Goal: Task Accomplishment & Management: Use online tool/utility

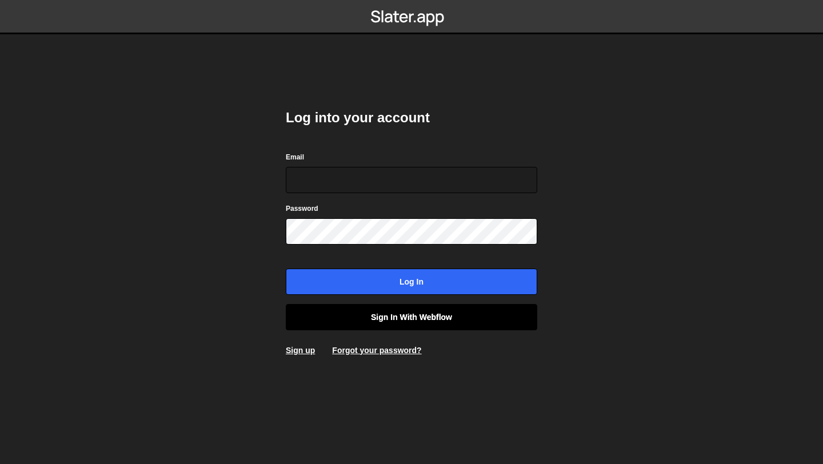
click at [397, 326] on link "Sign in with Webflow" at bounding box center [411, 317] width 251 height 26
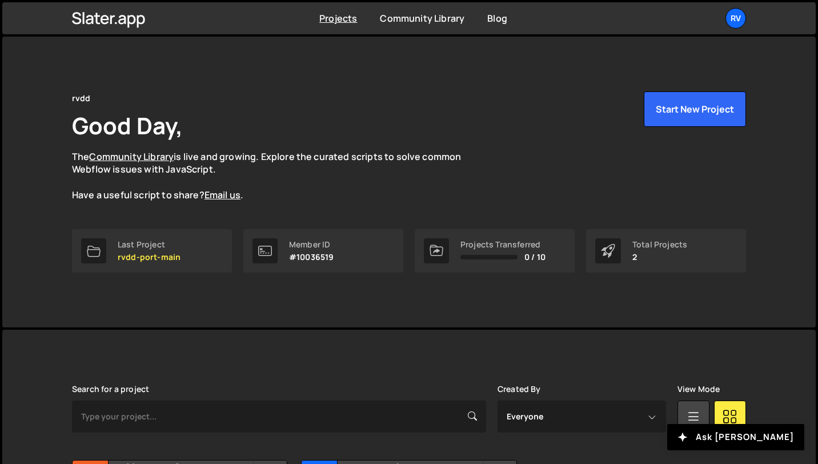
scroll to position [124, 0]
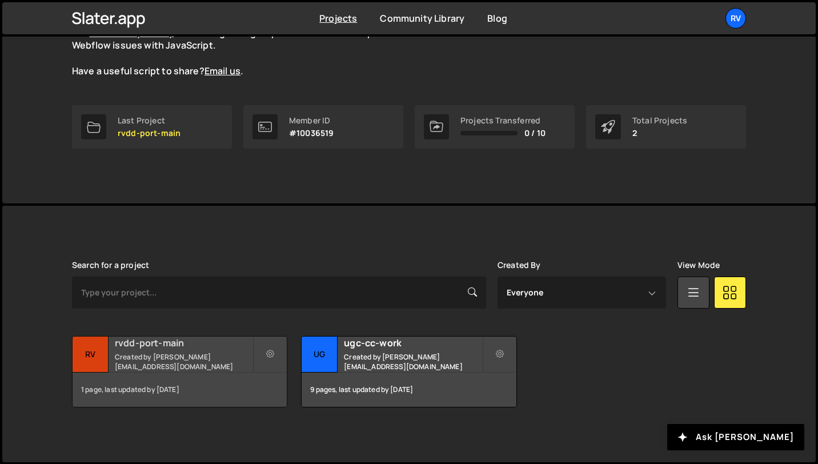
click at [227, 349] on h2 "rvdd-port-main" at bounding box center [184, 343] width 138 height 13
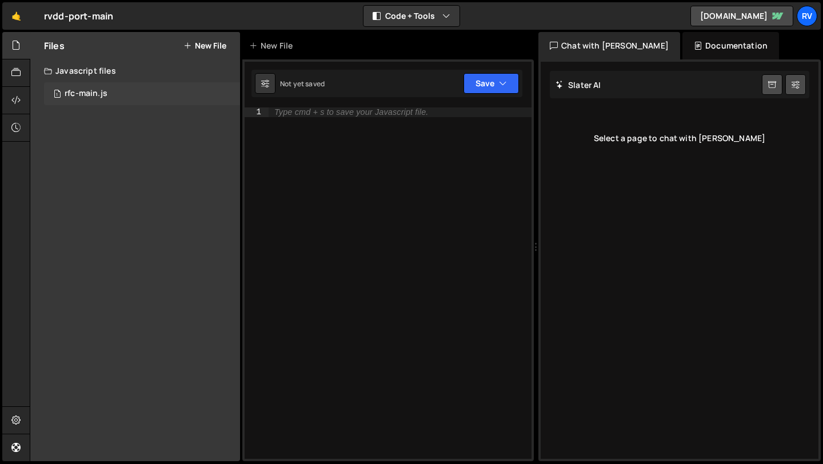
click at [113, 98] on div "1 rfc-main.js 0" at bounding box center [142, 93] width 196 height 23
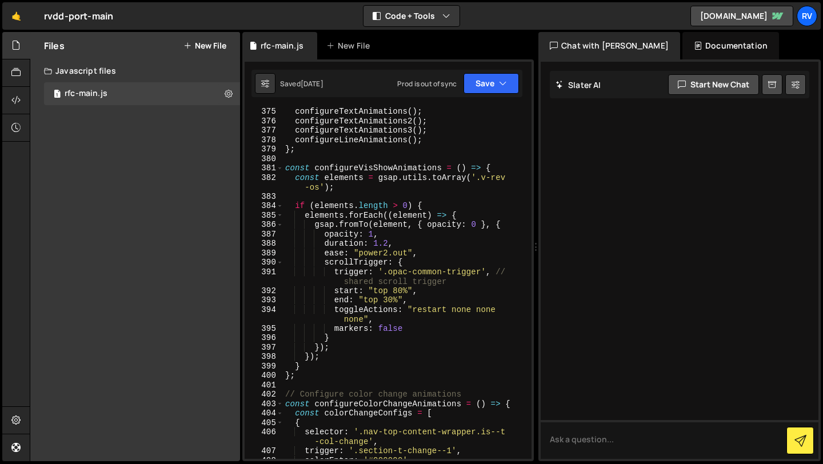
scroll to position [4141, 0]
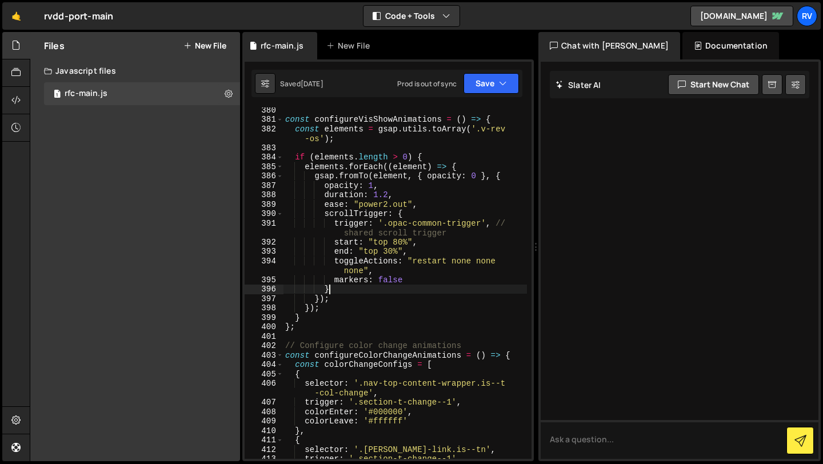
click at [428, 292] on div "const configureVisShowAnimations = ( ) => { const elements = gsap . utils . toA…" at bounding box center [405, 290] width 244 height 370
type textarea "}a"
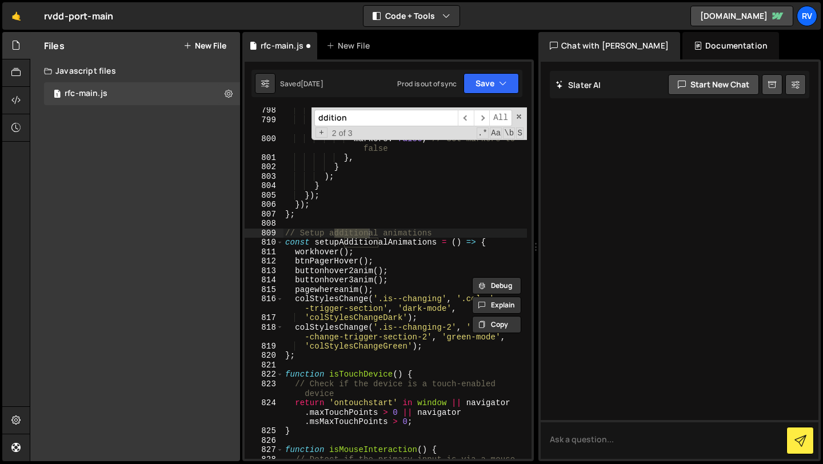
scroll to position [8571, 0]
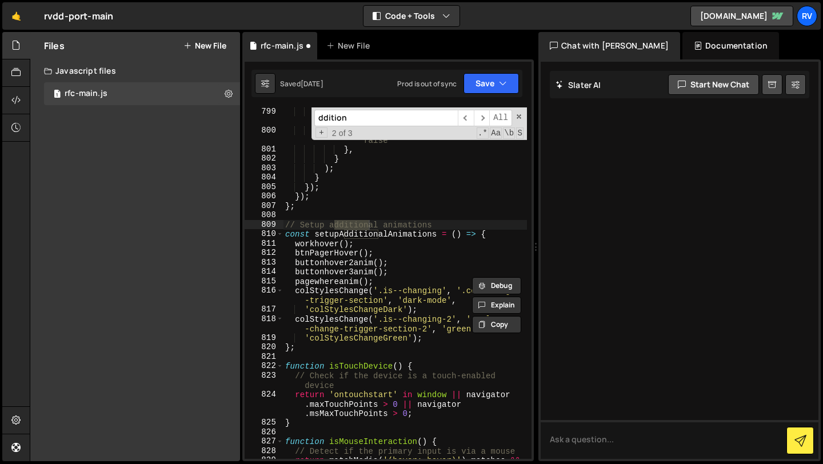
type input "ddition"
drag, startPoint x: 437, startPoint y: 235, endPoint x: 277, endPoint y: 235, distance: 160.6
click at [277, 235] on div "const setupAdditionalAnimations = () => { 799 800 801 802 803 804 805 806 807 8…" at bounding box center [388, 282] width 287 height 351
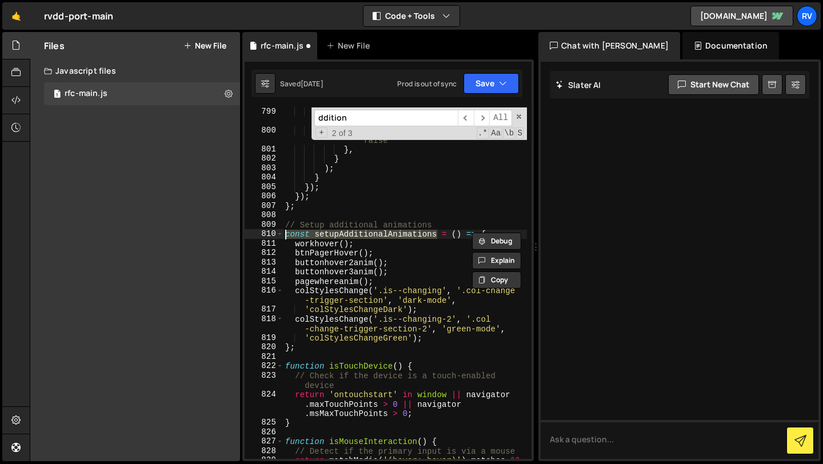
click at [347, 245] on div "toggleActions : 'play none none none' , markers : false , // Set markers to fal…" at bounding box center [405, 301] width 244 height 389
drag, startPoint x: 437, startPoint y: 235, endPoint x: 317, endPoint y: 232, distance: 119.5
click at [317, 232] on div "toggleActions : 'play none none none' , markers : false , // Set markers to fal…" at bounding box center [405, 301] width 244 height 389
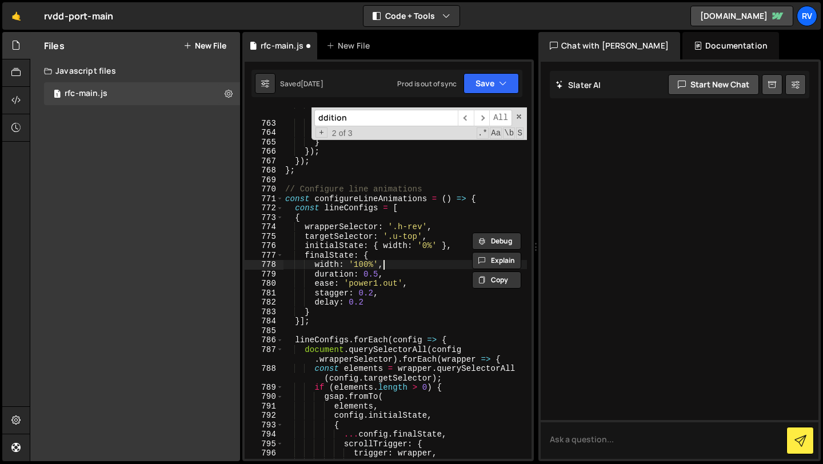
click at [418, 262] on div "markers : false , // Set markers to false } }) ; } }) ; }) ; } ; // Configure l…" at bounding box center [405, 289] width 244 height 380
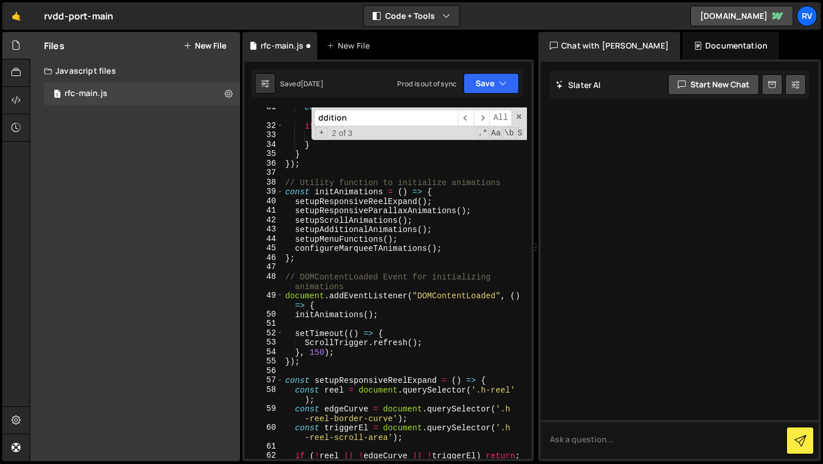
scroll to position [313, 0]
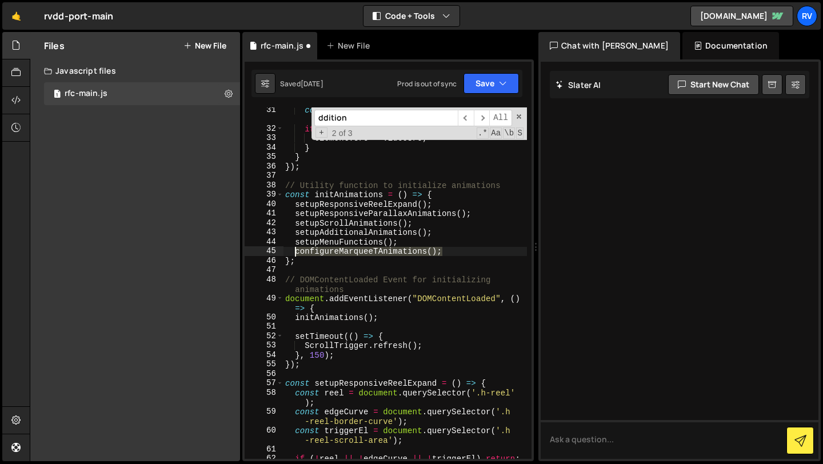
drag, startPoint x: 446, startPoint y: 253, endPoint x: 297, endPoint y: 253, distance: 149.2
click at [297, 253] on div "const videoSrc = element . getAttribute ( 'data -src' ) ; if ( videoSrc ) { ele…" at bounding box center [405, 295] width 244 height 380
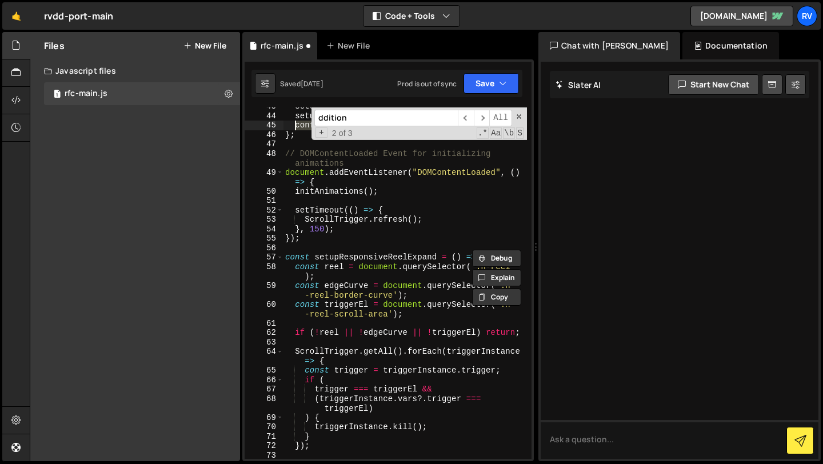
scroll to position [434, 0]
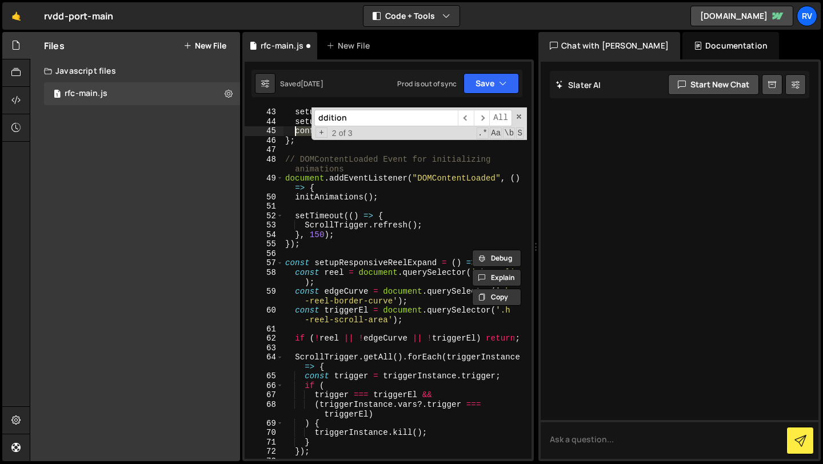
click at [397, 219] on div "setupAdditionalAnimations ( ) ; setupMenuFunctions ( ) ; configureMarqueeTAnima…" at bounding box center [405, 292] width 244 height 370
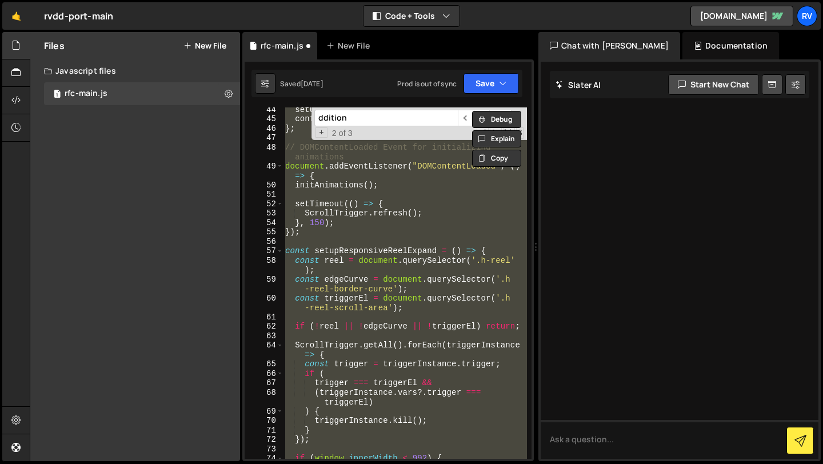
scroll to position [447, 0]
click at [349, 258] on div "setupMenuFunctions ( ) ; configureMarqueeTAnimations ( ) ; } ; // DOMContentLoa…" at bounding box center [405, 282] width 244 height 351
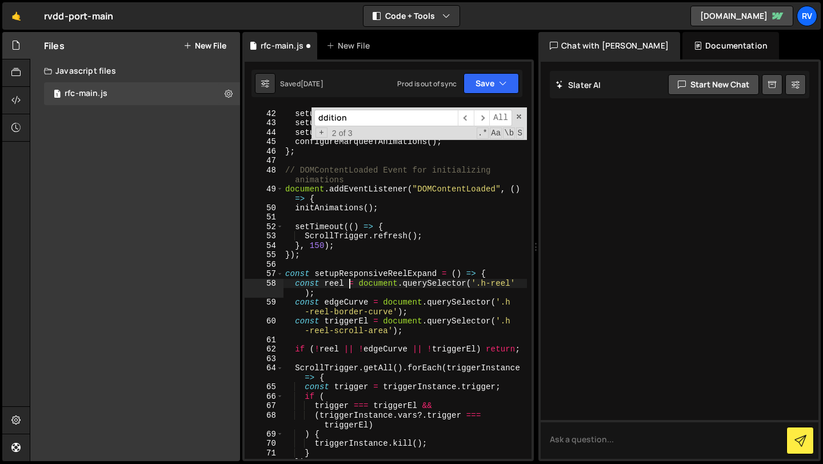
scroll to position [423, 0]
click at [310, 259] on div "setupResponsiveParallaxAnimations ( ) ; setupScrollAnimations ( ) ; setupAdditi…" at bounding box center [405, 284] width 244 height 370
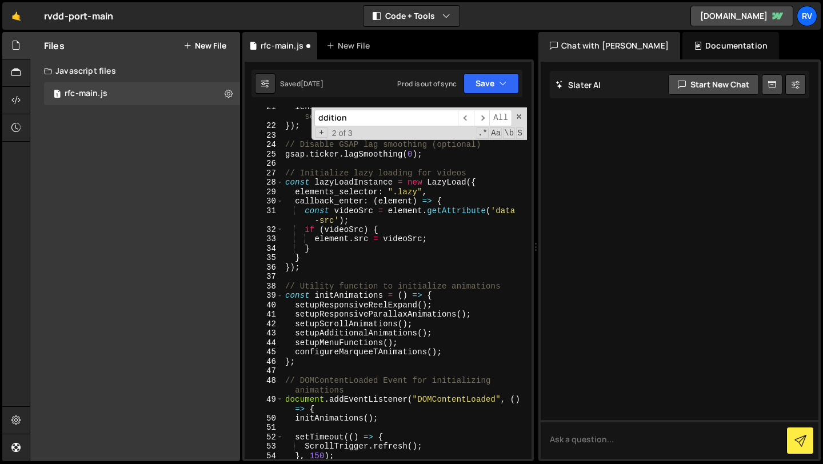
scroll to position [213, 0]
drag, startPoint x: 372, startPoint y: 115, endPoint x: 283, endPoint y: 113, distance: 88.6
click at [283, 113] on div "lenis . raf ( time * 1000 ) ; // GSAP time is in seconds, Lenis expects ms }) ;…" at bounding box center [405, 282] width 244 height 351
type textarea "// Setup additional animations"
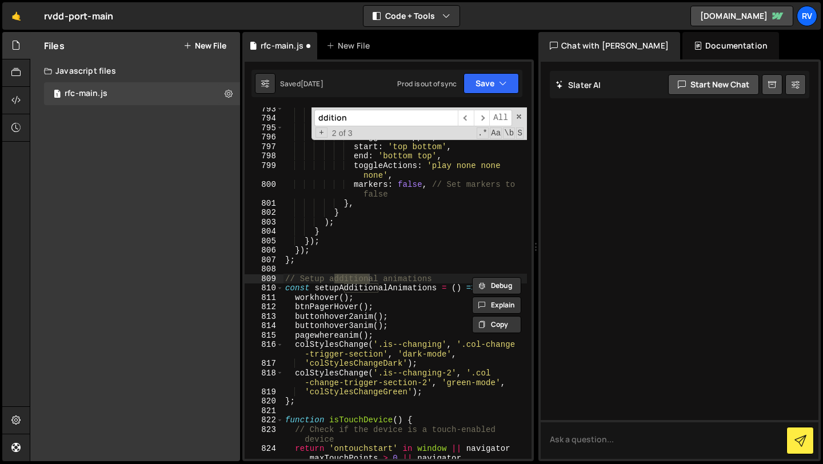
click at [354, 114] on input "ddition" at bounding box center [385, 118] width 143 height 17
type input "c"
type textarea "const setupAdditionalAnimations = () => {"
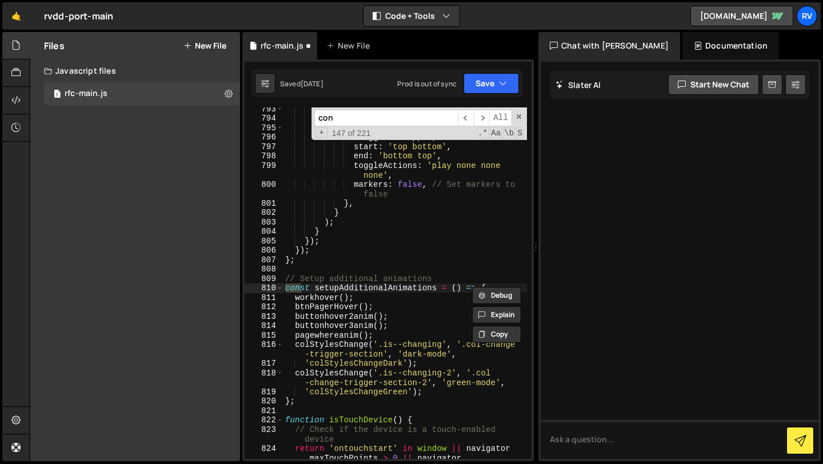
type input "conf"
type textarea "// Configure marquee text animations only if the elements exist"
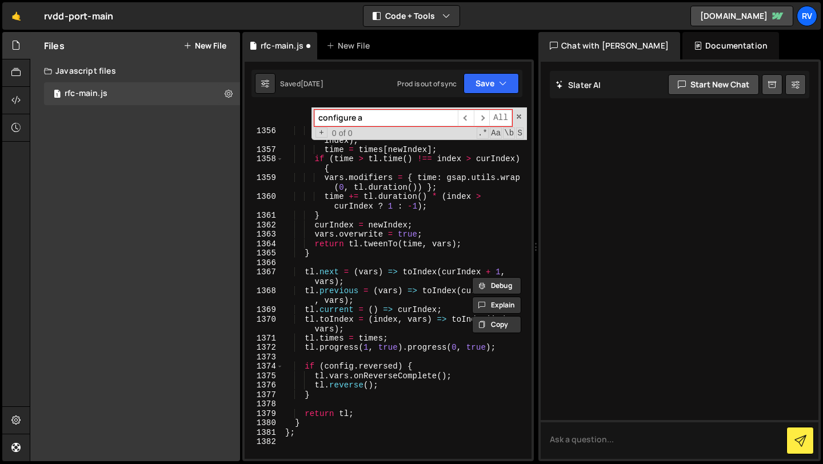
scroll to position [14973, 0]
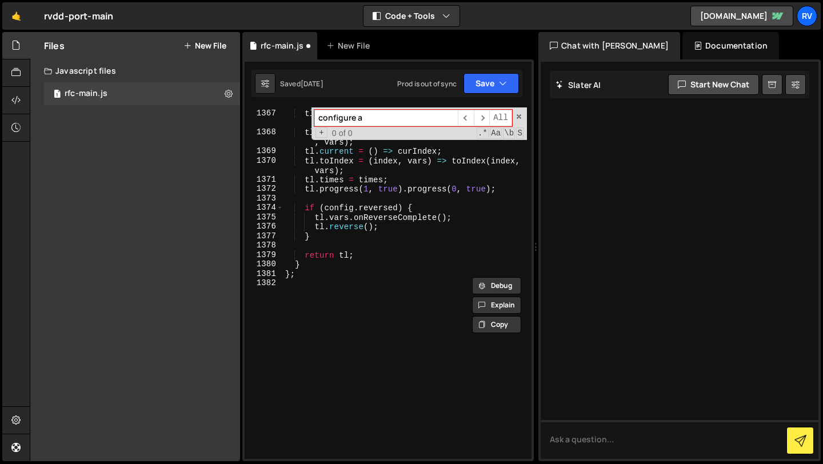
type input "configure a"
type textarea "};"
click at [309, 274] on div "tl . next = ( vars ) => toIndex ( curIndex + 1 , vars ) ; tl . previous = ( var…" at bounding box center [405, 284] width 244 height 370
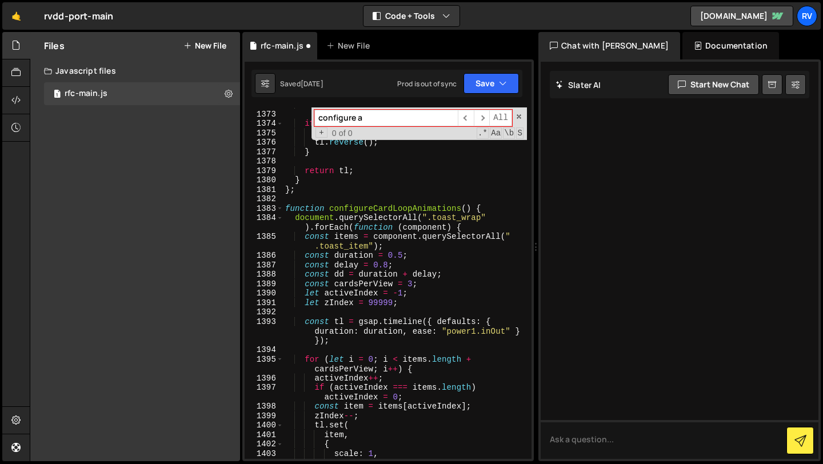
scroll to position [15006, 0]
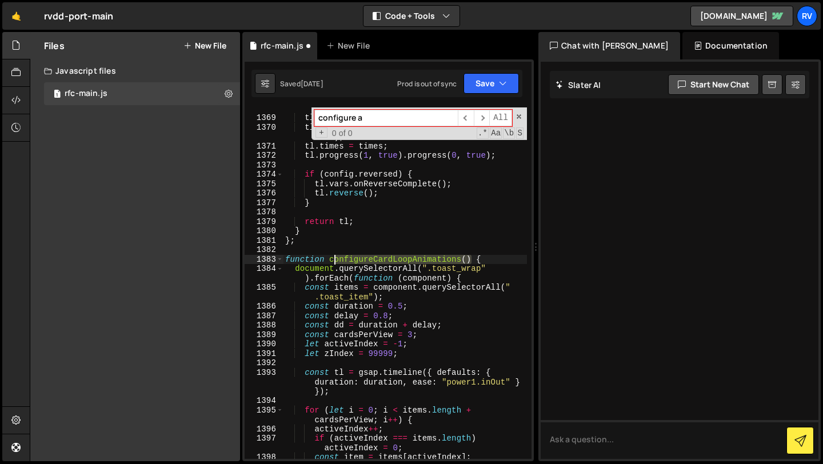
drag, startPoint x: 470, startPoint y: 259, endPoint x: 332, endPoint y: 255, distance: 138.4
click at [332, 255] on div "tl . previous = ( vars ) => toIndex ( curIndex - 1 , vars ) ; tl . current = ( …" at bounding box center [405, 284] width 244 height 380
type textarea "function configureCardLoopAnimations() {"
drag, startPoint x: 330, startPoint y: 258, endPoint x: 471, endPoint y: 256, distance: 141.7
click at [471, 256] on div "Debug Explain Copy rfc-main.js New File Saved 2 months ago Prod is out of sync …" at bounding box center [387, 247] width 291 height 430
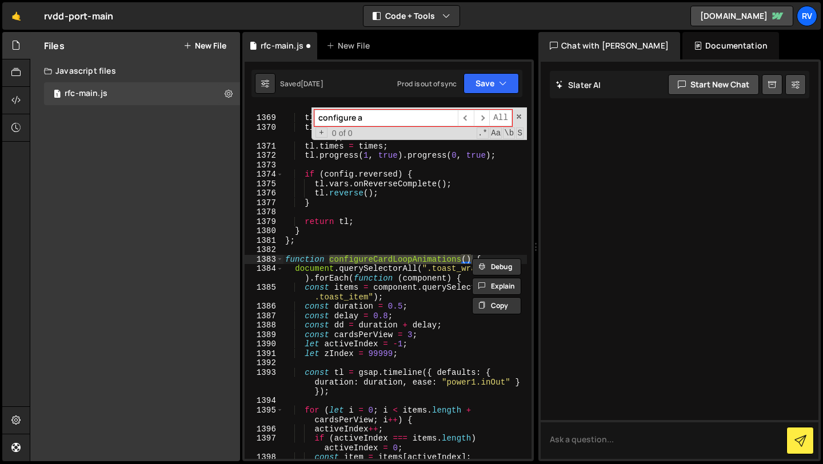
drag, startPoint x: 358, startPoint y: 119, endPoint x: 421, endPoint y: 119, distance: 62.9
click at [421, 119] on input "configure a" at bounding box center [385, 118] width 143 height 17
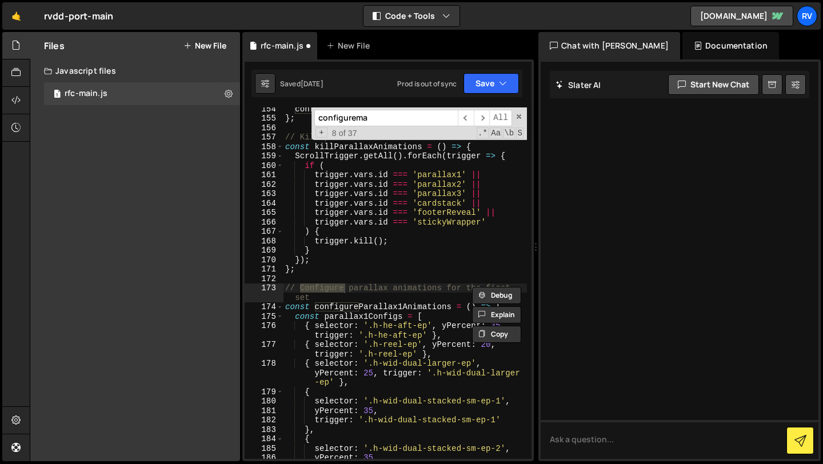
scroll to position [13440, 0]
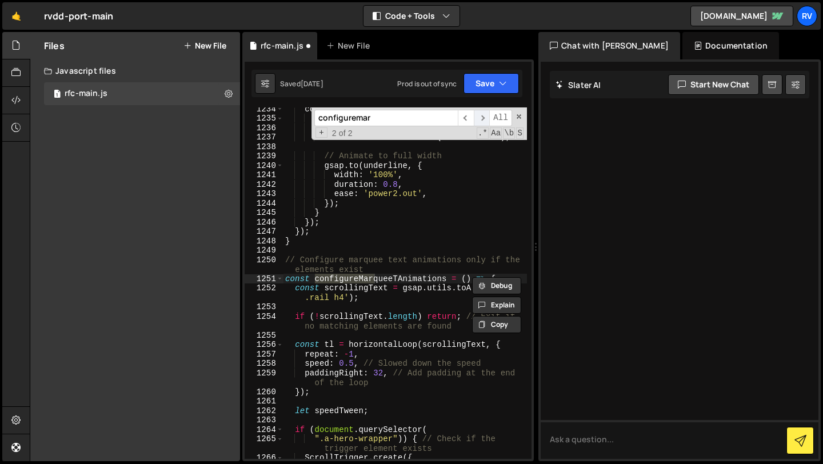
type input "configuremar"
click at [483, 116] on span "​" at bounding box center [482, 118] width 16 height 17
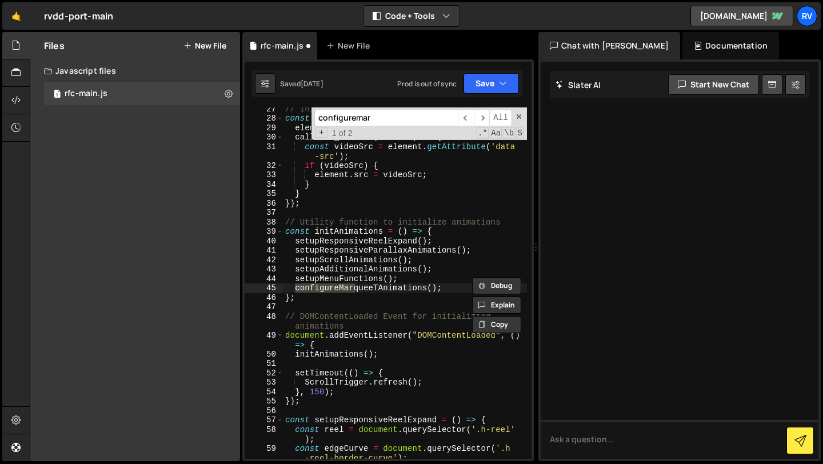
type textarea "configureMarqueeTAnimations();"
click at [445, 291] on div "// Initialize lazy loading for videos const lazyLoadInstance = new LazyLoad ({ …" at bounding box center [405, 294] width 244 height 380
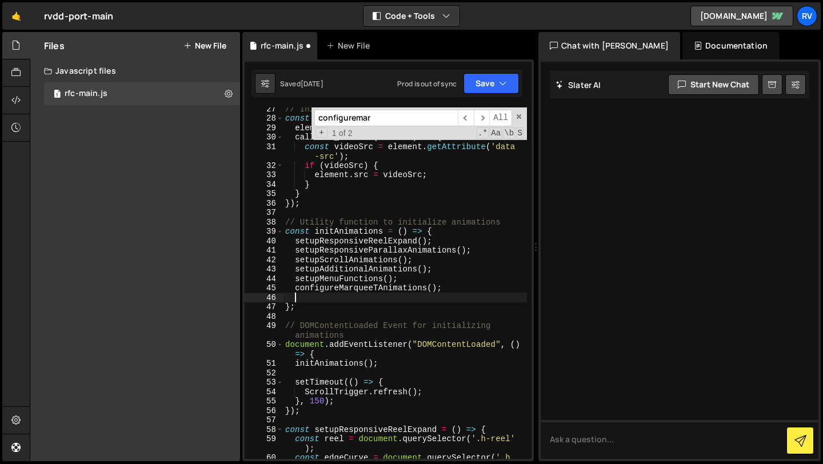
paste textarea "configureCardLoopAnimations()"
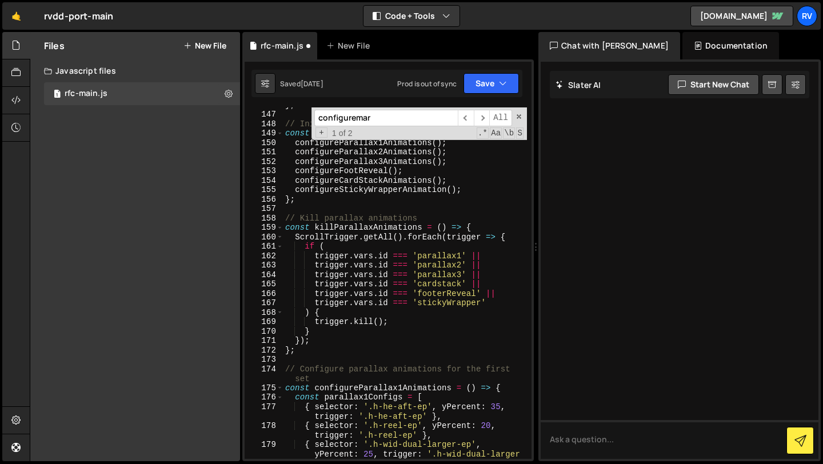
scroll to position [1506, 0]
type textarea "configureCardLoopAnimations();"
click at [502, 91] on button "Save" at bounding box center [490, 83] width 55 height 21
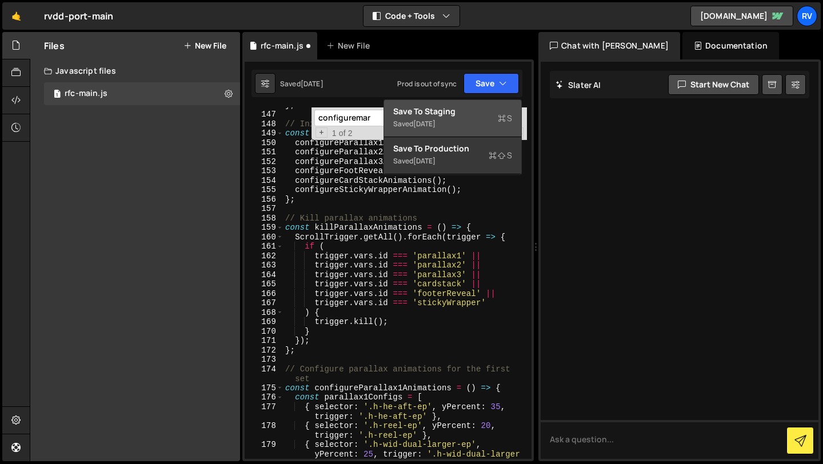
click at [482, 119] on div "Saved 2 months ago" at bounding box center [452, 124] width 119 height 14
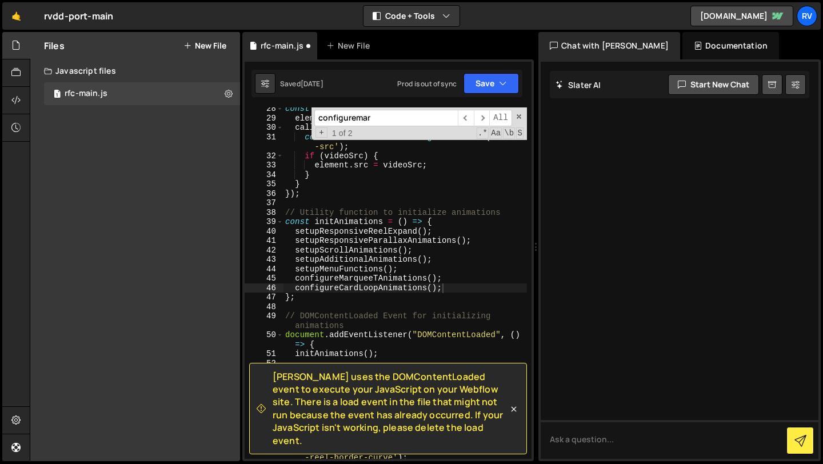
scroll to position [286, 0]
click at [382, 123] on input "configuremar" at bounding box center [385, 118] width 143 height 17
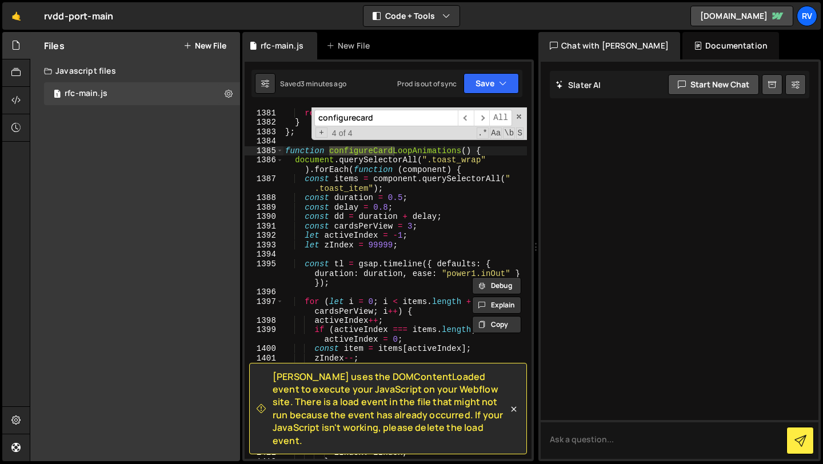
scroll to position [15133, 0]
type input "configurecard"
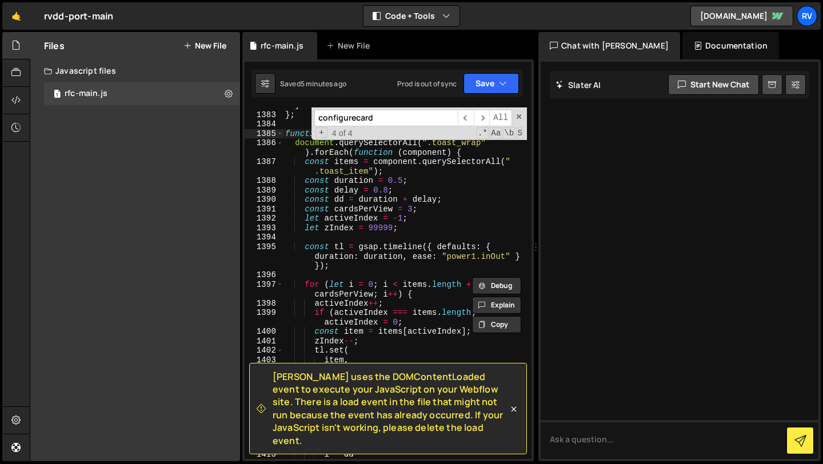
scroll to position [15063, 0]
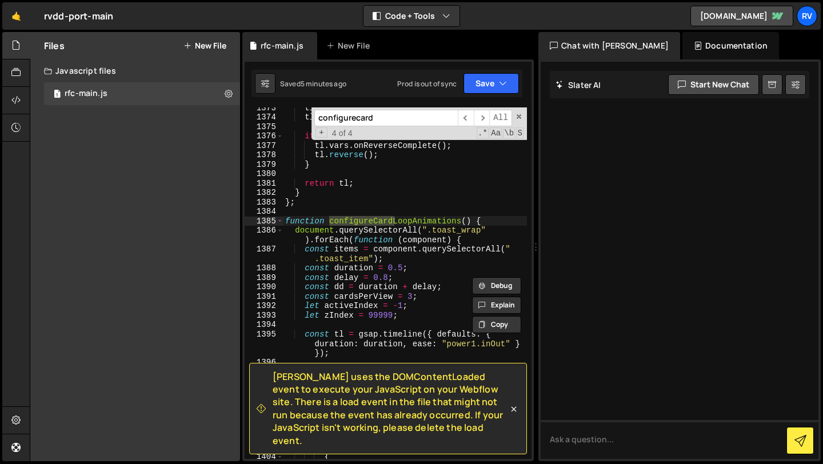
click at [507, 97] on div "Saved 5 minutes ago Prod is out of sync Upgrade to Edit Save Save to Staging S …" at bounding box center [386, 83] width 271 height 27
click at [506, 86] on icon "button" at bounding box center [503, 83] width 8 height 11
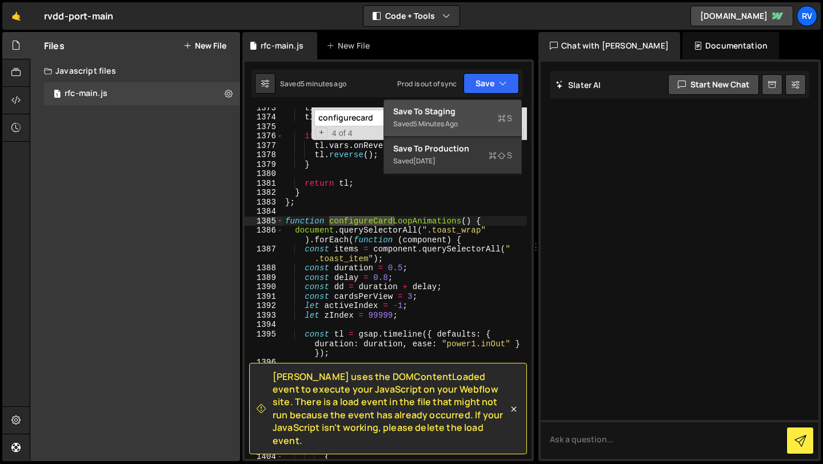
click at [474, 113] on div "Save to Staging S" at bounding box center [452, 111] width 119 height 11
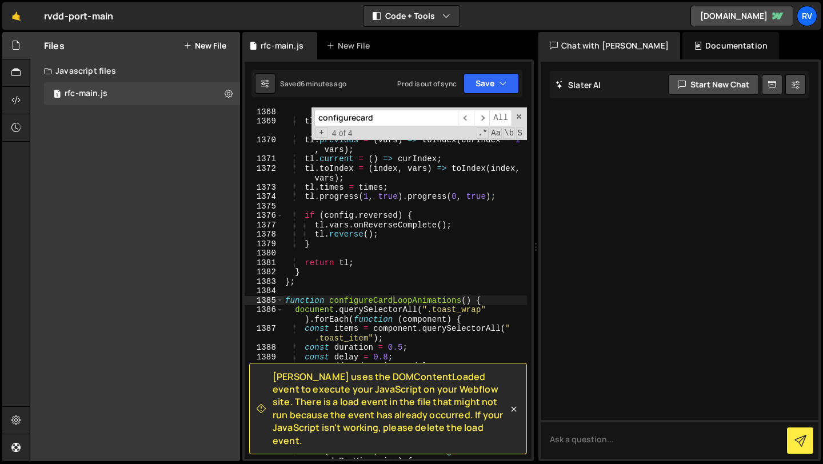
scroll to position [14978, 0]
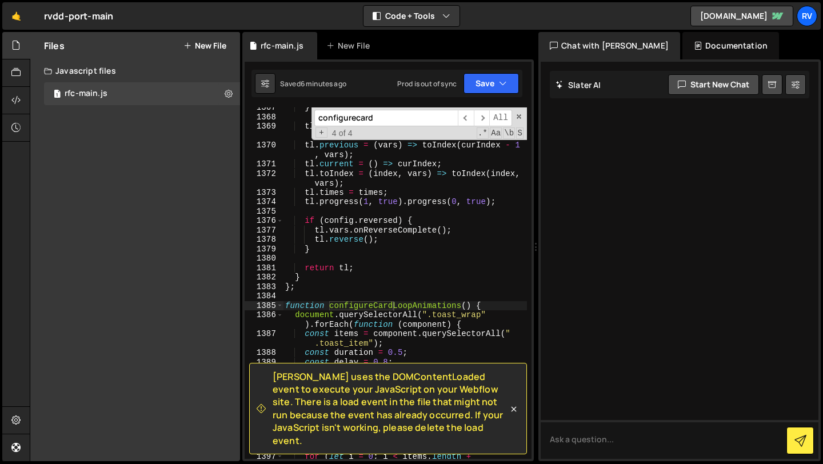
click at [416, 119] on input "configurecard" at bounding box center [385, 118] width 143 height 17
click at [466, 117] on span "​" at bounding box center [466, 118] width 16 height 17
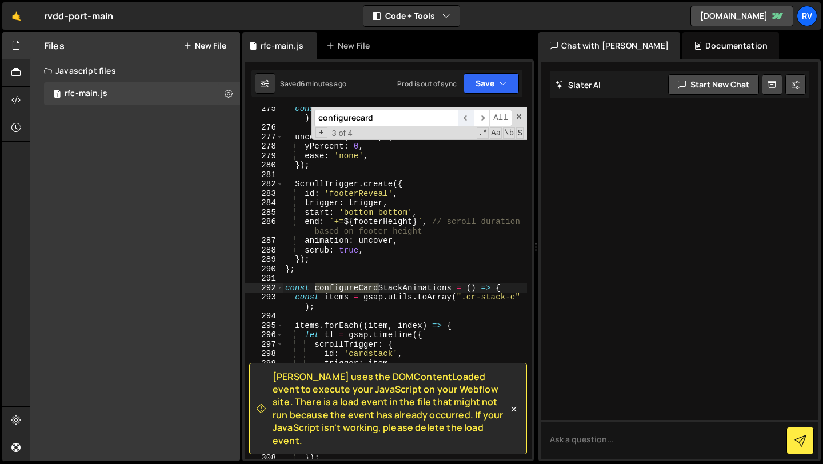
click at [466, 117] on span "​" at bounding box center [466, 118] width 16 height 17
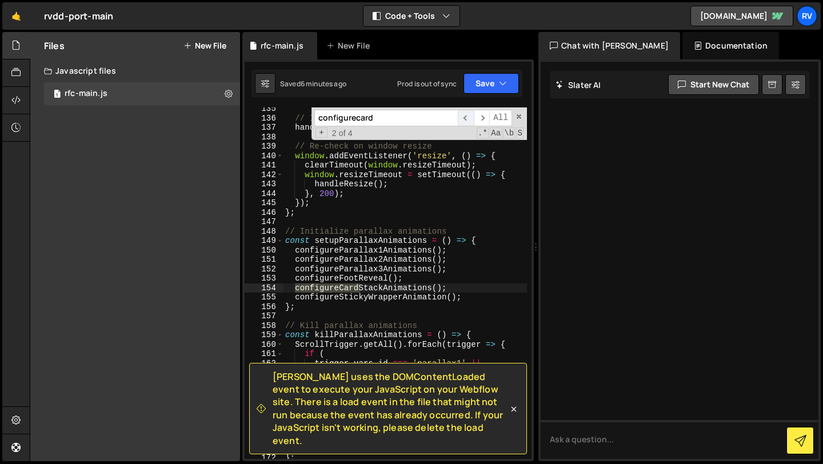
click at [466, 117] on span "​" at bounding box center [466, 118] width 16 height 17
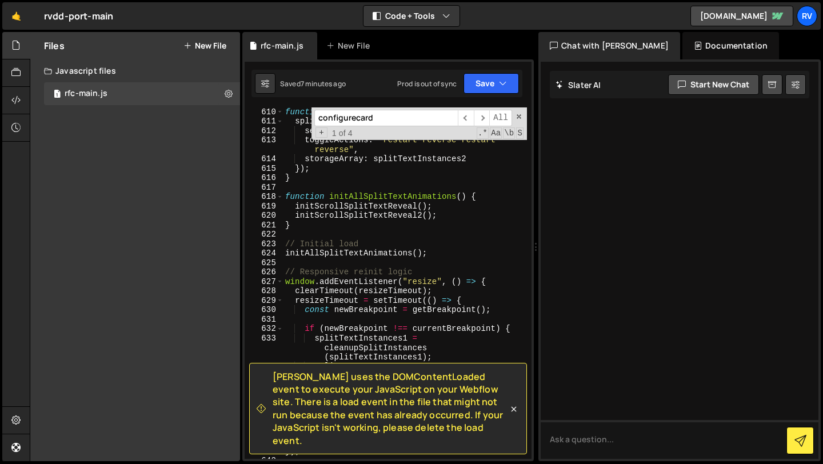
scroll to position [6831, 0]
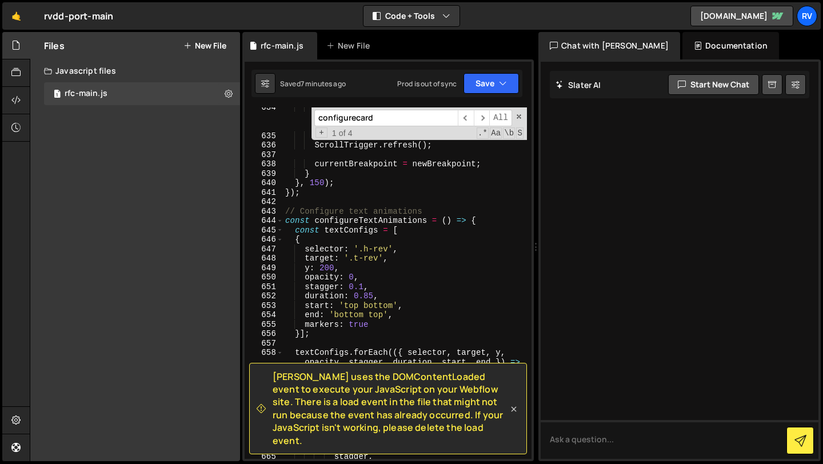
click at [513, 414] on icon at bounding box center [513, 408] width 11 height 11
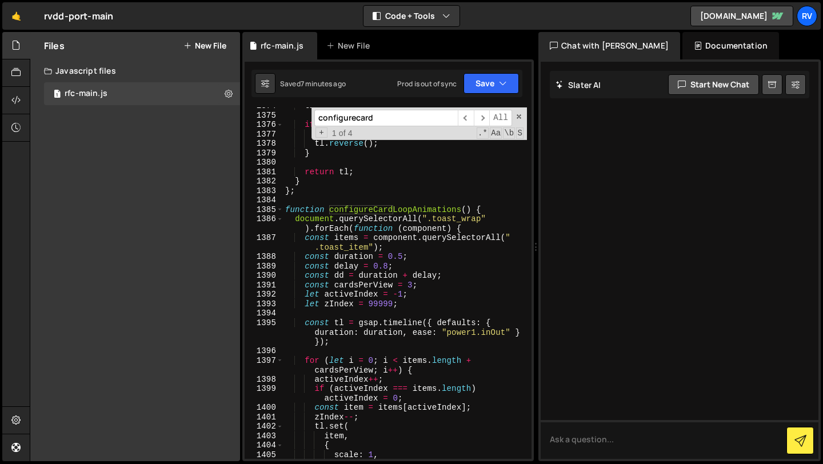
scroll to position [15073, 0]
click at [389, 189] on div "tl . progress ( 1 , true ) . progress ( 0 , true ) ; if ( config . reversed ) {…" at bounding box center [405, 288] width 244 height 370
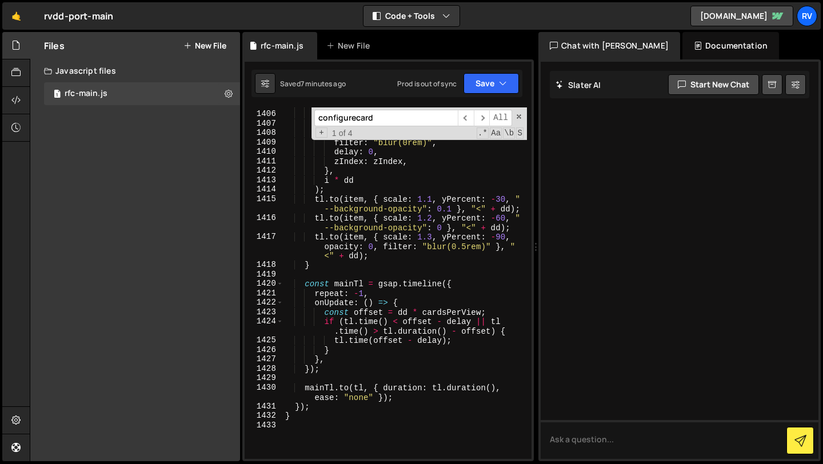
scroll to position [15511, 0]
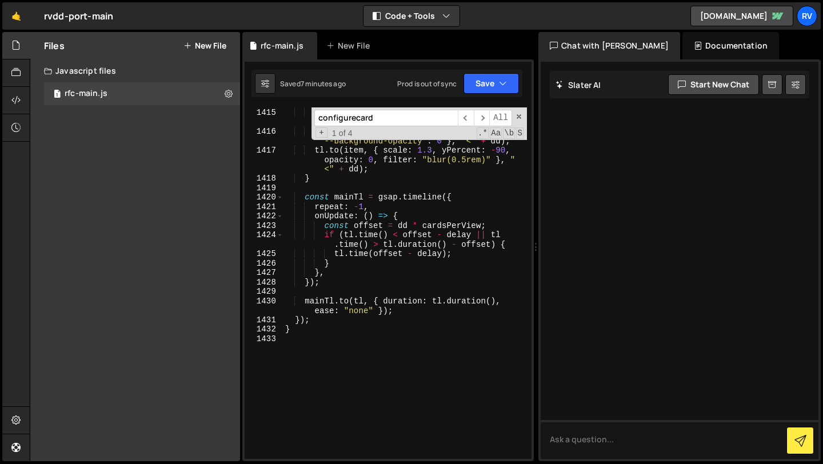
click at [321, 333] on div ") ; tl . to ( item , { scale : 1.1 , yPercent : - 30 , " --background-opacity" …" at bounding box center [405, 283] width 244 height 370
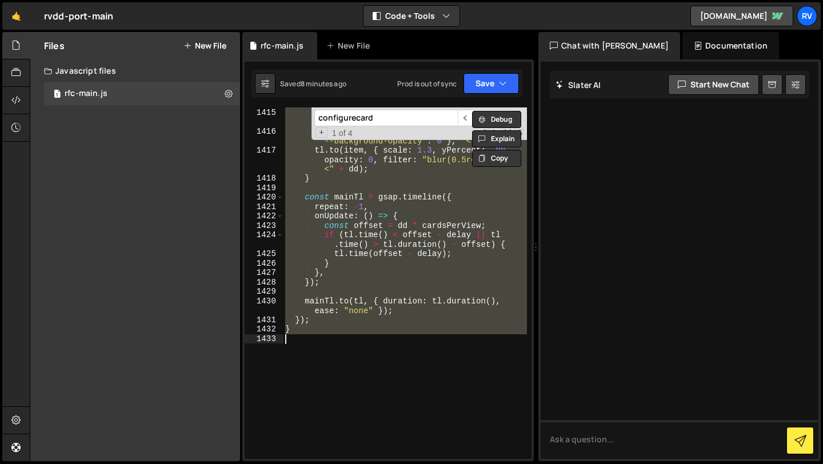
click at [445, 261] on div ") ; tl . to ( item , { scale : 1.1 , yPercent : - 30 , " --background-opacity" …" at bounding box center [405, 282] width 244 height 351
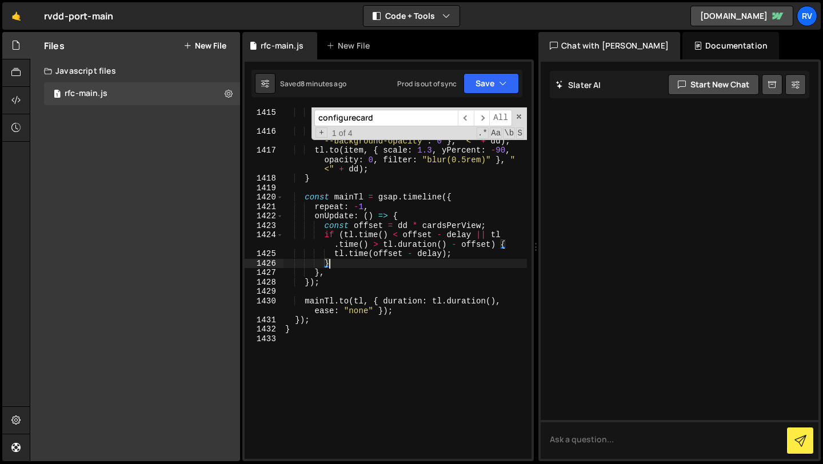
type textarea "}"
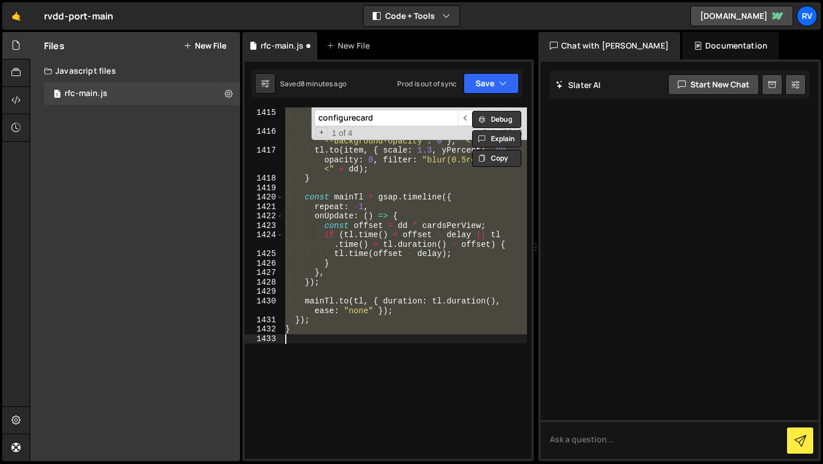
type textarea "configureCardLoopAnimations()"
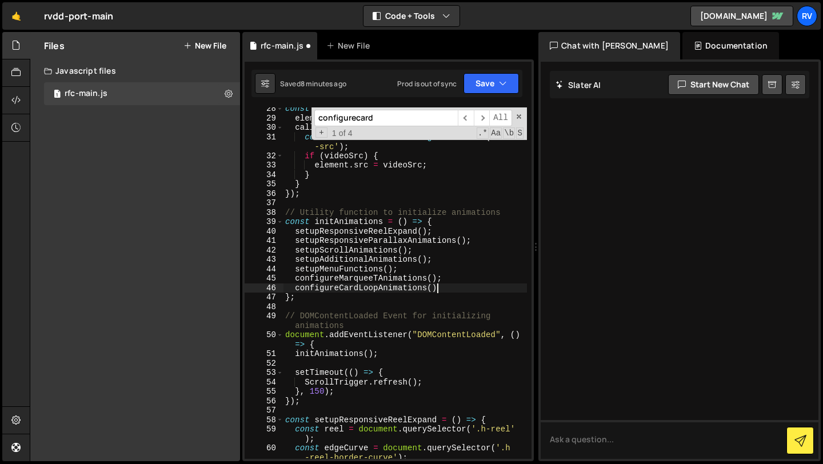
type textarea "configureMarqueeTAnimations();"
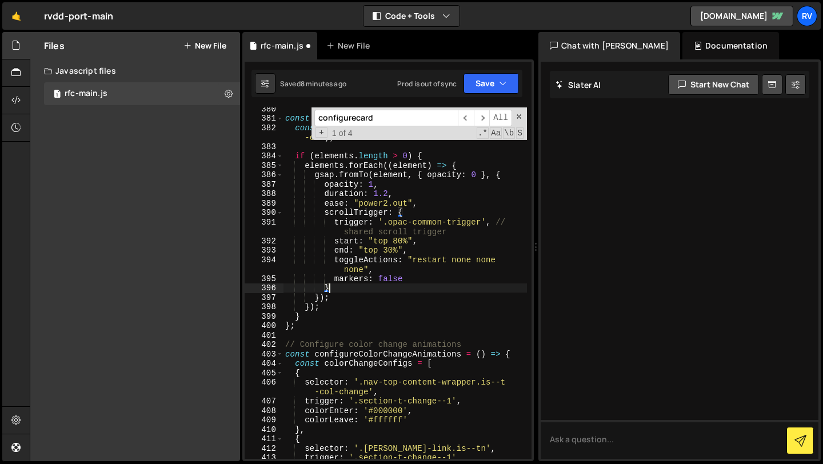
scroll to position [4146, 0]
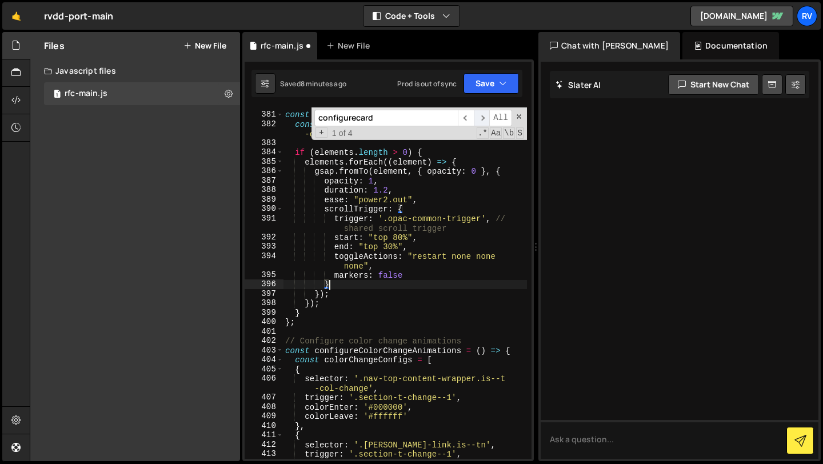
click at [485, 118] on span "​" at bounding box center [482, 118] width 16 height 17
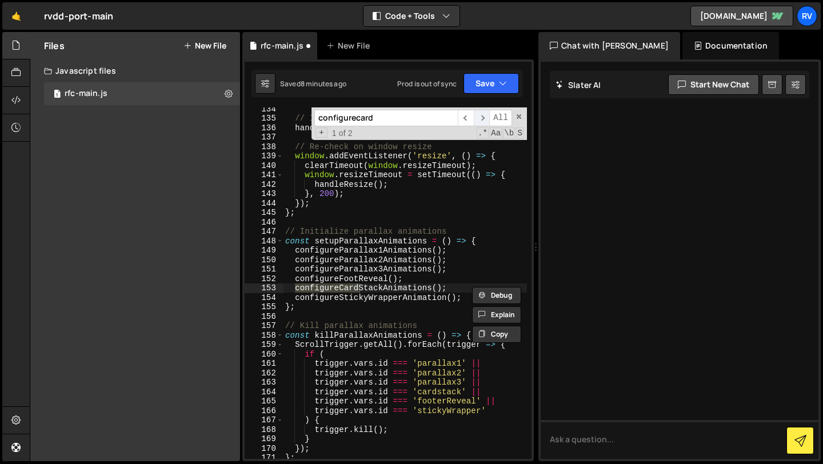
scroll to position [1389, 0]
click at [485, 118] on span "​" at bounding box center [482, 118] width 16 height 17
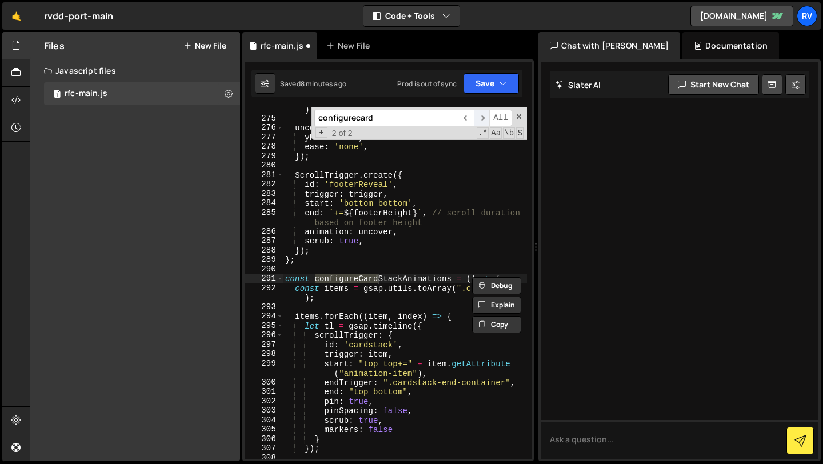
scroll to position [2983, 0]
click at [485, 118] on span "​" at bounding box center [482, 118] width 16 height 17
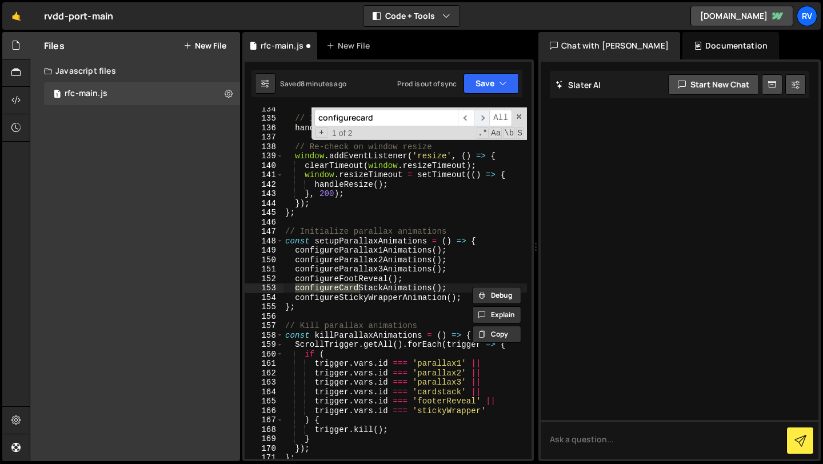
click at [485, 118] on span "​" at bounding box center [482, 118] width 16 height 17
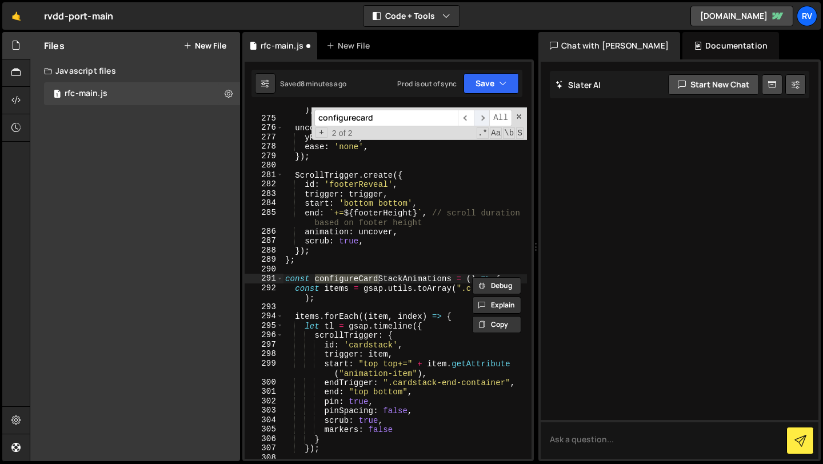
click at [485, 118] on span "​" at bounding box center [482, 118] width 16 height 17
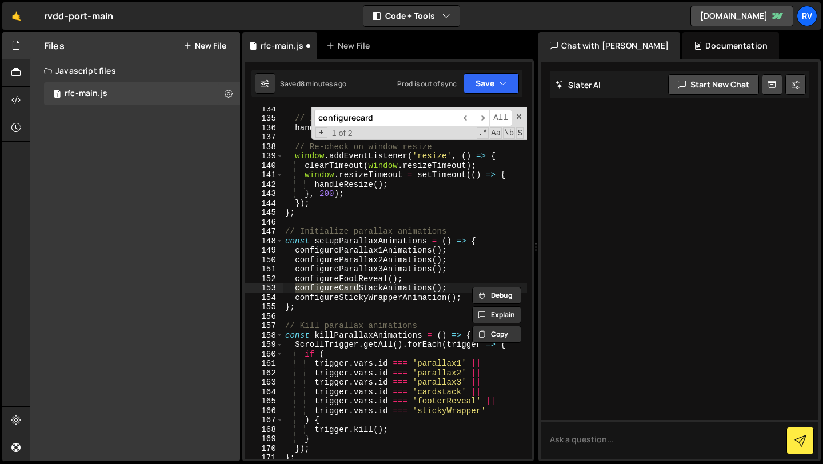
click at [499, 70] on div "Saved 8 minutes ago Prod is out of sync Upgrade to Edit Save Save to Staging S …" at bounding box center [386, 83] width 271 height 27
click at [497, 86] on button "Save" at bounding box center [490, 83] width 55 height 21
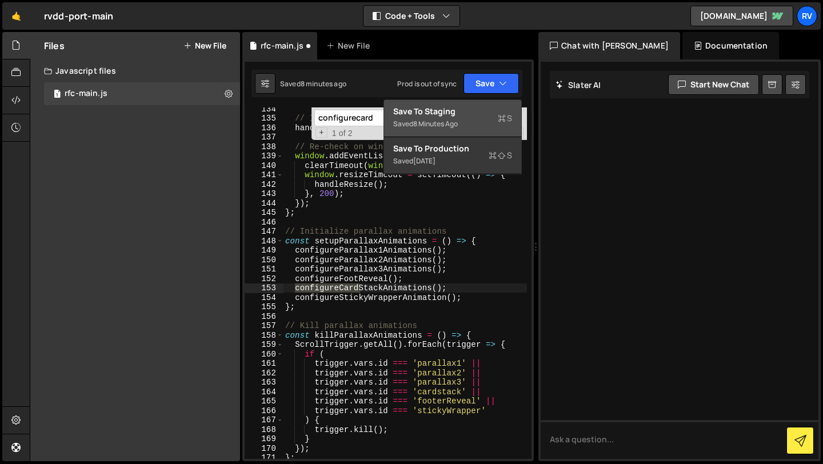
click at [491, 111] on div "Save to Staging S" at bounding box center [452, 111] width 119 height 11
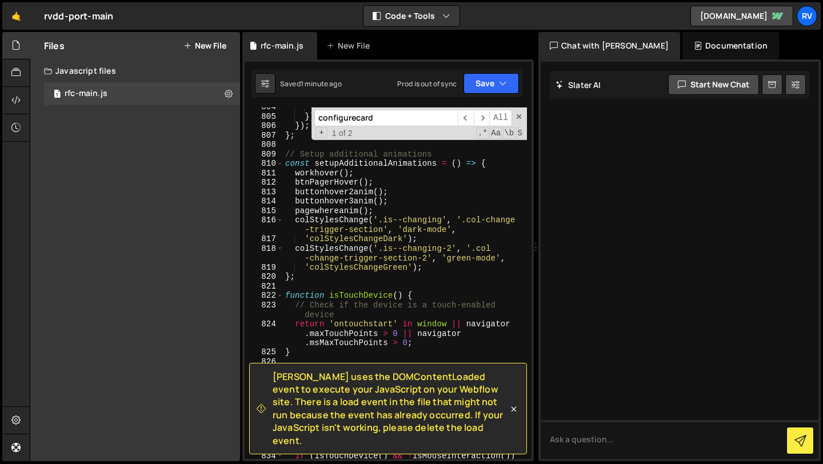
scroll to position [8642, 0]
click at [515, 415] on icon at bounding box center [513, 408] width 11 height 11
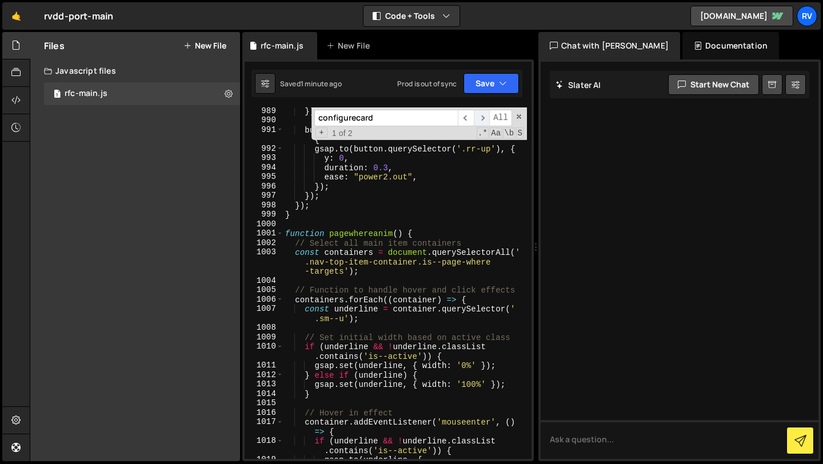
click at [481, 122] on span "​" at bounding box center [482, 118] width 16 height 17
type textarea "const configureCardStackAnimations = () => {"
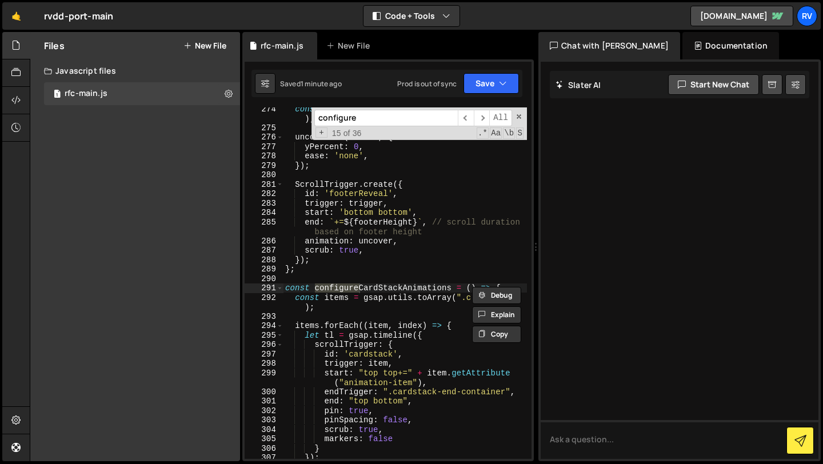
type input "configurem"
type textarea "const configureMarqueeTAnimations = () => {"
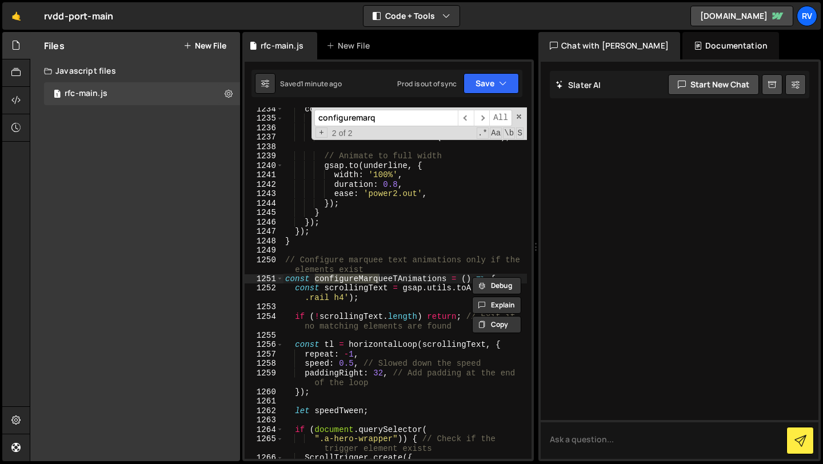
type input "configuremarq"
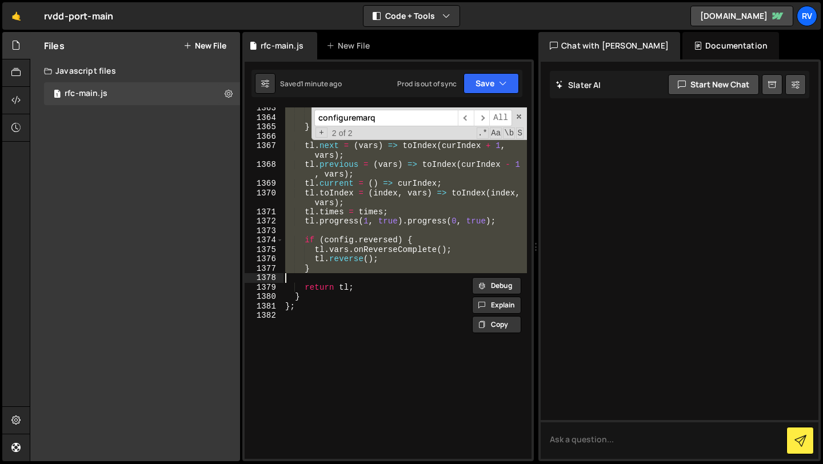
scroll to position [14973, 0]
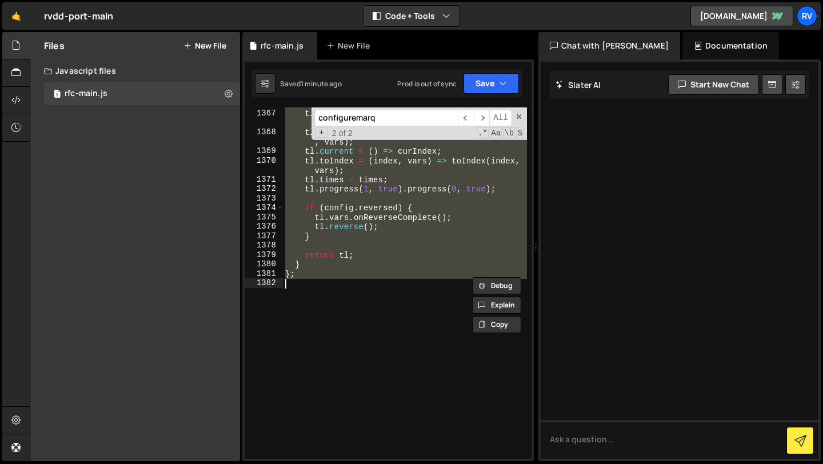
drag, startPoint x: 284, startPoint y: 260, endPoint x: 364, endPoint y: 337, distance: 110.7
click at [364, 337] on div "tl . next = ( vars ) => toIndex ( curIndex + 1 , vars ) ; tl . previous = ( var…" at bounding box center [405, 284] width 244 height 370
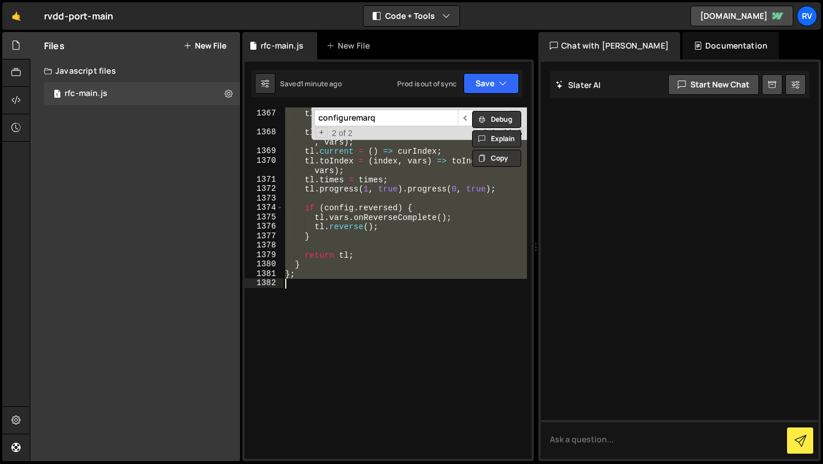
click at [323, 275] on div "tl . next = ( vars ) => toIndex ( curIndex + 1 , vars ) ; tl . previous = ( var…" at bounding box center [405, 282] width 244 height 351
type textarea "};"
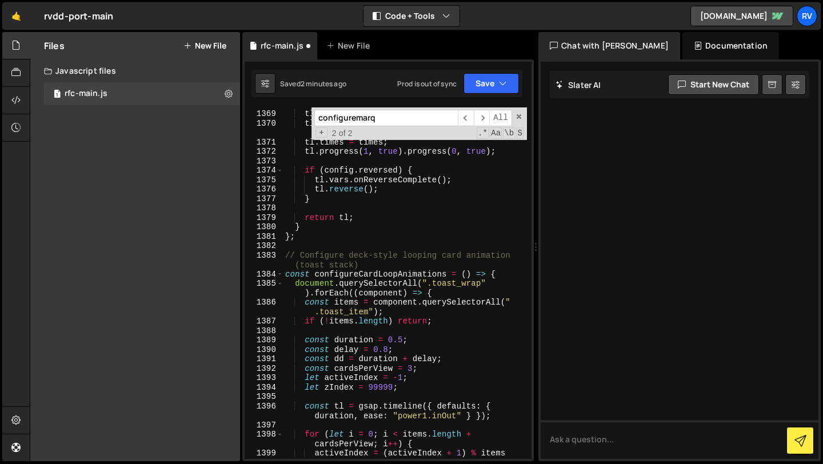
scroll to position [14976, 0]
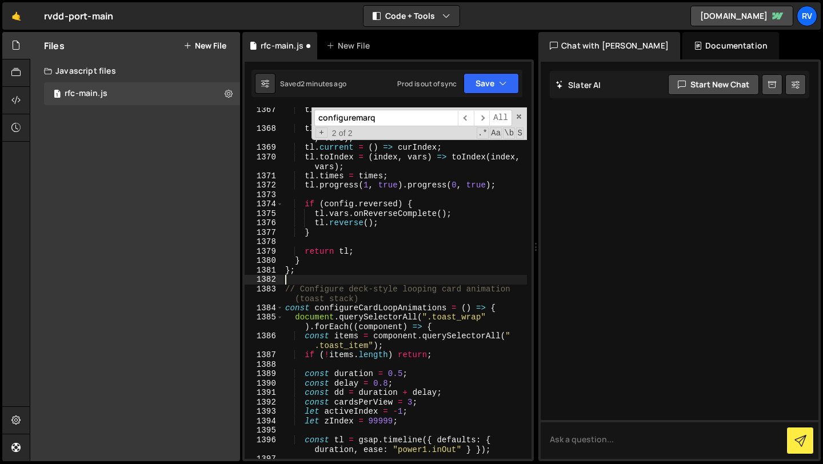
click at [411, 279] on div "tl . next = ( vars ) => toIndex ( curIndex + 1 , vars ) ; tl . previous = ( var…" at bounding box center [405, 299] width 244 height 389
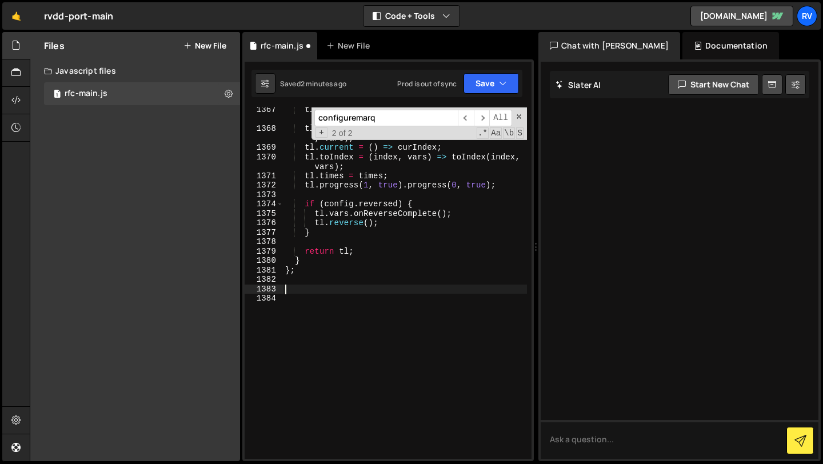
click at [301, 290] on div "tl . next = ( vars ) => toIndex ( curIndex + 1 , vars ) ; tl . previous = ( var…" at bounding box center [405, 295] width 244 height 380
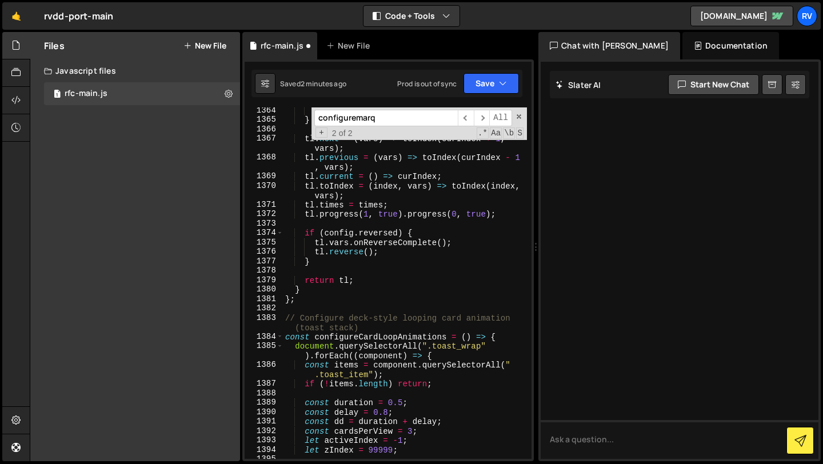
scroll to position [14955, 0]
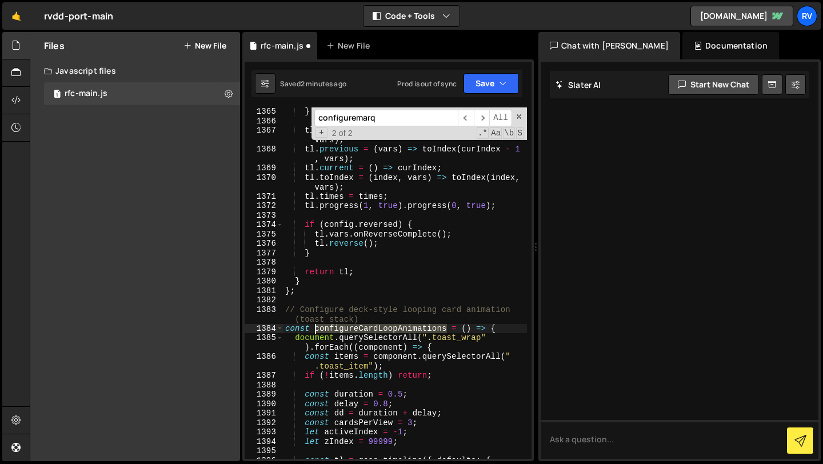
drag, startPoint x: 447, startPoint y: 329, endPoint x: 317, endPoint y: 329, distance: 130.3
click at [317, 329] on div "} tl . next = ( vars ) => toIndex ( curIndex + 1 , vars ) ; tl . previous = ( v…" at bounding box center [405, 297] width 244 height 380
click at [468, 117] on span "​" at bounding box center [466, 118] width 16 height 17
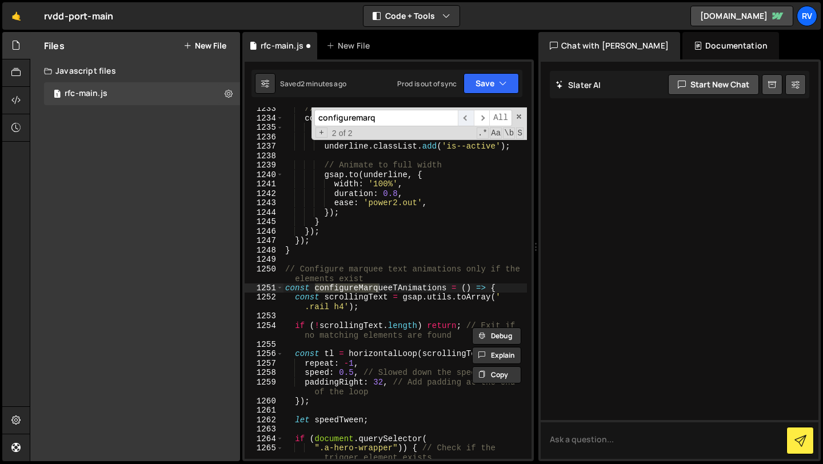
click at [463, 120] on span "​" at bounding box center [466, 118] width 16 height 17
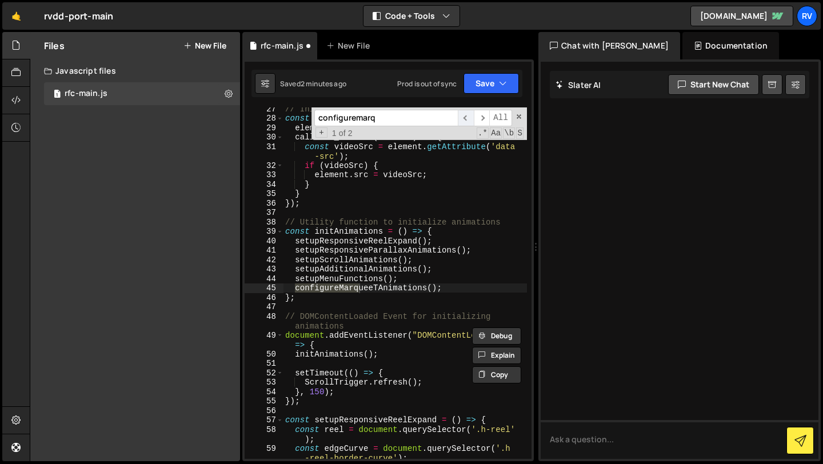
scroll to position [277, 0]
type textarea "configureMarqueeTAnimations();"
click at [445, 289] on div "// Initialize lazy loading for videos const lazyLoadInstance = new LazyLoad ({ …" at bounding box center [405, 294] width 244 height 380
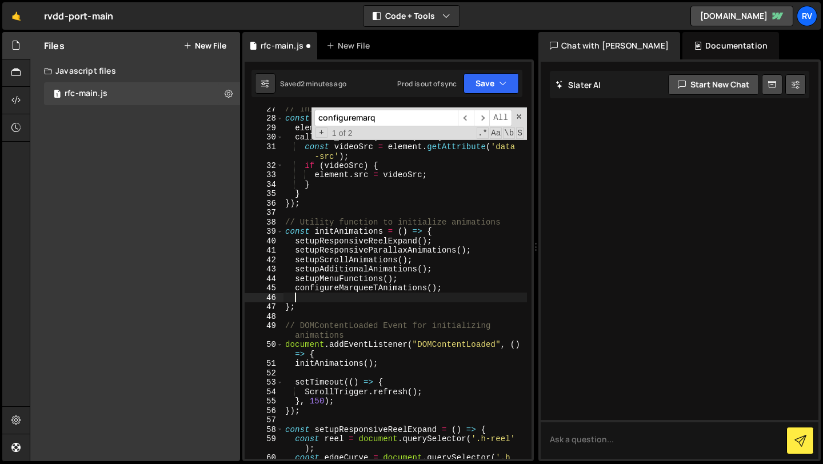
paste textarea "configureCardLoopAnimations"
type textarea "configureCardLoopAnimations();"
click at [495, 77] on button "Save" at bounding box center [490, 83] width 55 height 21
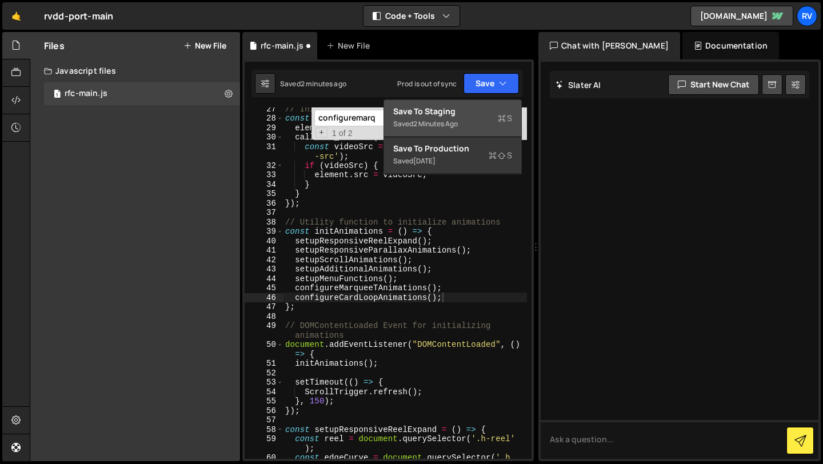
click at [443, 122] on div "2 minutes ago" at bounding box center [435, 124] width 45 height 10
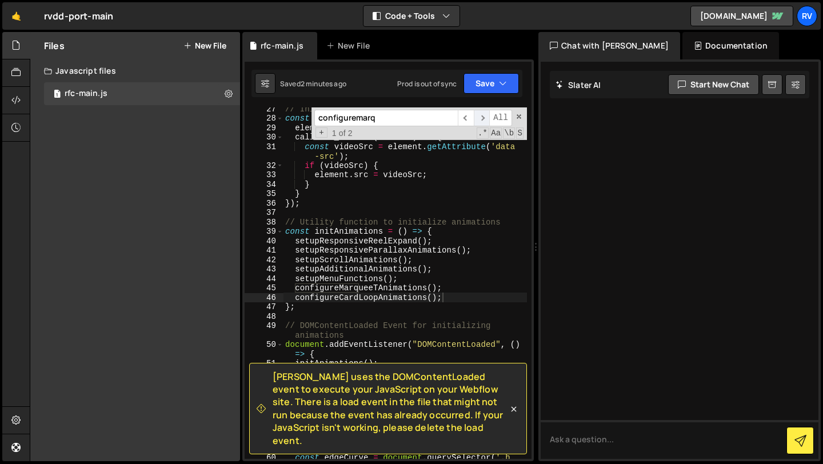
click at [486, 121] on span "​" at bounding box center [482, 118] width 16 height 17
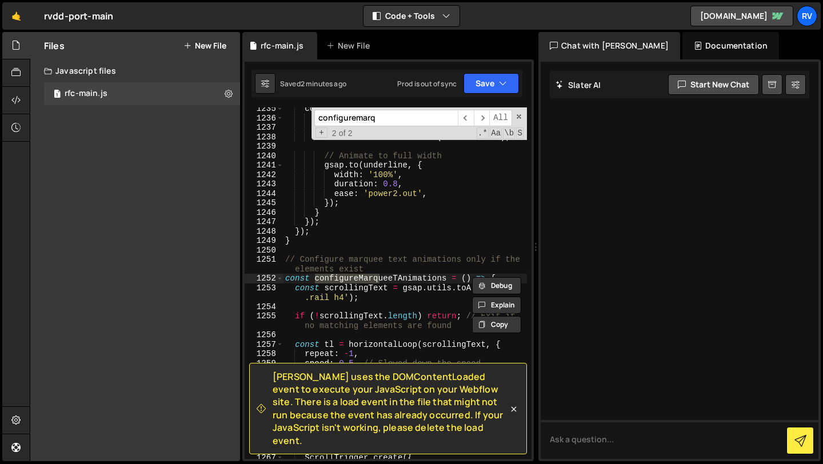
drag, startPoint x: 357, startPoint y: 118, endPoint x: 427, endPoint y: 118, distance: 70.3
click at [427, 118] on input "configuremarq" at bounding box center [385, 118] width 143 height 17
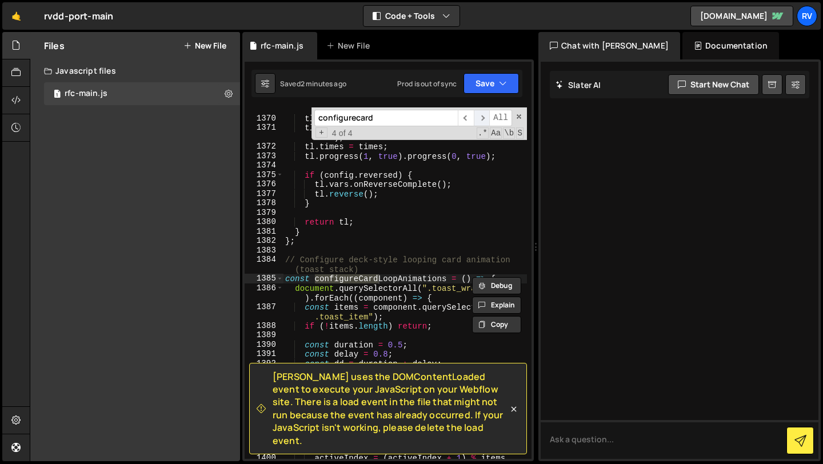
click at [483, 114] on span "​" at bounding box center [482, 118] width 16 height 17
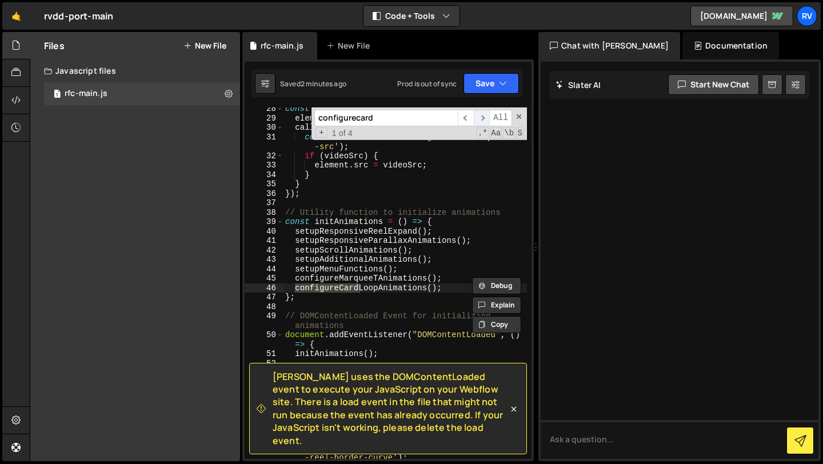
scroll to position [286, 0]
click at [483, 115] on span "​" at bounding box center [482, 118] width 16 height 17
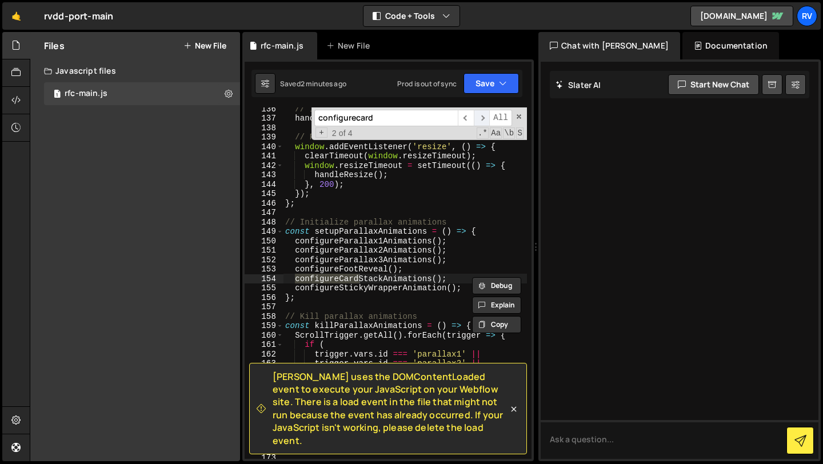
scroll to position [1408, 0]
click at [482, 118] on span "​" at bounding box center [482, 118] width 16 height 17
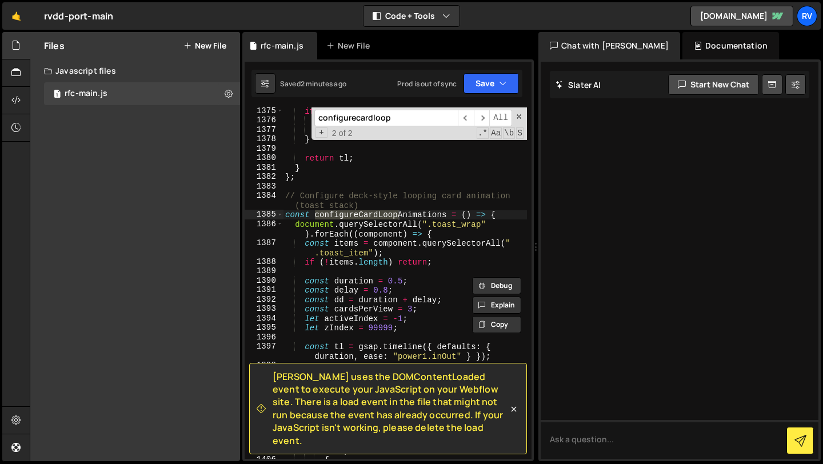
scroll to position [15096, 0]
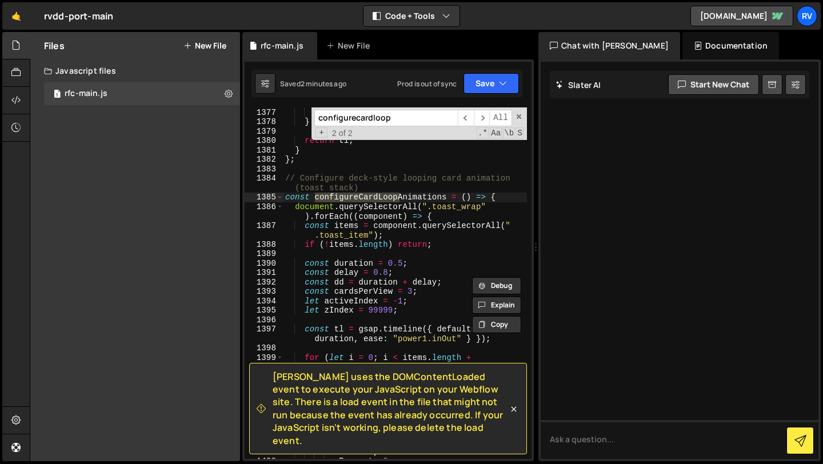
type input "configurecardloop"
click at [503, 74] on button "Save" at bounding box center [490, 83] width 55 height 21
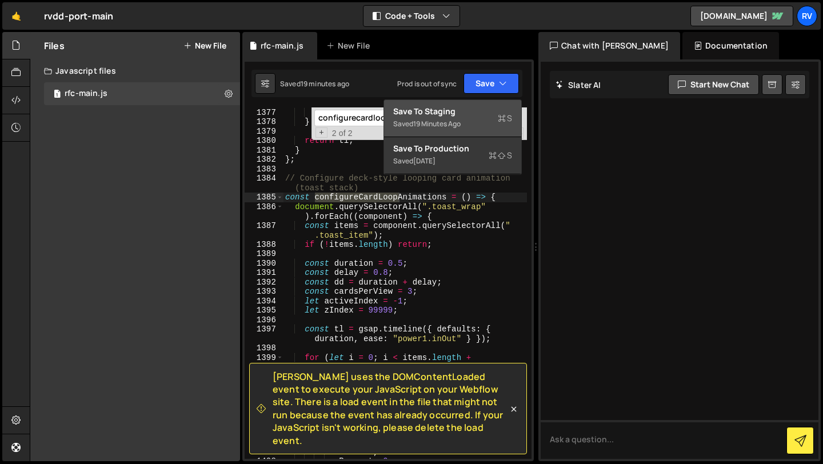
click at [471, 124] on div "Saved 19 minutes ago" at bounding box center [452, 124] width 119 height 14
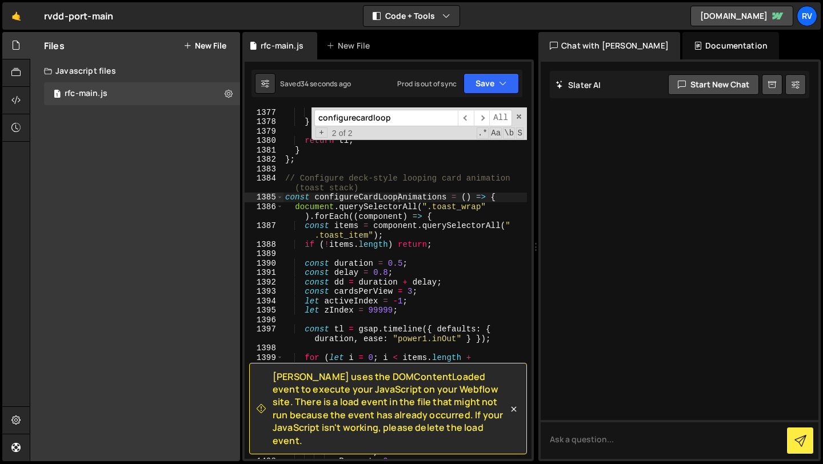
click at [461, 206] on div "tl . vars . onReverseComplete ( ) ; tl . reverse ( ) ; } return tl ; } } ; // C…" at bounding box center [405, 283] width 244 height 370
click at [349, 237] on div "tl . vars . onReverseComplete ( ) ; tl . reverse ( ) ; } return tl ; } } ; // C…" at bounding box center [405, 283] width 244 height 370
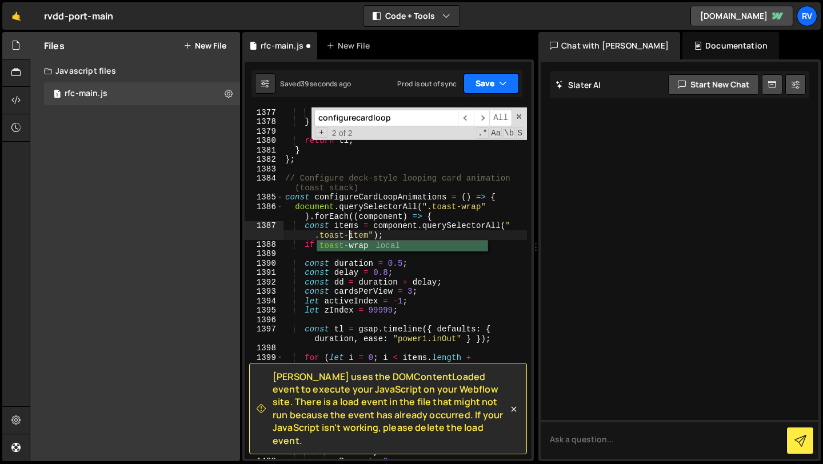
type textarea "const items = component.querySelectorAll(".toast-item");"
click at [492, 89] on button "Save" at bounding box center [490, 83] width 55 height 21
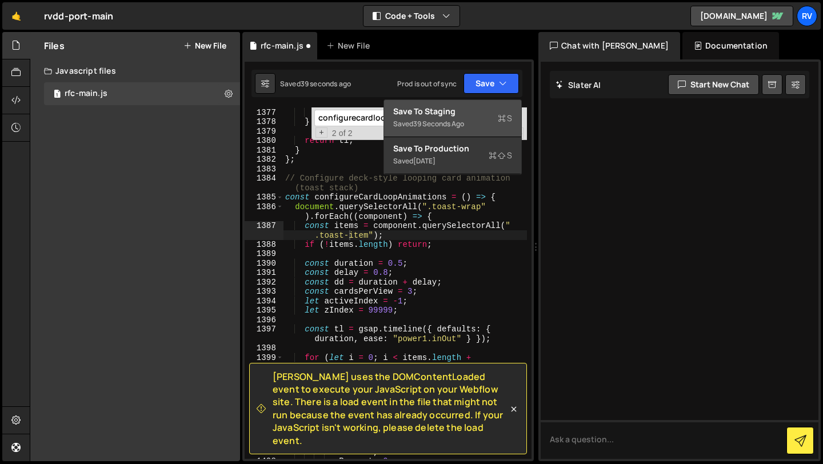
click at [485, 110] on div "Save to Staging S" at bounding box center [452, 111] width 119 height 11
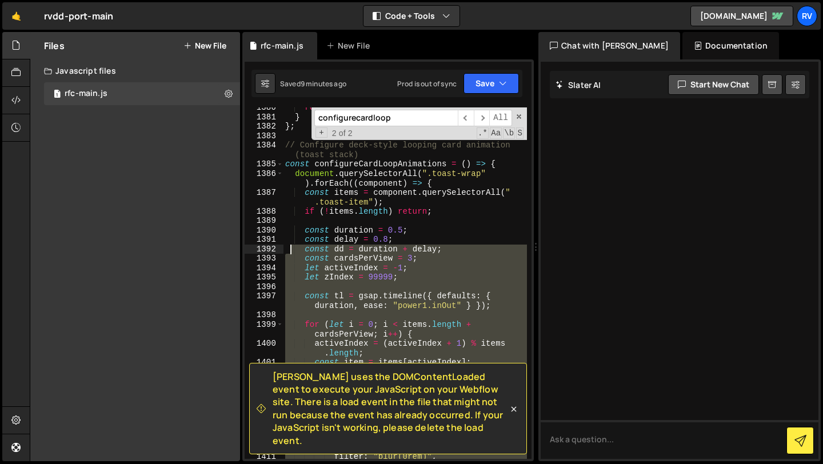
scroll to position [15119, 0]
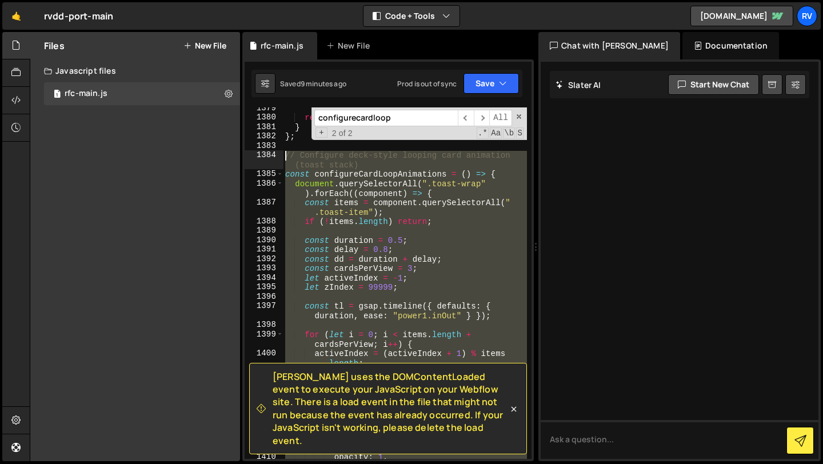
drag, startPoint x: 307, startPoint y: 306, endPoint x: 279, endPoint y: 157, distance: 151.7
click at [279, 157] on div "1379 1380 1381 1382 1383 1384 1385 1386 1387 1388 1389 1390 1391 1392 1393 1394…" at bounding box center [388, 282] width 287 height 351
type textarea "// Configure deck-style looping card animation (toast stack) const configureCar…"
paste textarea
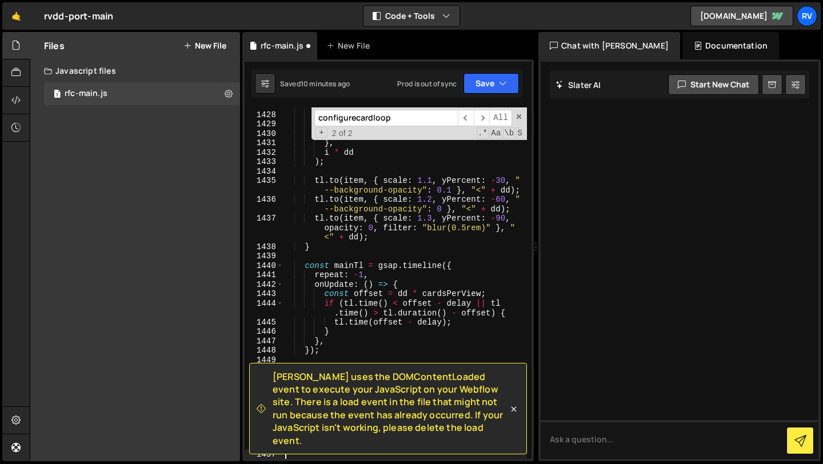
scroll to position [15697, 0]
click at [501, 89] on icon "button" at bounding box center [503, 83] width 8 height 11
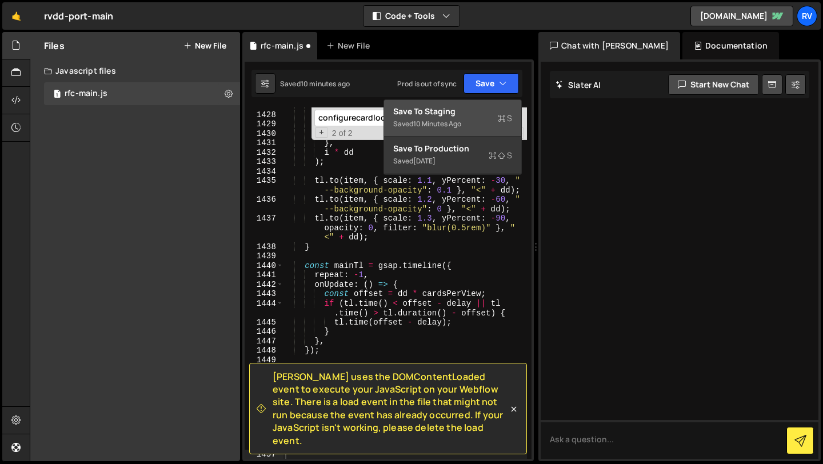
click at [487, 109] on div "Save to Staging S" at bounding box center [452, 111] width 119 height 11
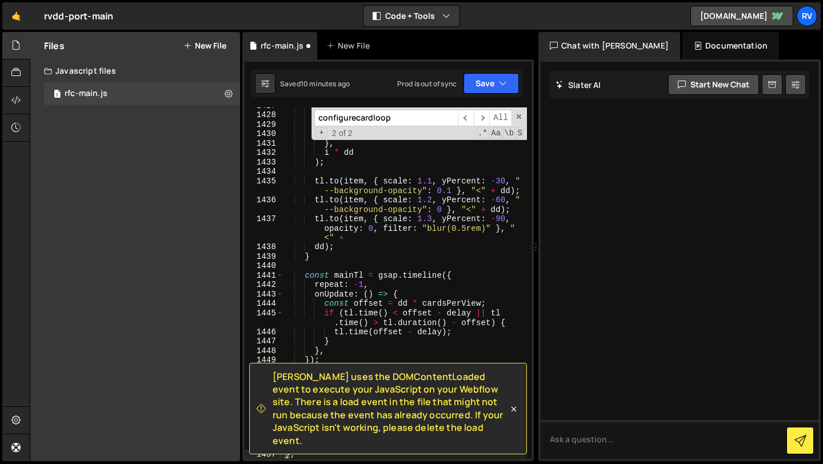
scroll to position [15687, 0]
click at [505, 77] on button "Save" at bounding box center [490, 83] width 55 height 21
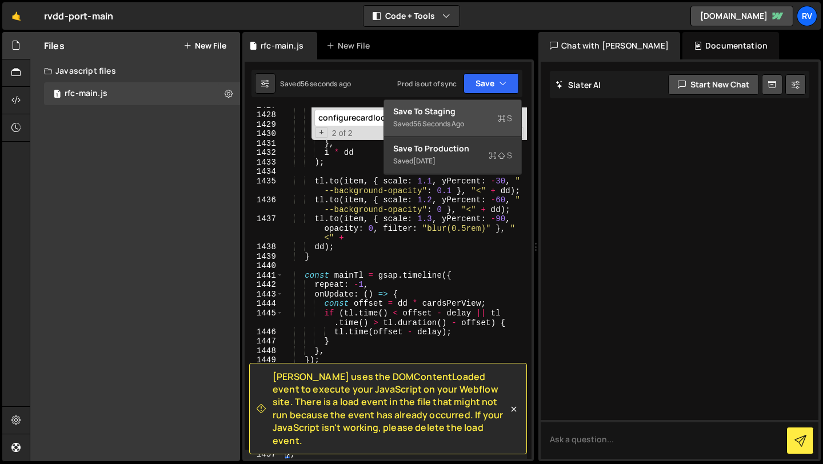
click at [479, 123] on div "Saved 56 seconds ago" at bounding box center [452, 124] width 119 height 14
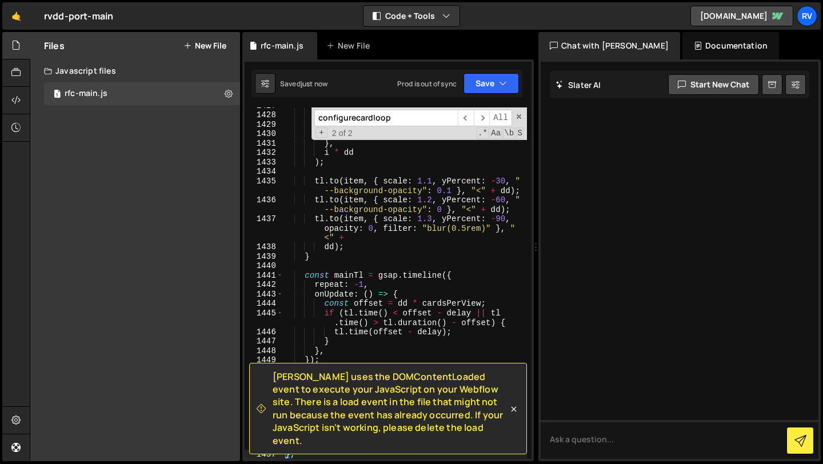
scroll to position [15868, 0]
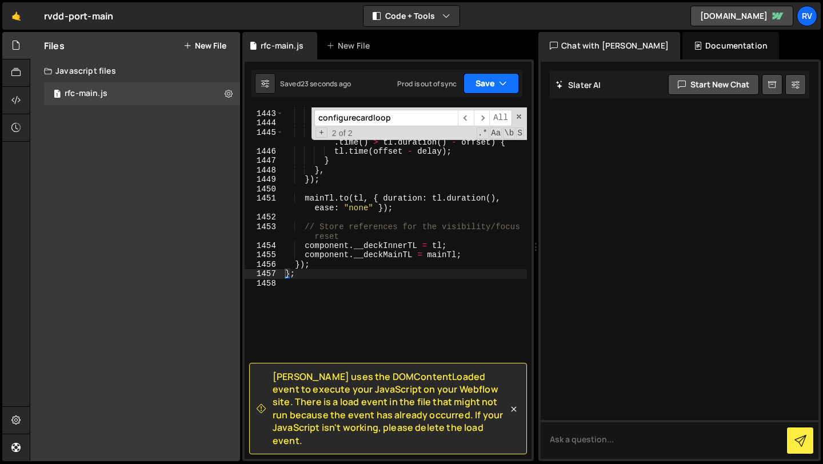
click at [495, 86] on button "Save" at bounding box center [490, 83] width 55 height 21
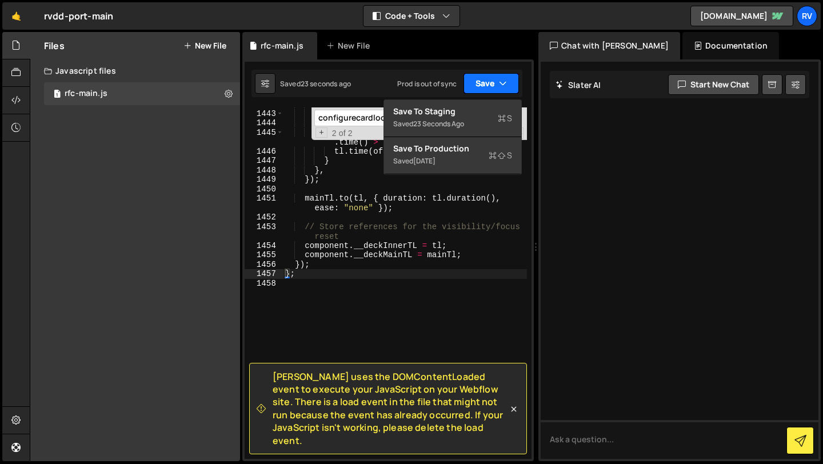
click at [502, 84] on icon "button" at bounding box center [503, 83] width 8 height 11
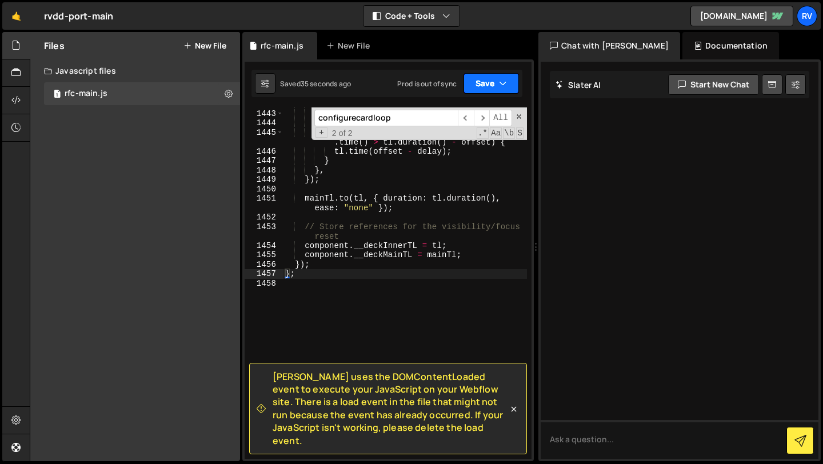
click at [487, 89] on button "Save" at bounding box center [490, 83] width 55 height 21
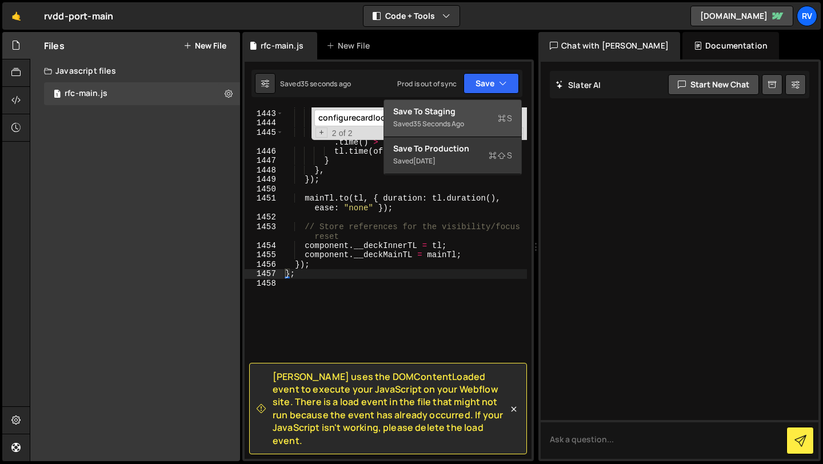
click at [476, 110] on div "Save to Staging S" at bounding box center [452, 111] width 119 height 11
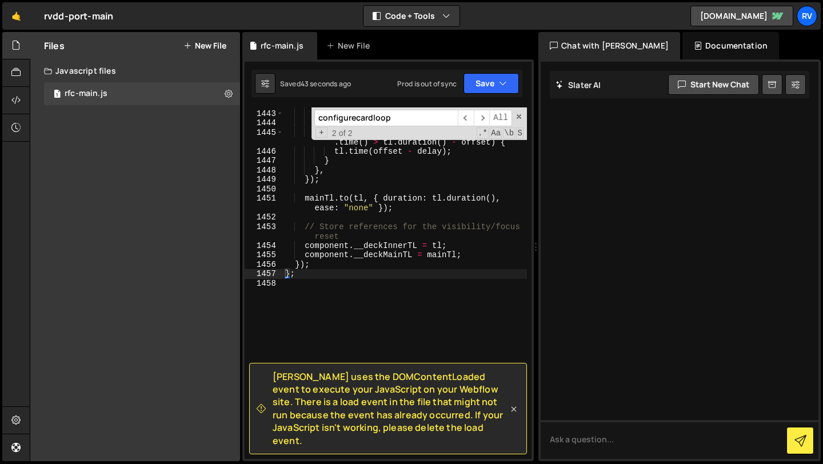
click at [514, 412] on icon at bounding box center [513, 409] width 5 height 5
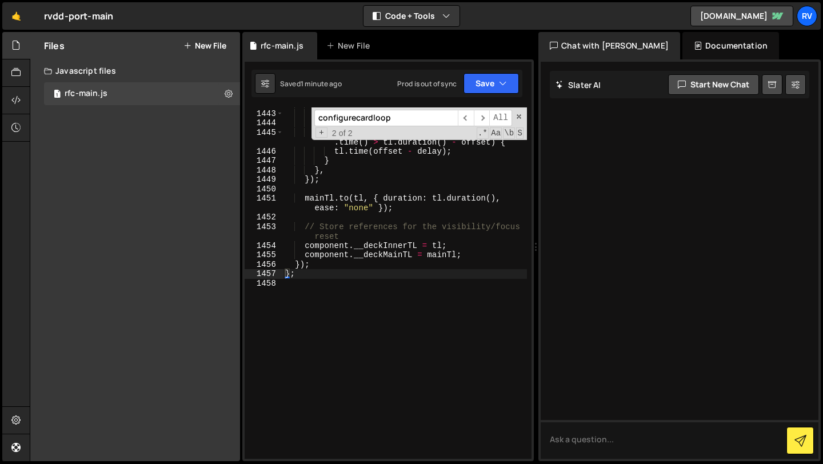
click at [347, 339] on div "repeat : - 1 , onUpdate : ( ) => { const offset = dd * cardsPerView ; if ( tl .…" at bounding box center [405, 284] width 244 height 370
type textarea "};"
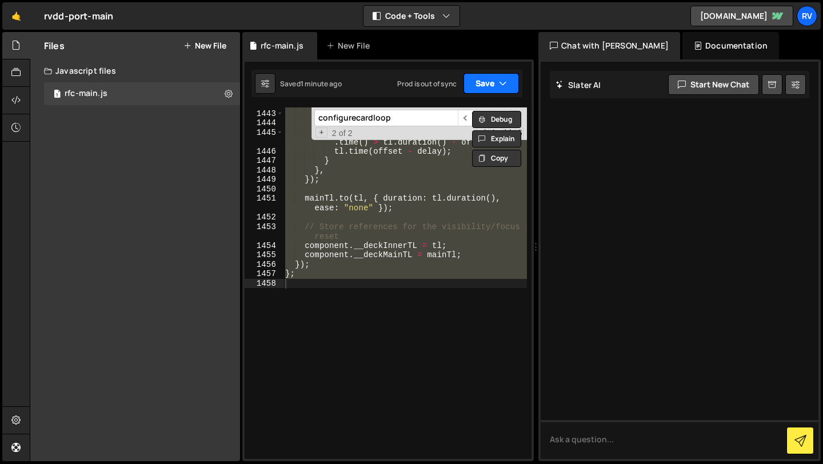
click at [502, 89] on icon "button" at bounding box center [503, 83] width 8 height 11
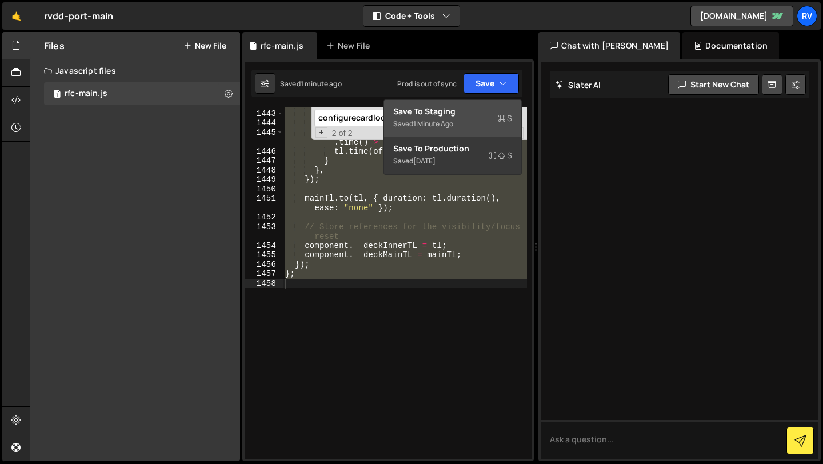
click at [486, 111] on div "Save to Staging S" at bounding box center [452, 111] width 119 height 11
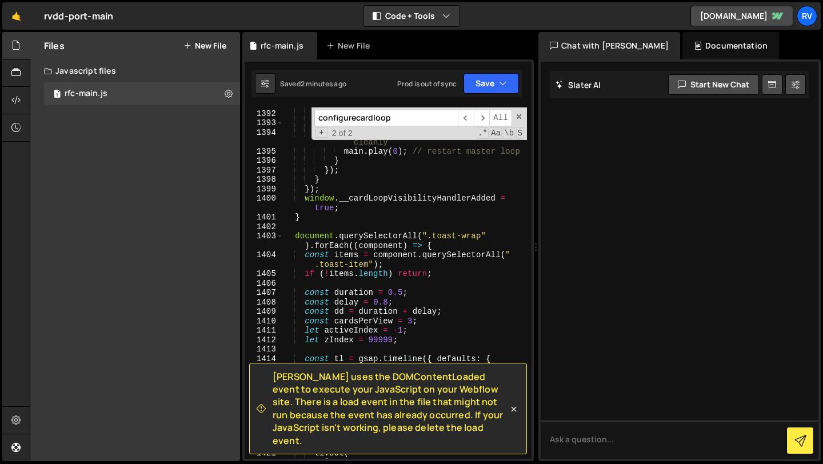
scroll to position [15281, 0]
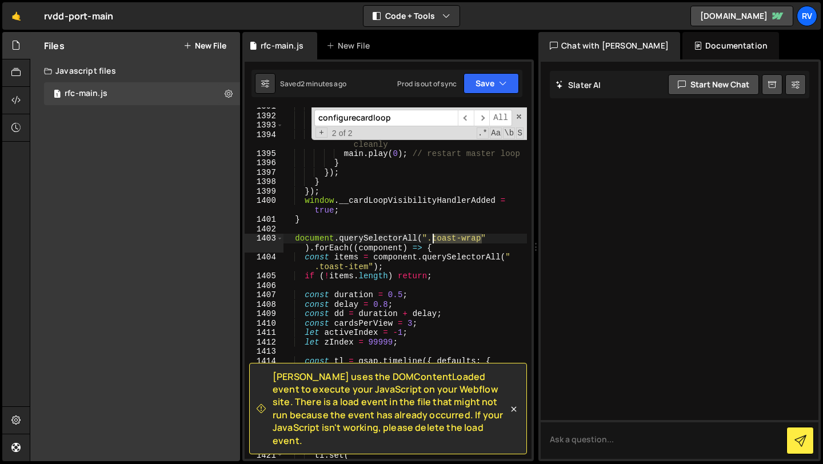
drag, startPoint x: 483, startPoint y: 237, endPoint x: 434, endPoint y: 236, distance: 48.6
click at [434, 236] on div "const tl = wrap . __deckInnerTL ; const main = wrap . __deckMainTL ; if ( tl &&…" at bounding box center [405, 287] width 244 height 370
paste textarea "cr-rotation-wrapper"
click at [369, 266] on div "const tl = wrap . __deckInnerTL ; const main = wrap . __deckMainTL ; if ( tl &&…" at bounding box center [405, 287] width 244 height 370
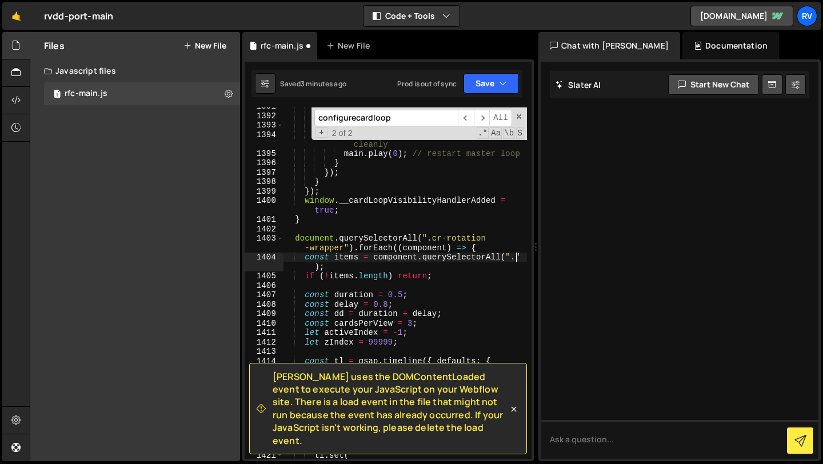
paste textarea "cr-rotation-item"
click at [483, 79] on button "Save" at bounding box center [490, 83] width 55 height 21
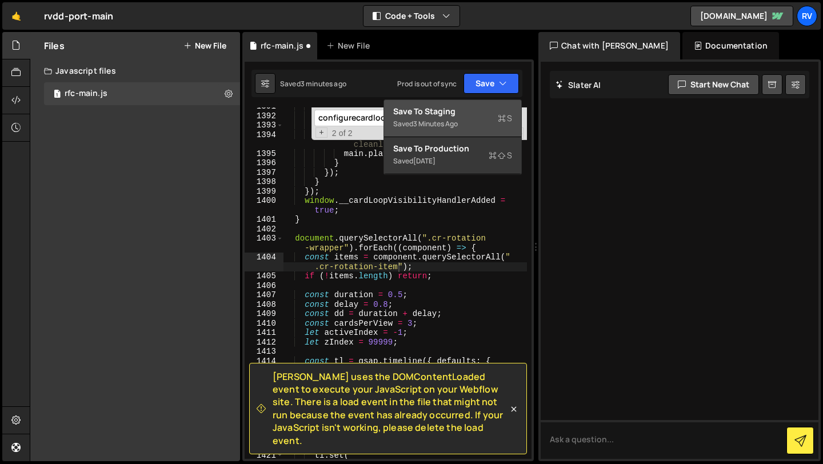
click at [443, 111] on div "Save to Staging S" at bounding box center [452, 111] width 119 height 11
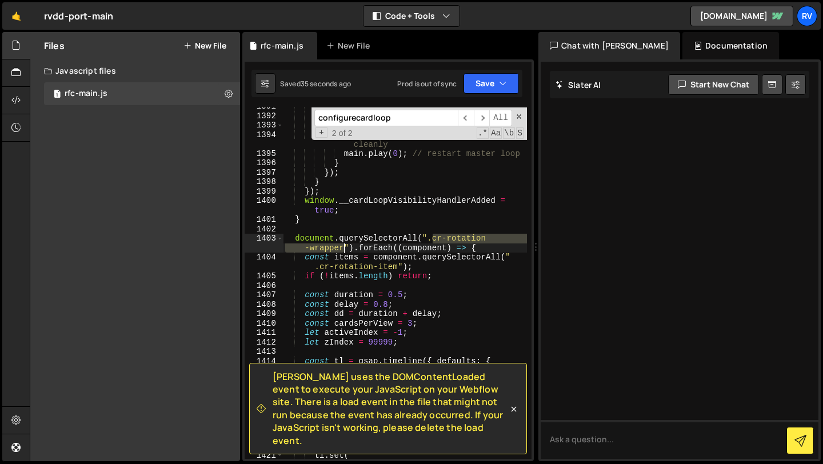
drag, startPoint x: 434, startPoint y: 238, endPoint x: 344, endPoint y: 245, distance: 90.0
click at [344, 245] on div "const tl = wrap . __deckInnerTL ; const main = wrap . __deckMainTL ; if ( tl &&…" at bounding box center [405, 287] width 244 height 370
paste textarea "cr-ts-wrapper"
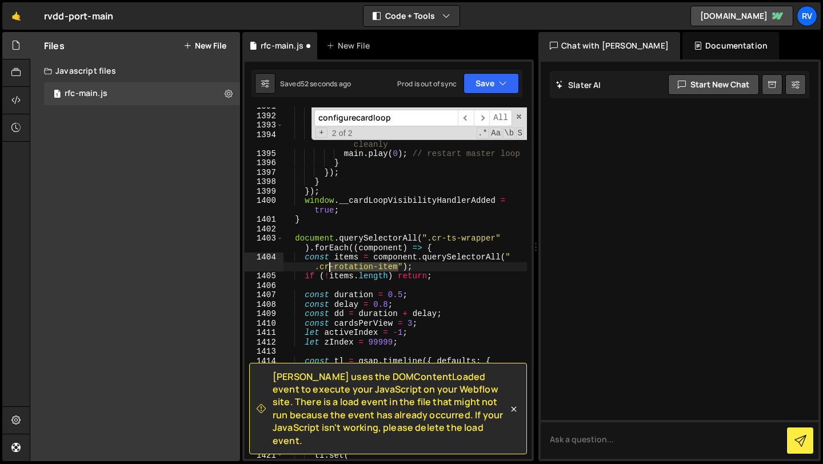
drag, startPoint x: 398, startPoint y: 267, endPoint x: 321, endPoint y: 267, distance: 77.7
click at [321, 267] on div "const tl = wrap . __deckInnerTL ; const main = wrap . __deckMainTL ; if ( tl &&…" at bounding box center [405, 287] width 244 height 370
paste textarea "cr-ts-item"
click at [449, 261] on div "const tl = wrap . __deckInnerTL ; const main = wrap . __deckMainTL ; if ( tl &&…" at bounding box center [405, 287] width 244 height 370
click at [489, 81] on button "Save" at bounding box center [490, 83] width 55 height 21
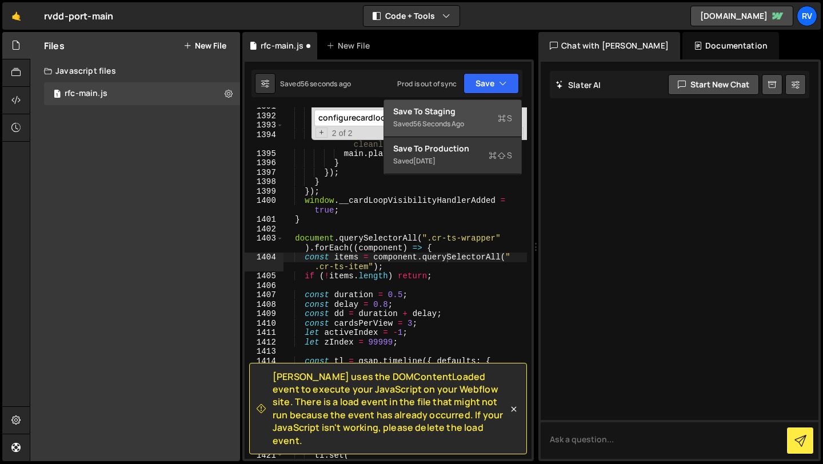
click at [482, 110] on div "Save to Staging S" at bounding box center [452, 111] width 119 height 11
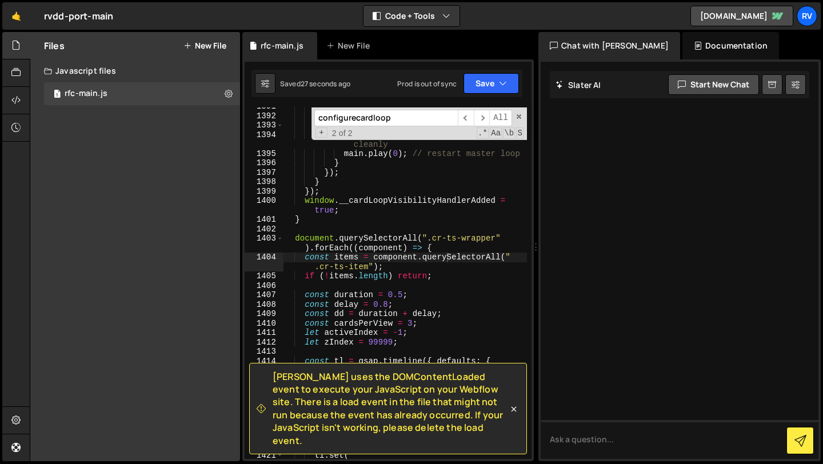
click at [445, 222] on div "const tl = wrap . __deckInnerTL ; const main = wrap . __deckMainTL ; if ( tl &&…" at bounding box center [405, 287] width 244 height 370
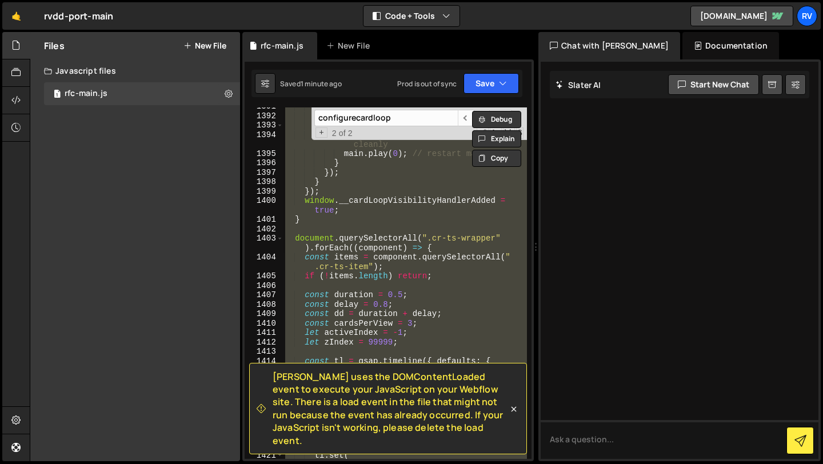
click at [451, 189] on div "const tl = wrap . __deckInnerTL ; const main = wrap . __deckMainTL ; if ( tl &&…" at bounding box center [405, 282] width 244 height 351
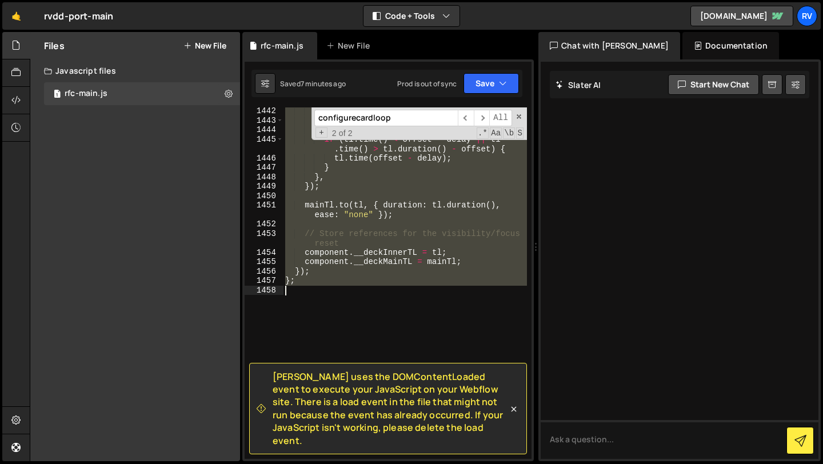
scroll to position [15857, 0]
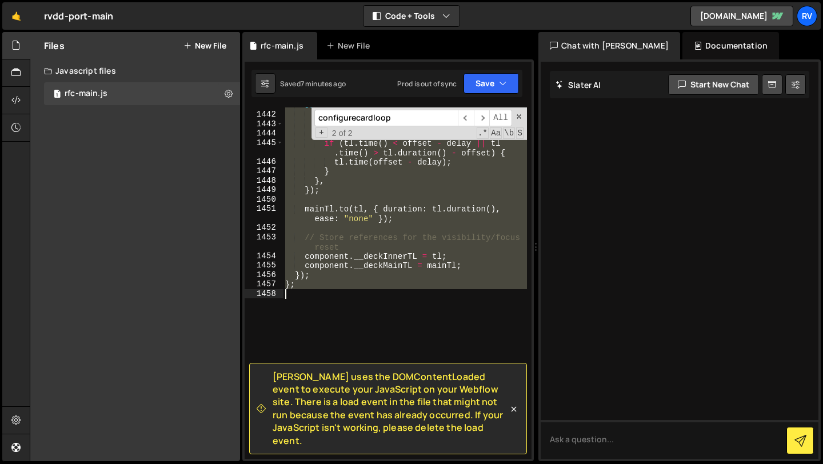
drag, startPoint x: 296, startPoint y: 222, endPoint x: 383, endPoint y: 295, distance: 114.0
click at [383, 295] on div "const mainTl = gsap . timeline ({ repeat : - 1 , onUpdate : ( ) => { const offs…" at bounding box center [405, 286] width 244 height 370
type textarea "};"
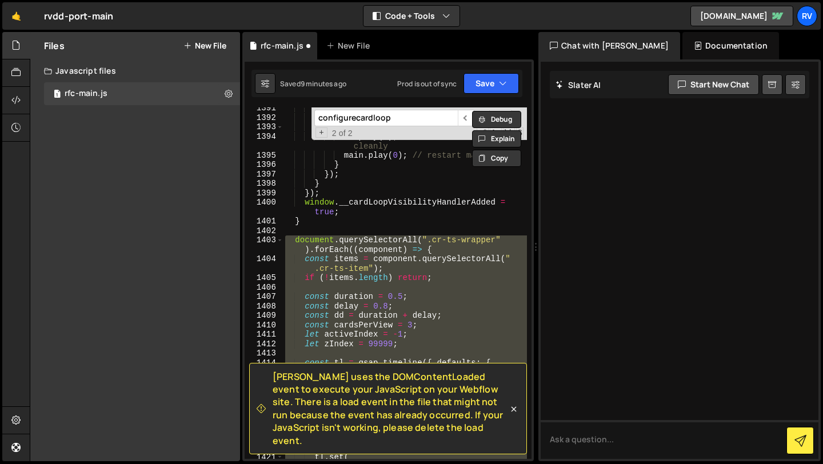
scroll to position [15275, 0]
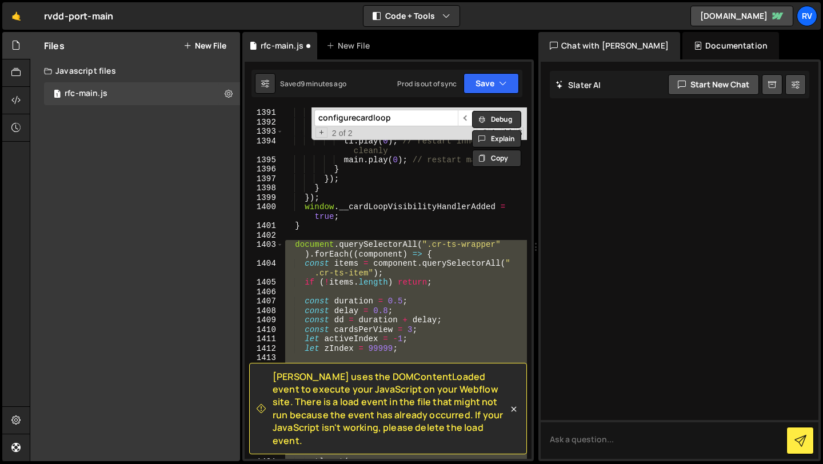
click at [360, 266] on div "document . querySelectorAll ( ".toast-wrap" ) . forEach (( wrap ) => { const tl…" at bounding box center [405, 282] width 244 height 351
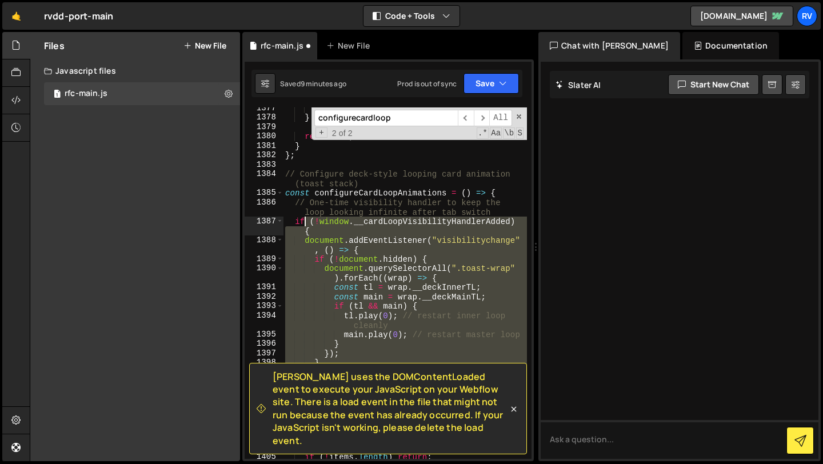
scroll to position [15096, 0]
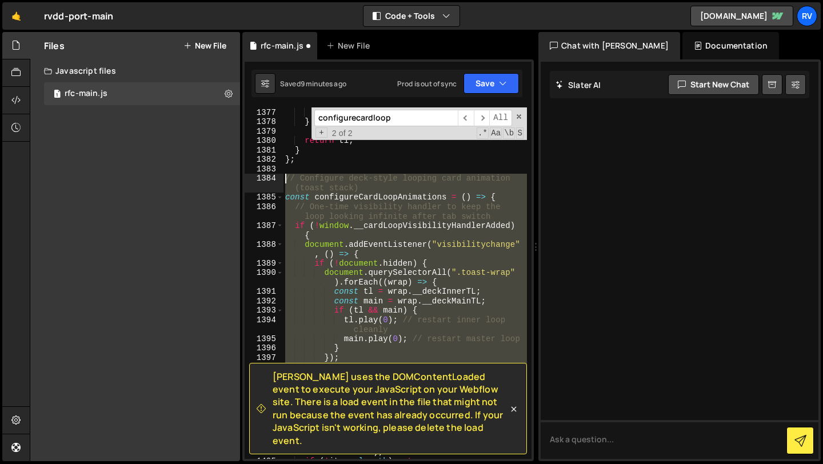
drag, startPoint x: 317, startPoint y: 229, endPoint x: 281, endPoint y: 182, distance: 59.1
click at [281, 182] on div "const items = component.querySelectorAll(".cr-ts-item"); 1376 1377 1378 1379 13…" at bounding box center [388, 282] width 287 height 351
type textarea "// Configure deck-style looping card animation (toast stack) const configureCar…"
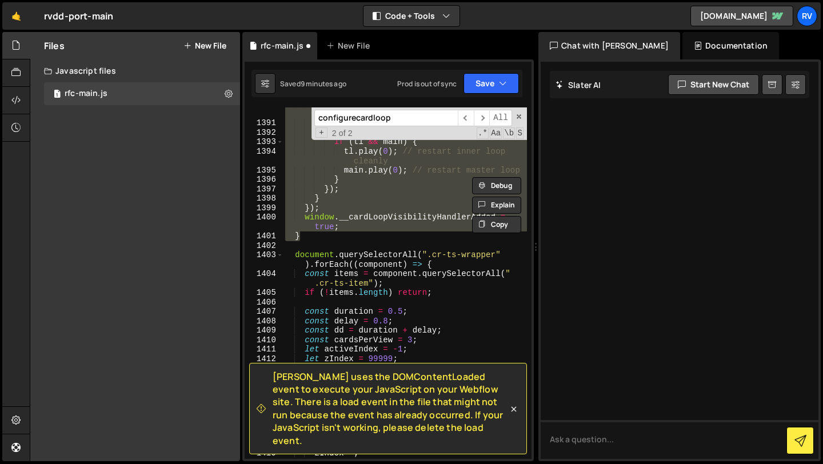
scroll to position [15265, 0]
click at [397, 249] on div "document . querySelectorAll ( ".toast-wrap" ) . forEach (( wrap ) => { const tl…" at bounding box center [405, 289] width 244 height 380
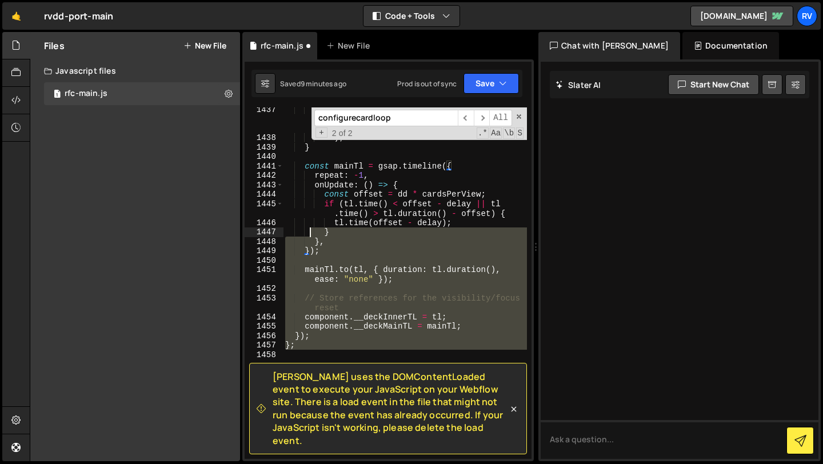
scroll to position [15663, 0]
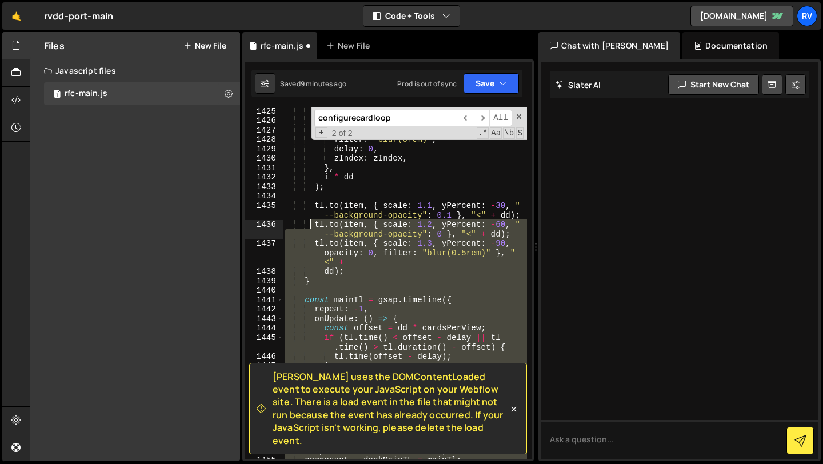
drag, startPoint x: 322, startPoint y: 279, endPoint x: 309, endPoint y: 220, distance: 60.3
click at [309, 220] on div "yPercent : 0 , "--background-opacity" : 0.2 , opacity : 1 , filter : "blur(0rem…" at bounding box center [405, 291] width 244 height 370
click at [359, 255] on div "yPercent : 0 , "--background-opacity" : 0.2 , opacity : 1 , filter : "blur(0rem…" at bounding box center [405, 282] width 244 height 351
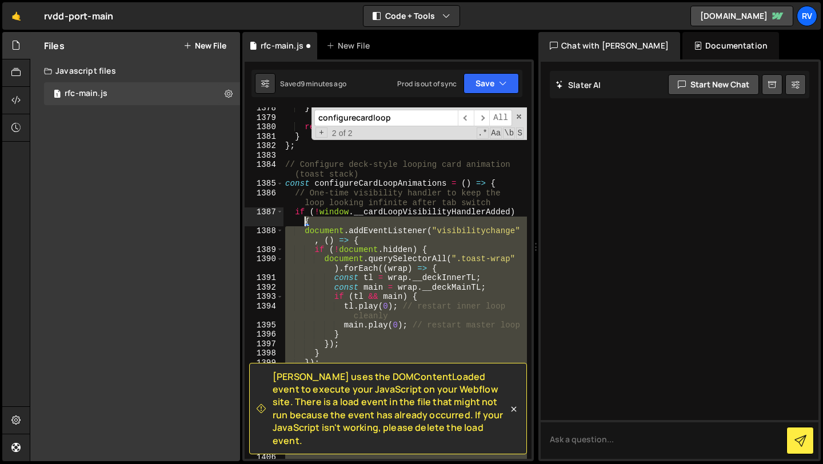
scroll to position [15111, 0]
drag, startPoint x: 306, startPoint y: 340, endPoint x: 303, endPoint y: 220, distance: 120.0
click at [303, 220] on div "} return tl ; } } ; // Configure deck-style looping card animation (toast stack…" at bounding box center [405, 287] width 244 height 370
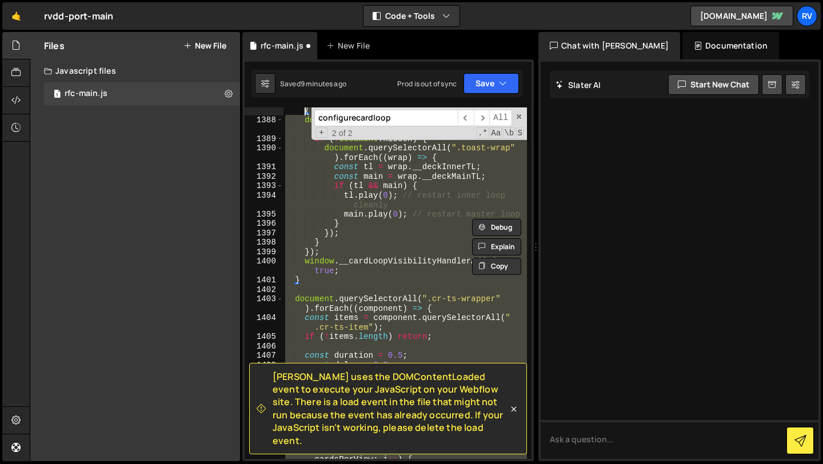
scroll to position [15223, 0]
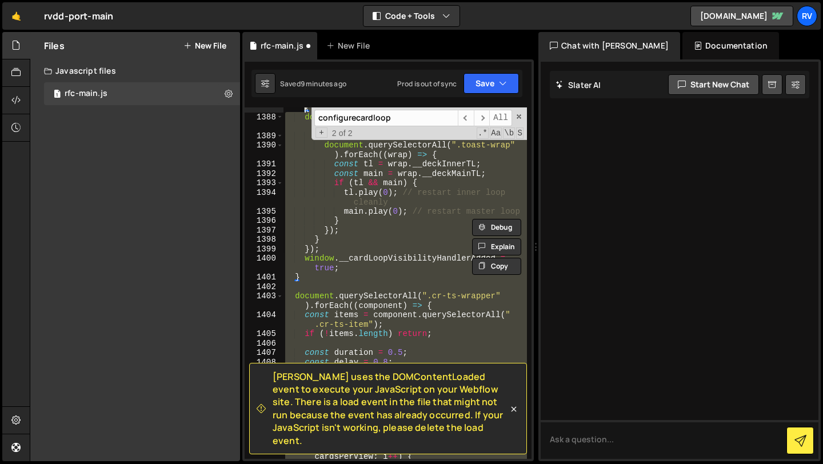
click at [355, 249] on div "if ( ! window . __cardLoopVisibilityHandlerAdded ) { document . addEventListene…" at bounding box center [405, 282] width 244 height 351
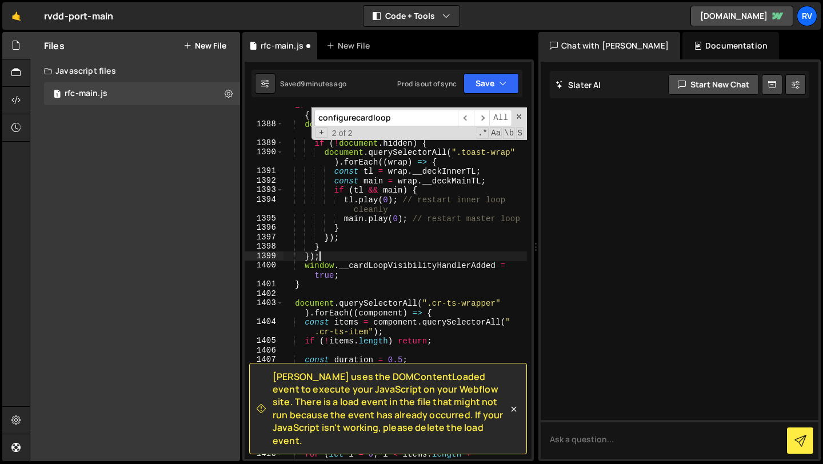
scroll to position [15216, 0]
drag, startPoint x: 434, startPoint y: 303, endPoint x: 494, endPoint y: 305, distance: 60.0
click at [494, 305] on div "if ( ! window . __cardLoopVisibilityHandlerAdded ) { document . addEventListene…" at bounding box center [405, 295] width 244 height 389
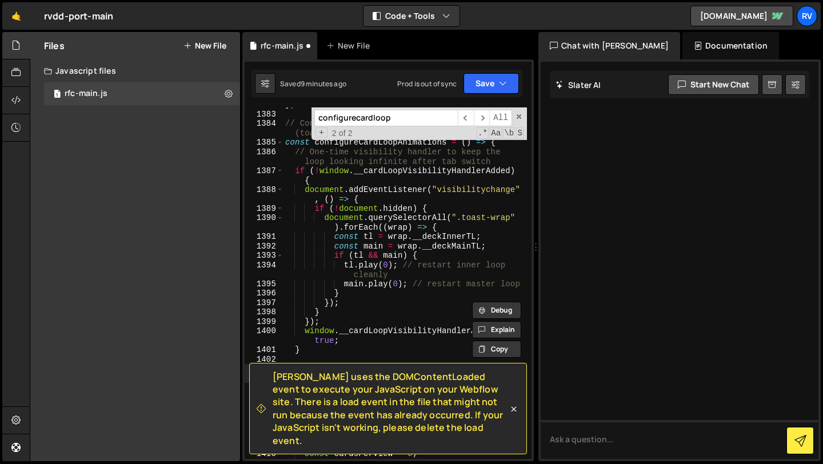
scroll to position [15151, 0]
drag, startPoint x: 510, startPoint y: 220, endPoint x: 474, endPoint y: 220, distance: 36.0
click at [474, 220] on div "} ; // Configure deck-style looping card animation (toast stack) const configur…" at bounding box center [405, 285] width 244 height 370
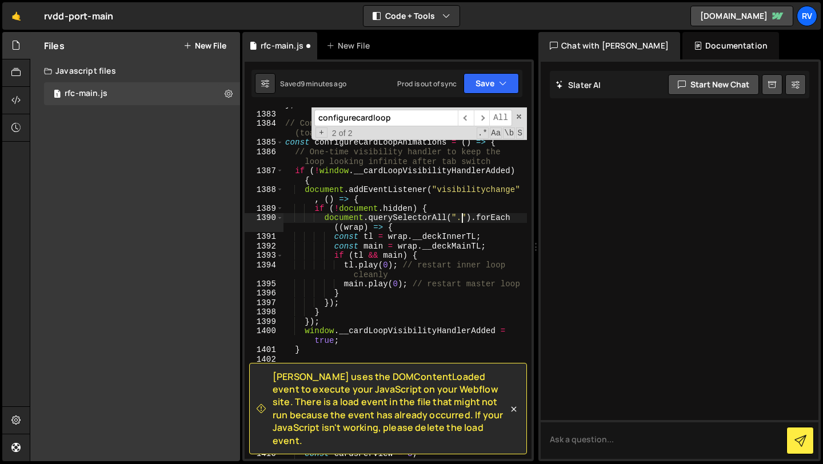
paste textarea "cr-ts-wrapper"
click at [375, 213] on div "} ; // Configure deck-style looping card animation (toast stack) const configur…" at bounding box center [405, 285] width 244 height 370
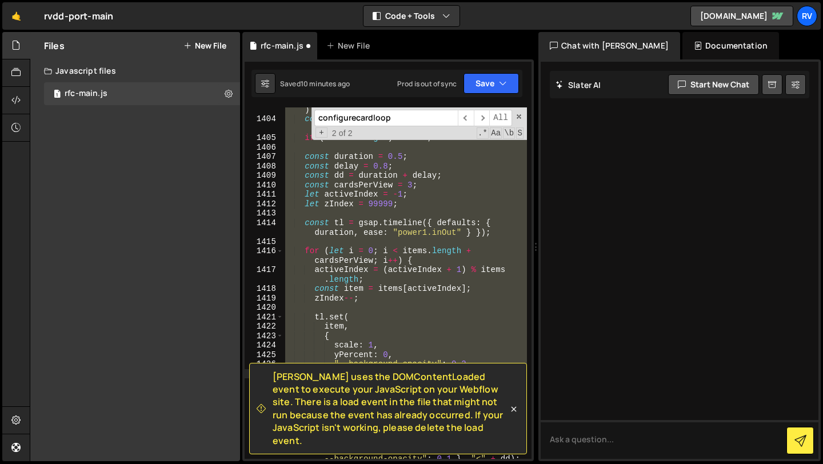
scroll to position [15383, 0]
drag, startPoint x: 287, startPoint y: 209, endPoint x: 355, endPoint y: 346, distance: 153.1
click at [355, 346] on div "document . querySelectorAll ( ".cr-ts-wrapper" ) . forEach (( component ) => { …" at bounding box center [405, 289] width 244 height 389
type textarea "zIndex--;"
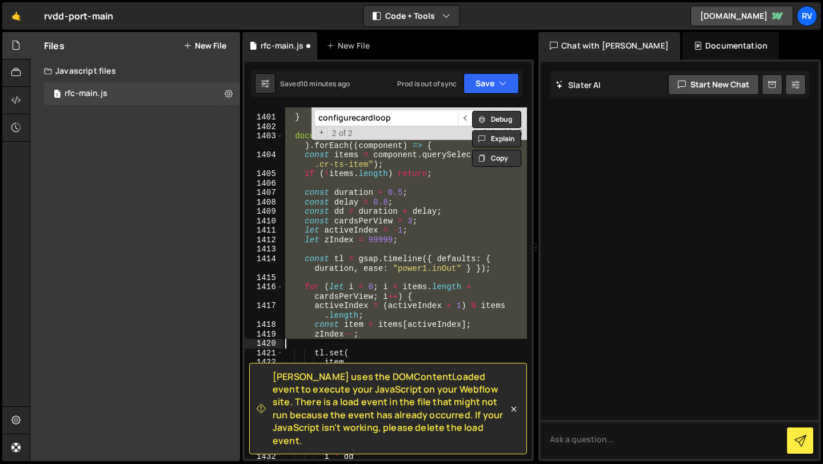
click at [374, 279] on div "window . __cardLoopVisibilityHandlerAdded = true ; } document . querySelectorAl…" at bounding box center [405, 282] width 244 height 351
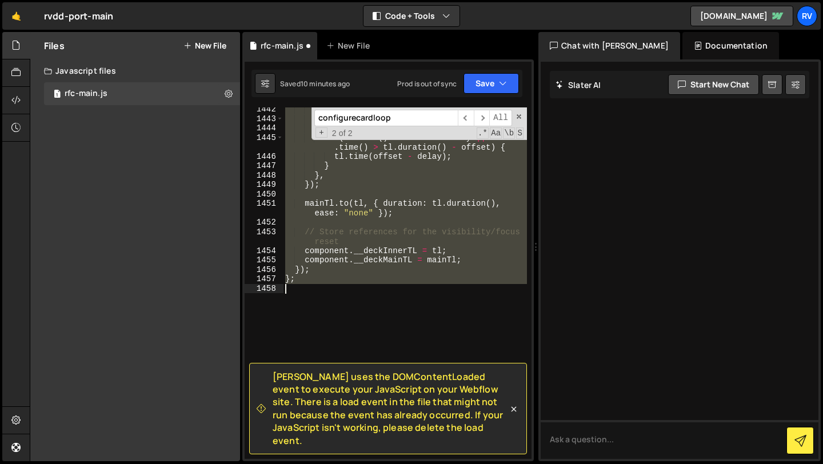
scroll to position [15868, 0]
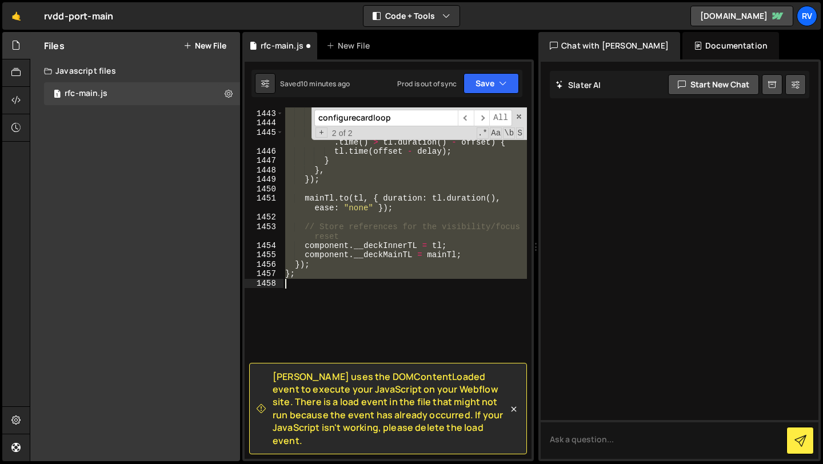
drag, startPoint x: 297, startPoint y: 266, endPoint x: 348, endPoint y: 282, distance: 53.9
click at [348, 282] on div "repeat : - 1 , onUpdate : ( ) => { const offset = dd * cardsPerView ; if ( tl .…" at bounding box center [405, 284] width 244 height 370
type textarea "};"
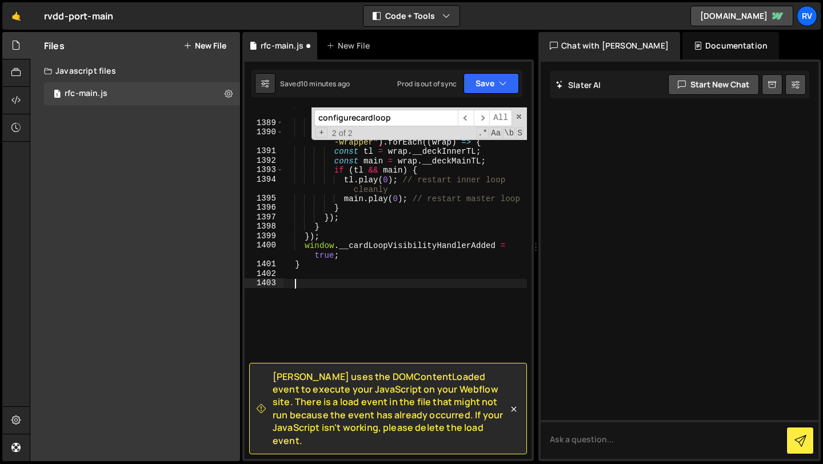
paste textarea
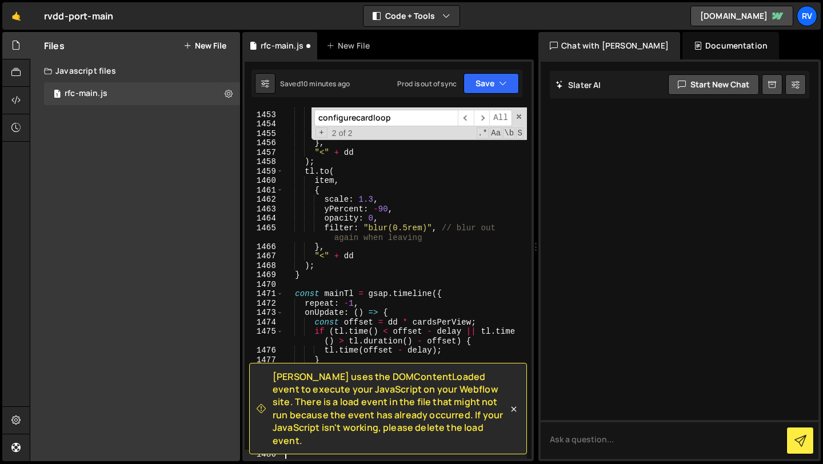
scroll to position [15942, 0]
click at [496, 81] on button "Save" at bounding box center [490, 83] width 55 height 21
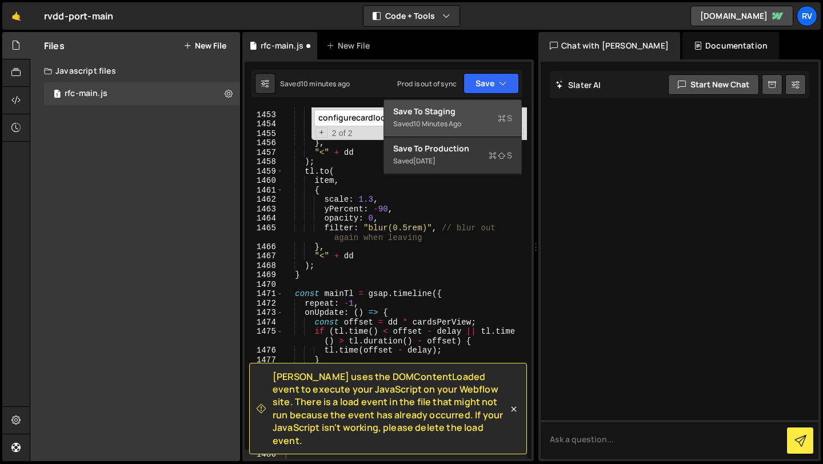
click at [482, 112] on div "Save to Staging S" at bounding box center [452, 111] width 119 height 11
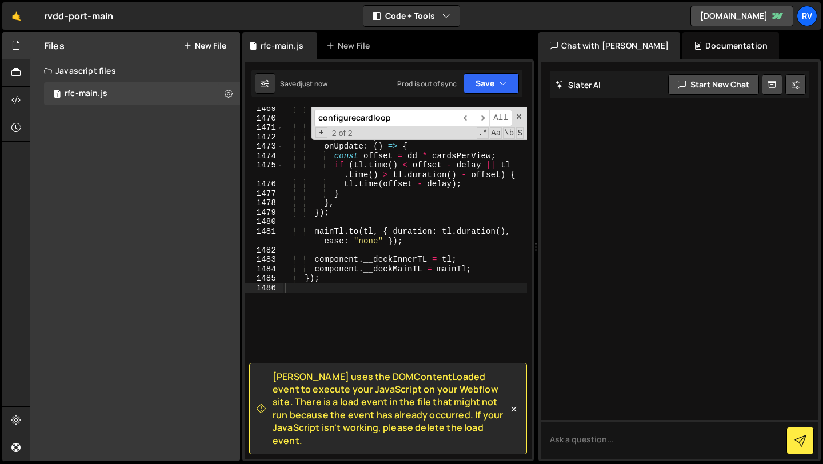
type textarea "});"
click at [366, 279] on div "} const mainTl = gsap . timeline ({ repeat : - 1 , onUpdate : ( ) => { const of…" at bounding box center [405, 289] width 244 height 370
click at [363, 301] on div "} const mainTl = gsap . timeline ({ repeat : - 1 , onUpdate : ( ) => { const of…" at bounding box center [405, 289] width 244 height 370
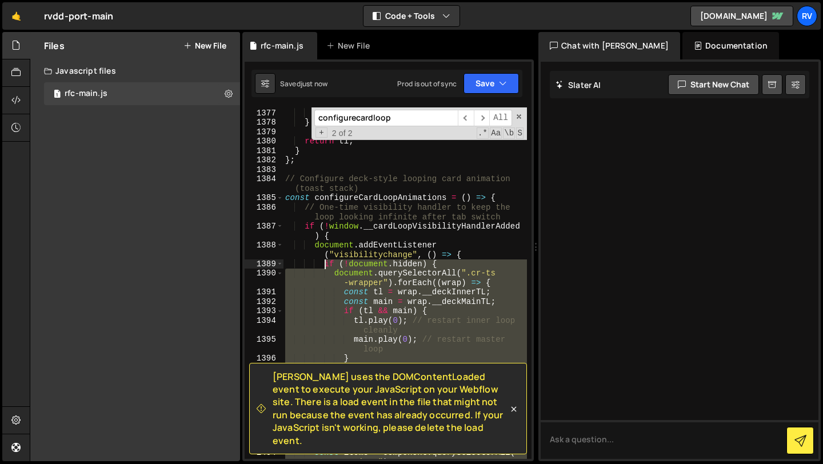
scroll to position [15002, 0]
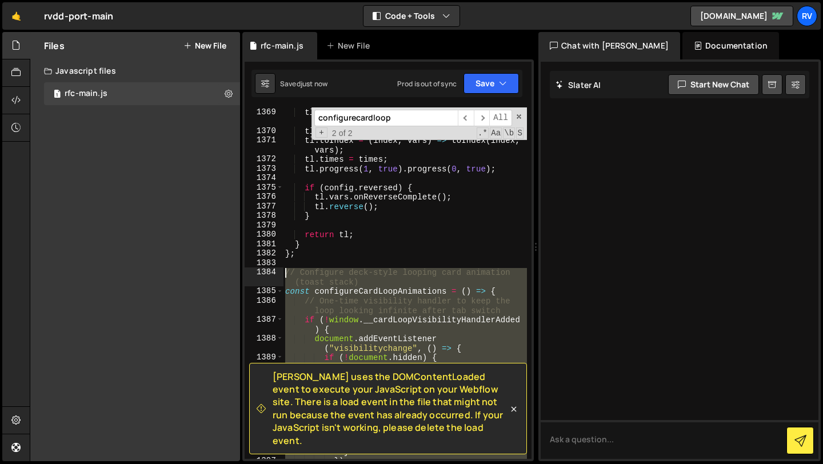
drag, startPoint x: 346, startPoint y: 290, endPoint x: 273, endPoint y: 275, distance: 74.5
click at [273, 275] on div "1369 1370 1371 1372 1373 1374 1375 1376 1377 1378 1379 1380 1381 1382 1383 1384…" at bounding box center [388, 282] width 287 height 351
type textarea "// Configure deck-style looping card animation (toast stack) const configureCar…"
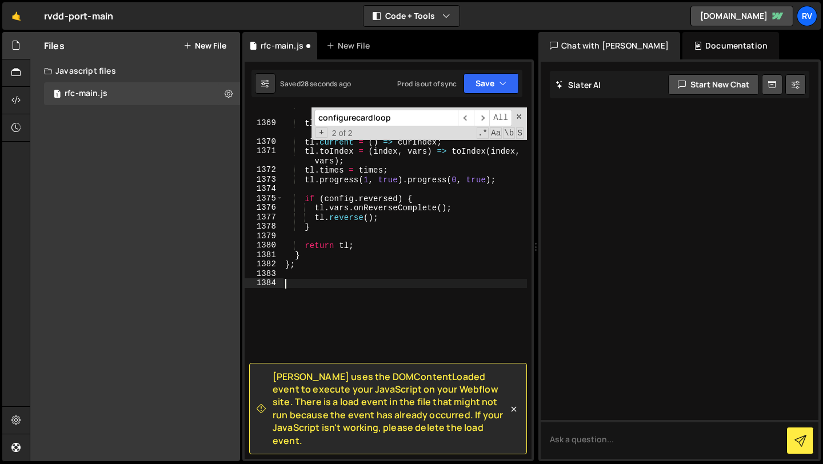
scroll to position [15961, 0]
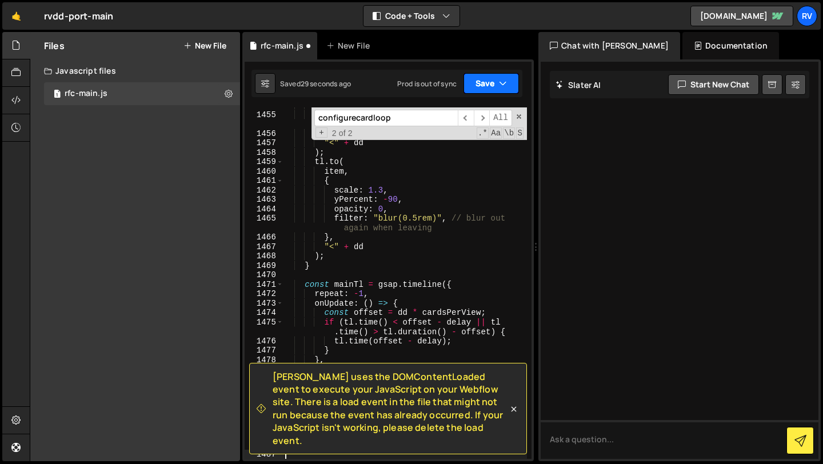
click at [500, 85] on icon "button" at bounding box center [503, 83] width 8 height 11
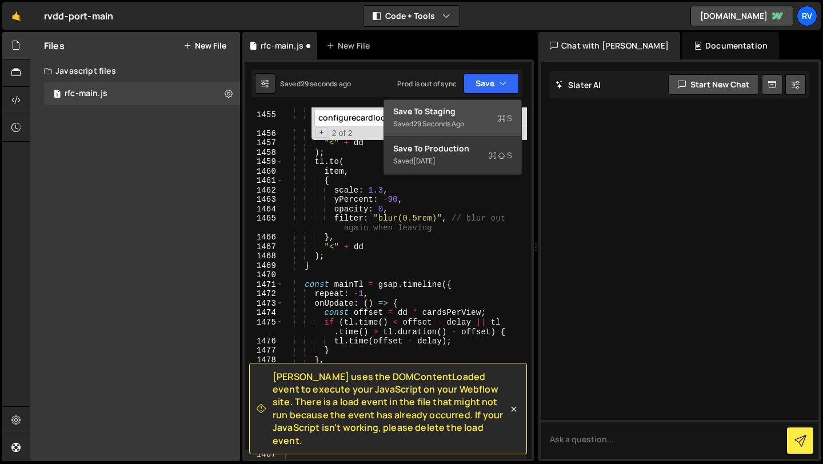
click at [484, 117] on div "Saved 29 seconds ago" at bounding box center [452, 124] width 119 height 14
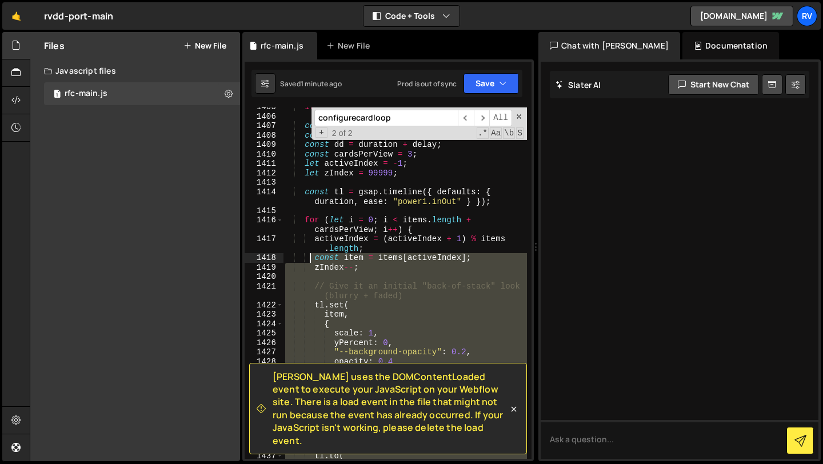
scroll to position [15450, 0]
drag, startPoint x: 308, startPoint y: 287, endPoint x: 308, endPoint y: 254, distance: 32.6
click at [308, 254] on div "if ( ! items . length ) return ; const duration = 0.5 ; const delay = 0.8 ; con…" at bounding box center [405, 287] width 244 height 370
click at [358, 223] on div "if ( ! items . length ) return ; const duration = 0.5 ; const delay = 0.8 ; con…" at bounding box center [405, 287] width 244 height 370
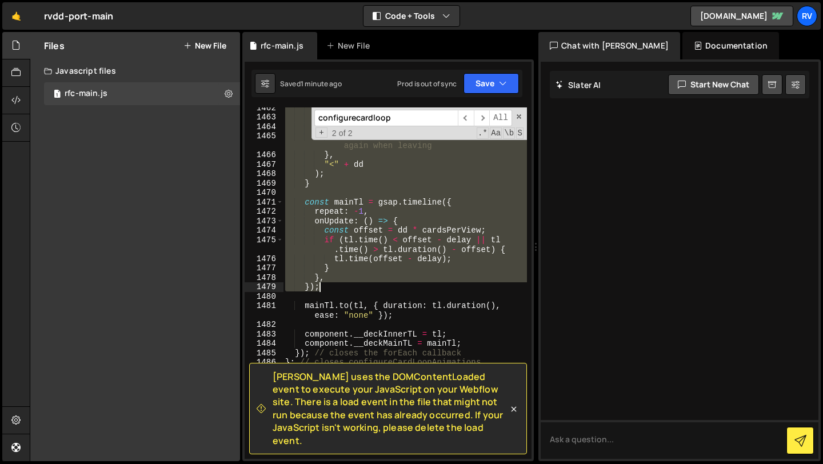
scroll to position [16132, 0]
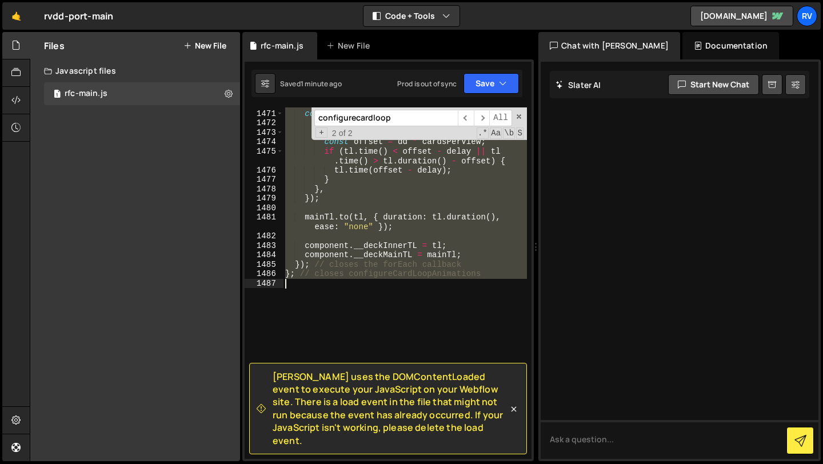
drag, startPoint x: 286, startPoint y: 202, endPoint x: 389, endPoint y: 285, distance: 132.0
click at [389, 285] on div "const mainTl = gsap . timeline ({ repeat : - 1 , onUpdate : ( ) => { const offs…" at bounding box center [405, 284] width 244 height 370
type textarea "}; // closes configureCardLoopAnimations"
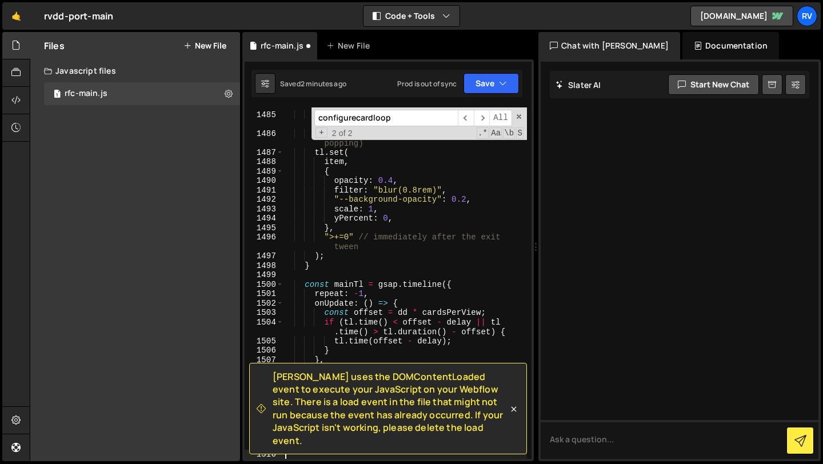
scroll to position [16301, 0]
click at [491, 86] on button "Save" at bounding box center [490, 83] width 55 height 21
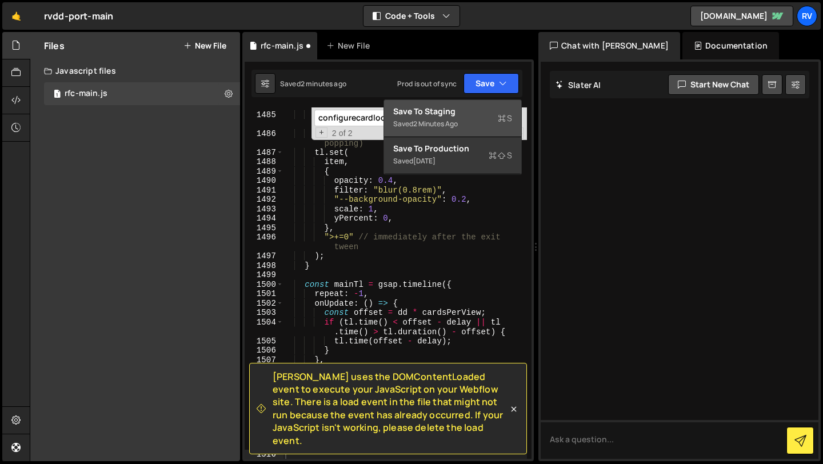
click at [472, 123] on div "Saved 2 minutes ago" at bounding box center [452, 124] width 119 height 14
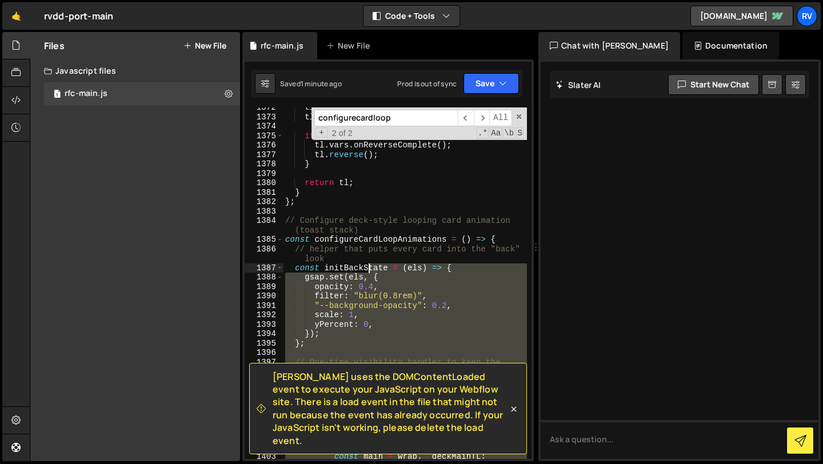
scroll to position [15054, 0]
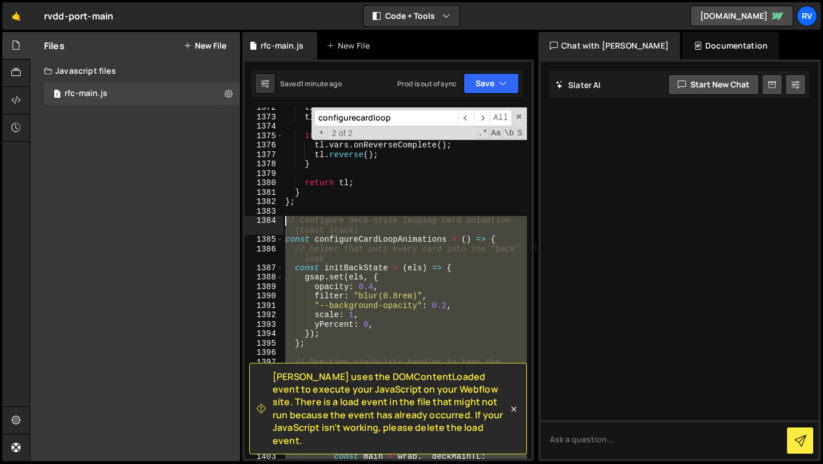
drag, startPoint x: 330, startPoint y: 286, endPoint x: 276, endPoint y: 220, distance: 84.9
click at [276, 220] on div "1372 1373 1374 1375 1376 1377 1378 1379 1380 1381 1382 1383 1384 1385 1386 1387…" at bounding box center [388, 282] width 287 height 351
type textarea "// Configure deck-style looping card animation (toast stack) const configureCar…"
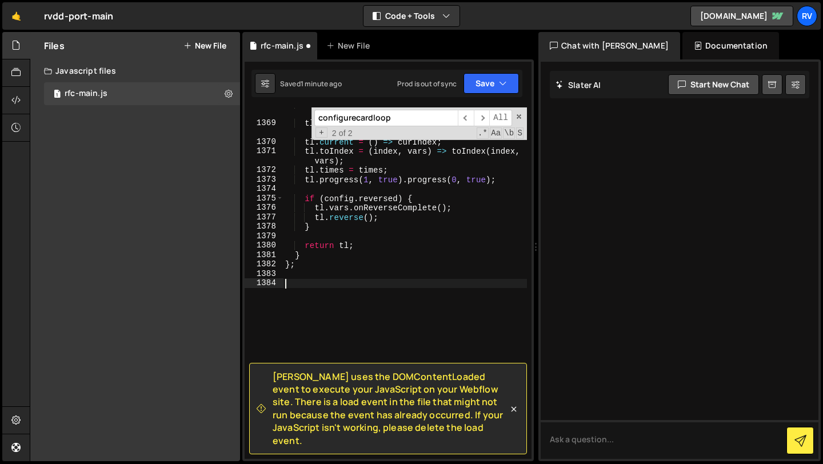
scroll to position [16187, 0]
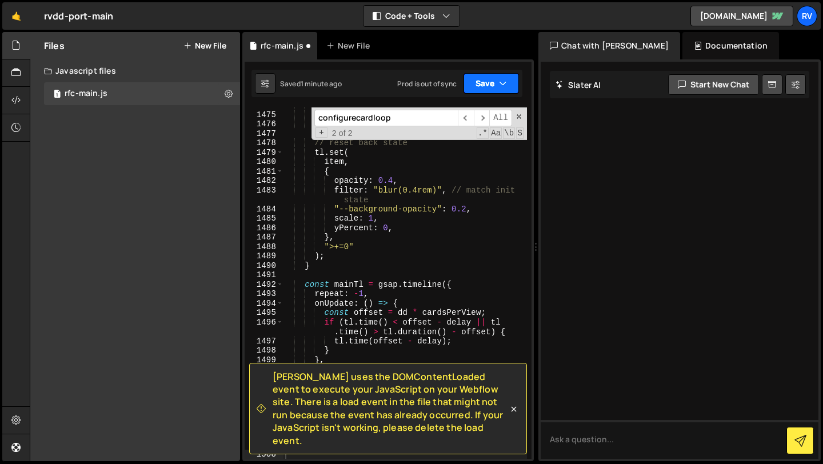
click at [496, 83] on button "Save" at bounding box center [490, 83] width 55 height 21
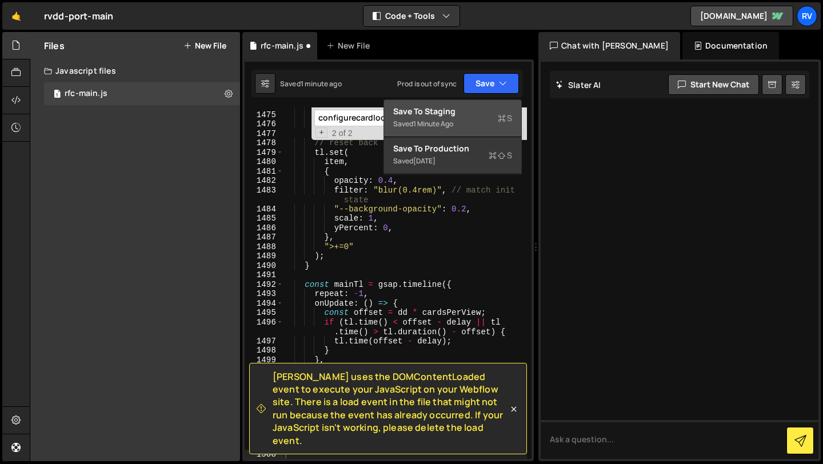
click at [482, 113] on div "Save to Staging S" at bounding box center [452, 111] width 119 height 11
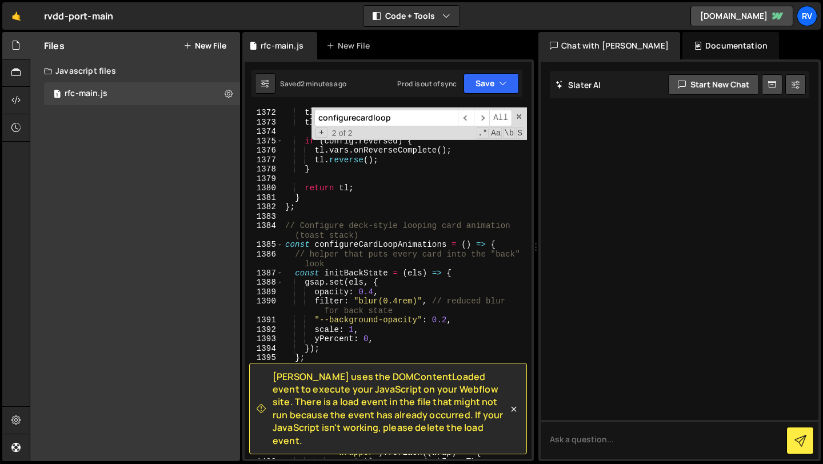
scroll to position [15043, 0]
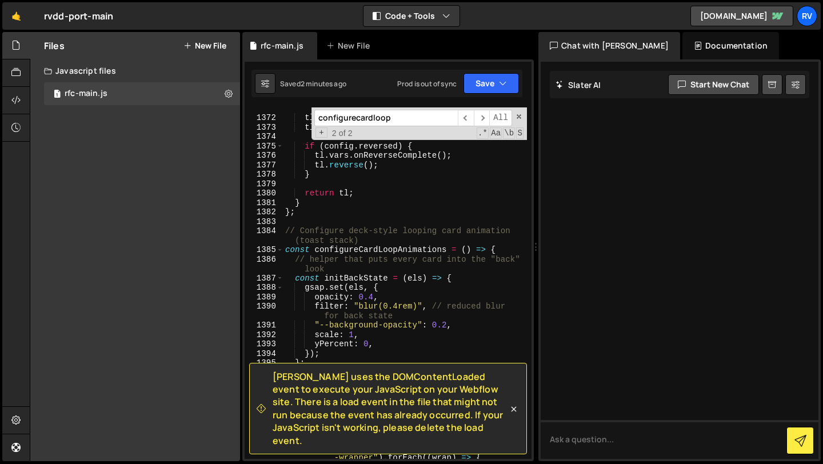
type textarea "// Configure deck-style looping card animation (toast stack)"
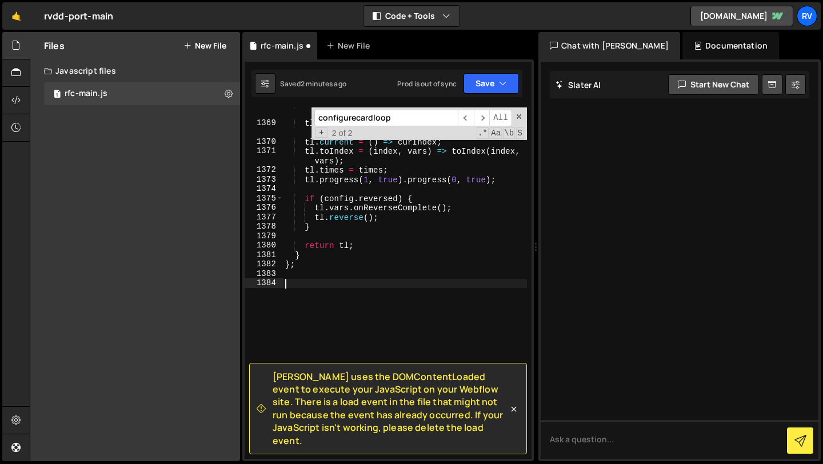
scroll to position [16131, 0]
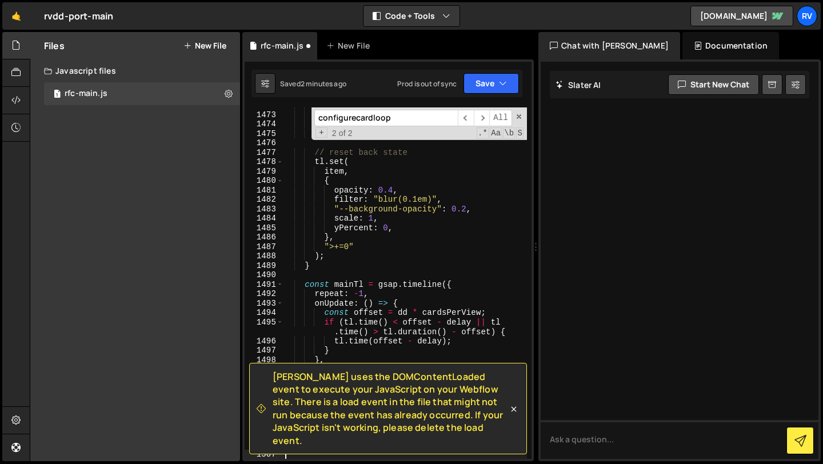
drag, startPoint x: 285, startPoint y: 231, endPoint x: 367, endPoint y: 292, distance: 102.5
click at [367, 292] on div "immediateRender : false , } , "<" + dd ) ; // reset back state tl . set ( item …" at bounding box center [405, 286] width 244 height 370
click at [500, 79] on icon "button" at bounding box center [503, 83] width 8 height 11
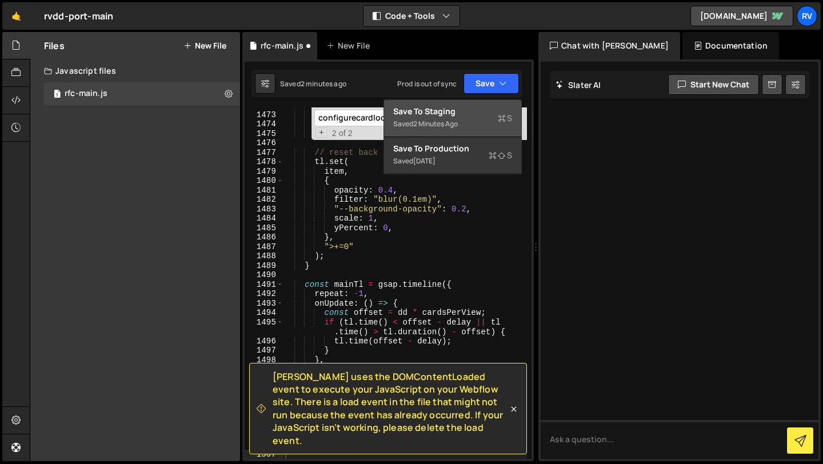
click at [490, 109] on div "Save to Staging S" at bounding box center [452, 111] width 119 height 11
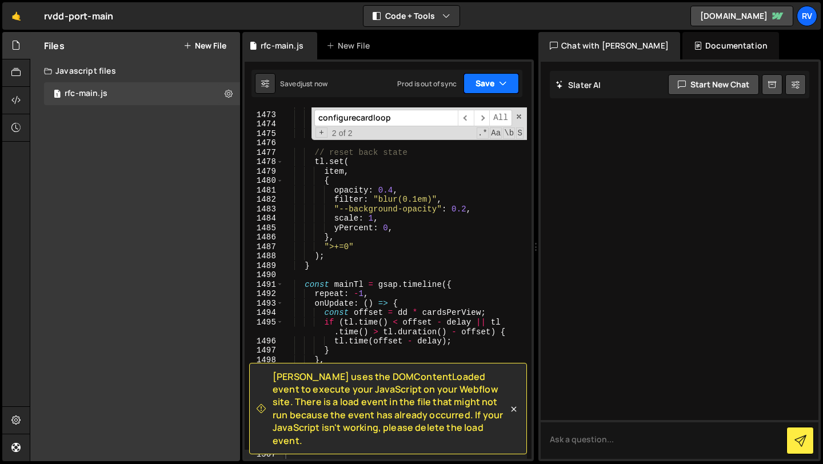
click at [498, 75] on button "Save" at bounding box center [490, 83] width 55 height 21
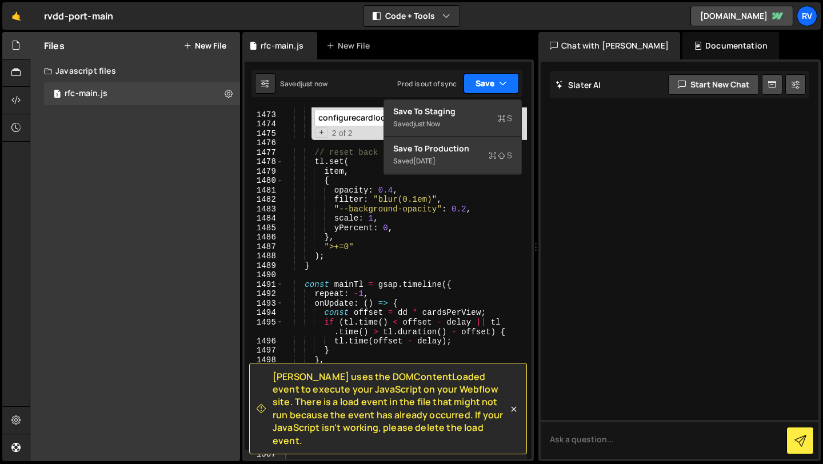
click at [497, 82] on button "Save" at bounding box center [490, 83] width 55 height 21
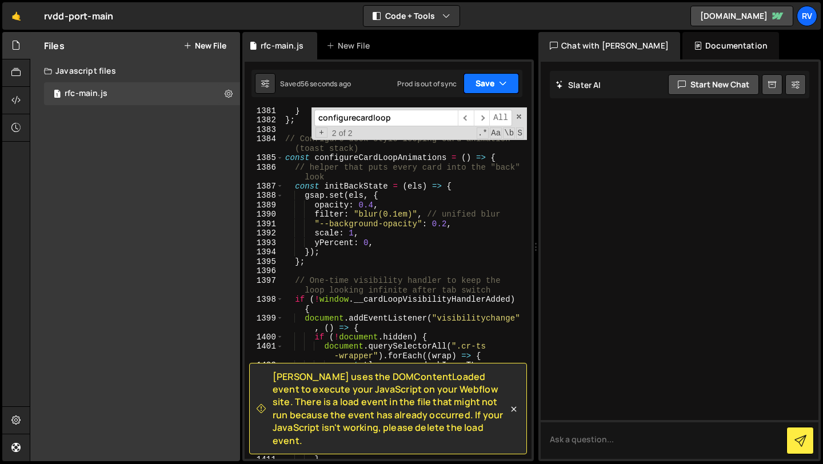
scroll to position [15087, 0]
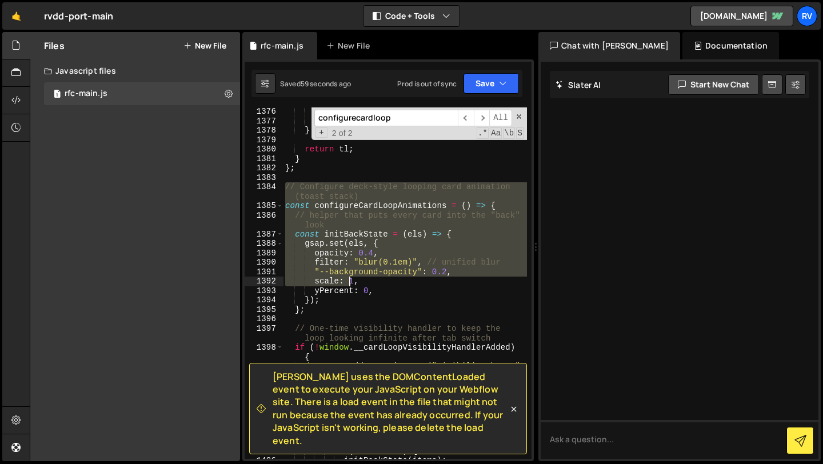
drag, startPoint x: 285, startPoint y: 187, endPoint x: 349, endPoint y: 282, distance: 114.4
click at [266, 463] on html "Projects Community Library Blog rv Projects Your Teams Invite team member Accou…" at bounding box center [411, 232] width 823 height 464
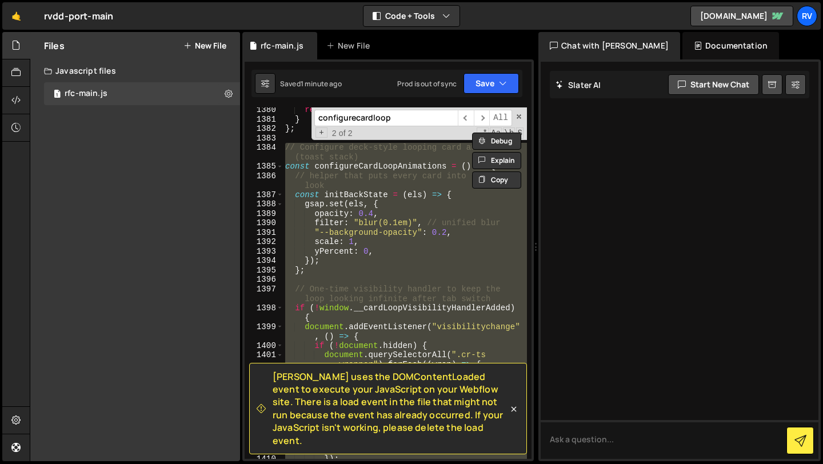
scroll to position [15123, 0]
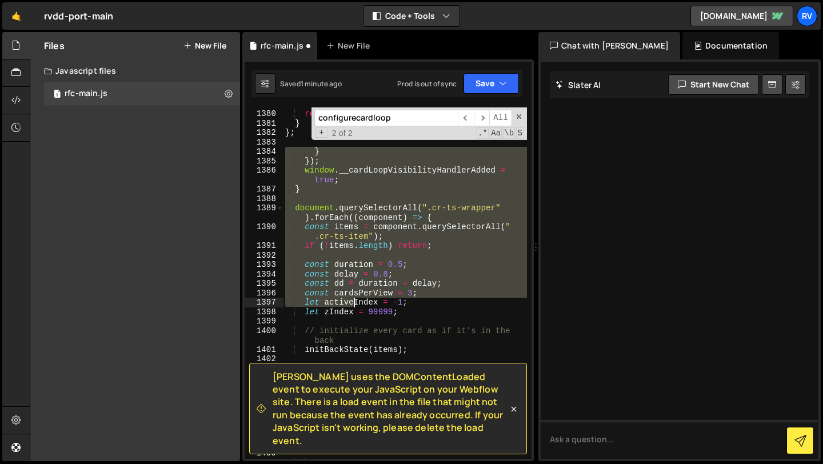
drag, startPoint x: 286, startPoint y: 151, endPoint x: 355, endPoint y: 303, distance: 167.0
click at [354, 309] on div "return tl ; } } ; } }) ; window . __cardLoopVisibilityHandlerAdded = true ; } d…" at bounding box center [405, 284] width 244 height 370
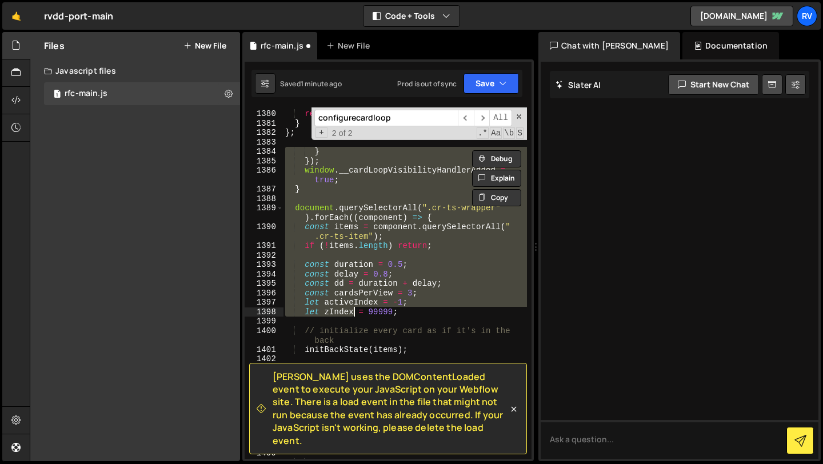
click at [335, 275] on div "return tl ; } } ; } }) ; window . __cardLoopVisibilityHandlerAdded = true ; } d…" at bounding box center [405, 284] width 244 height 370
type textarea "const delay = 0.8;"
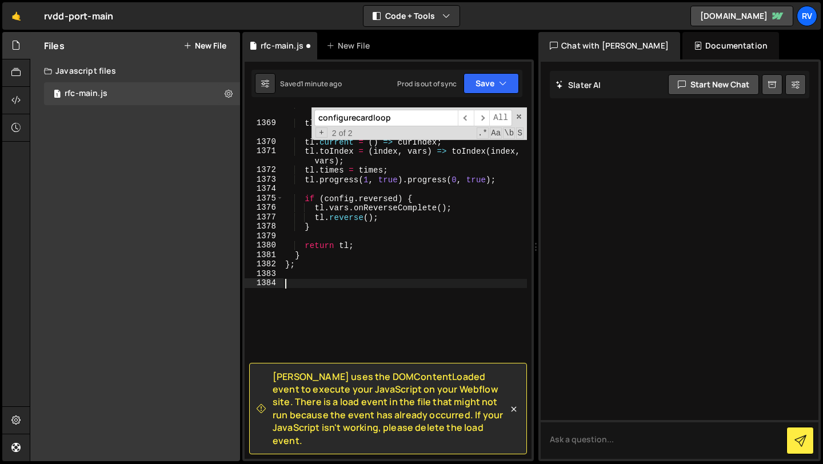
drag, startPoint x: 286, startPoint y: 151, endPoint x: 371, endPoint y: 311, distance: 181.3
click at [371, 311] on div "tl . next = ( vars ) => toIndex ( curIndex + 1 , vars ) ; tl . previous = ( var…" at bounding box center [405, 289] width 244 height 380
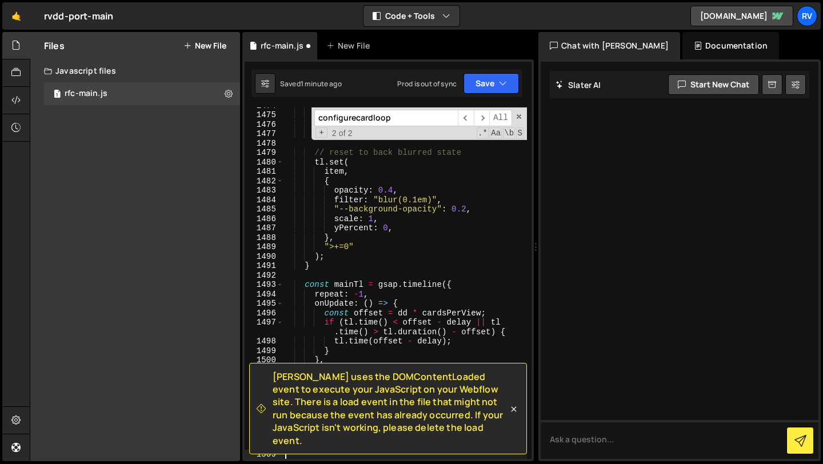
scroll to position [16178, 0]
click at [490, 77] on button "Save" at bounding box center [490, 83] width 55 height 21
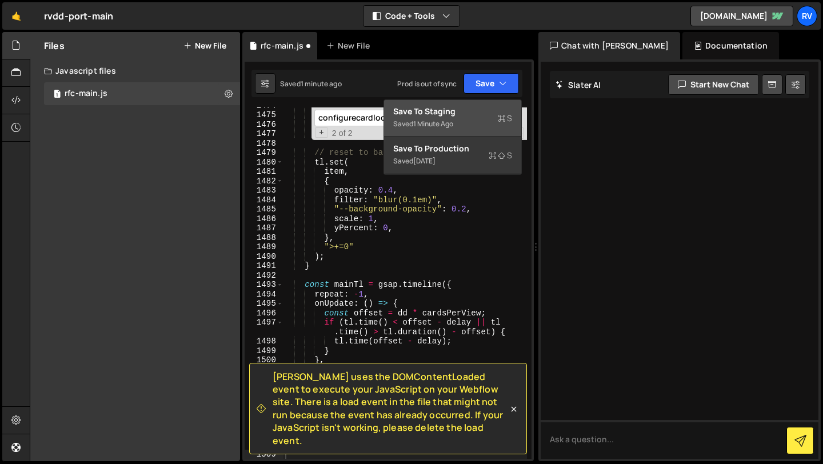
click at [489, 113] on div "Save to Staging S" at bounding box center [452, 111] width 119 height 11
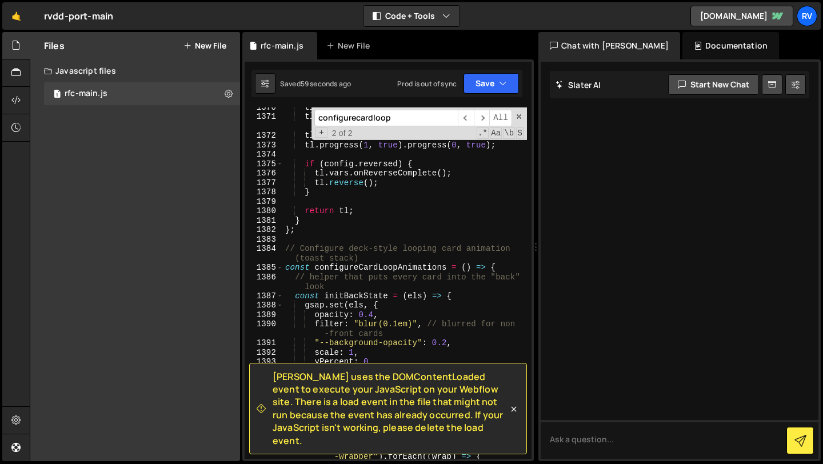
scroll to position [14996, 0]
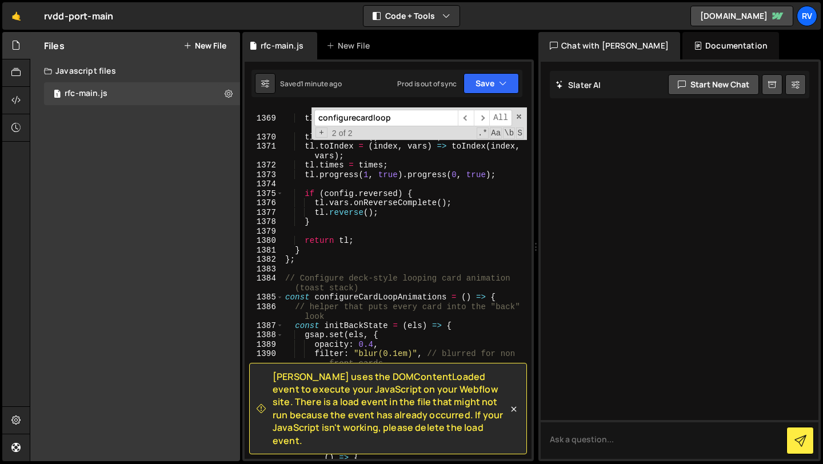
type textarea "// Configure deck-style looping card animation (toast stack)"
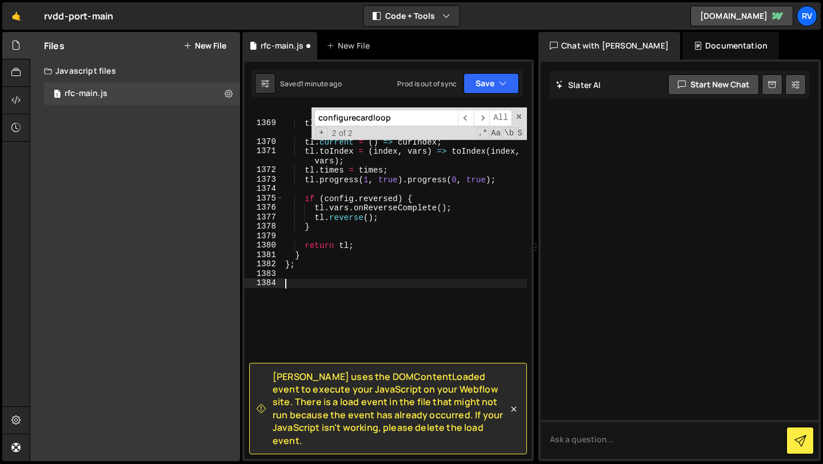
drag, startPoint x: 286, startPoint y: 278, endPoint x: 390, endPoint y: 313, distance: 109.3
click at [390, 313] on div "tl . next = ( vars ) => toIndex ( curIndex + 1 , vars ) ; tl . previous = ( var…" at bounding box center [405, 289] width 244 height 380
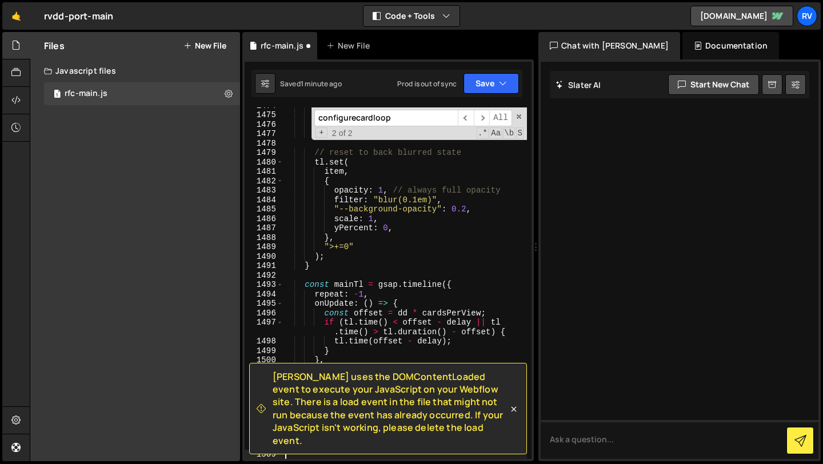
scroll to position [16178, 0]
click at [494, 81] on button "Save" at bounding box center [490, 83] width 55 height 21
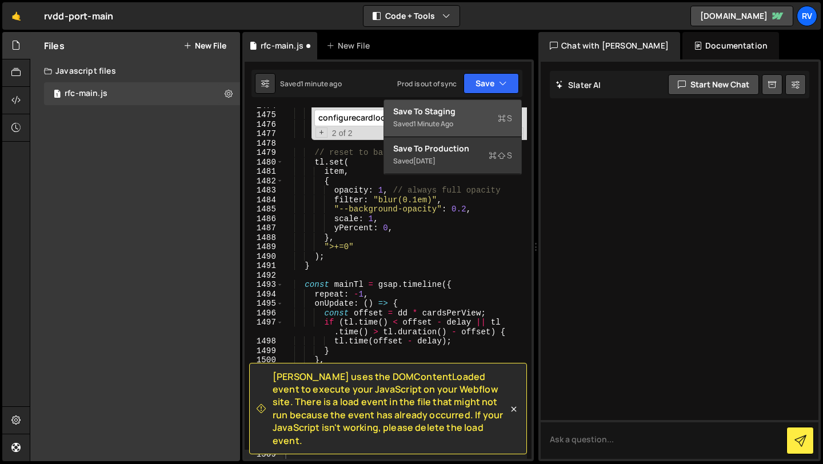
click at [474, 111] on div "Save to Staging S" at bounding box center [452, 111] width 119 height 11
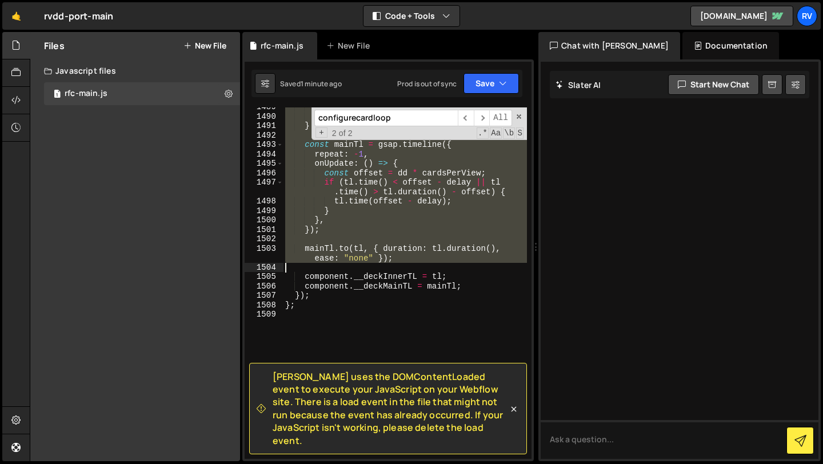
scroll to position [16339, 0]
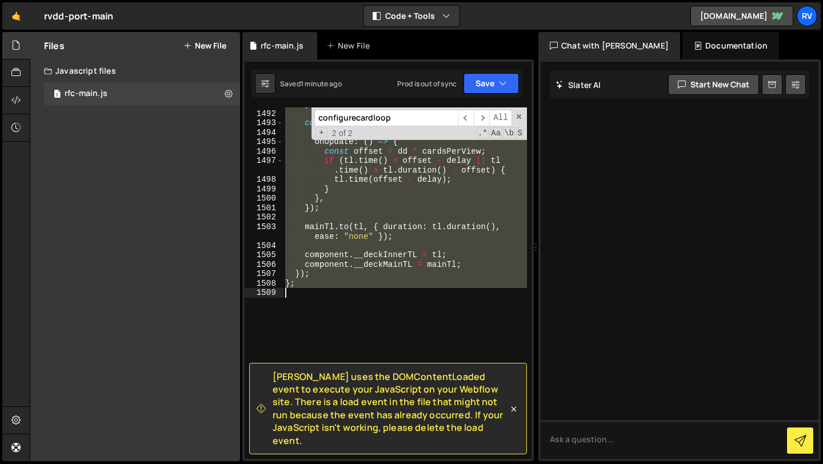
drag, startPoint x: 285, startPoint y: 214, endPoint x: 370, endPoint y: 293, distance: 115.6
click at [370, 293] on div "} const mainTl = gsap . timeline ({ repeat : - 1 , onUpdate : ( ) => { const of…" at bounding box center [405, 284] width 244 height 370
type textarea "};"
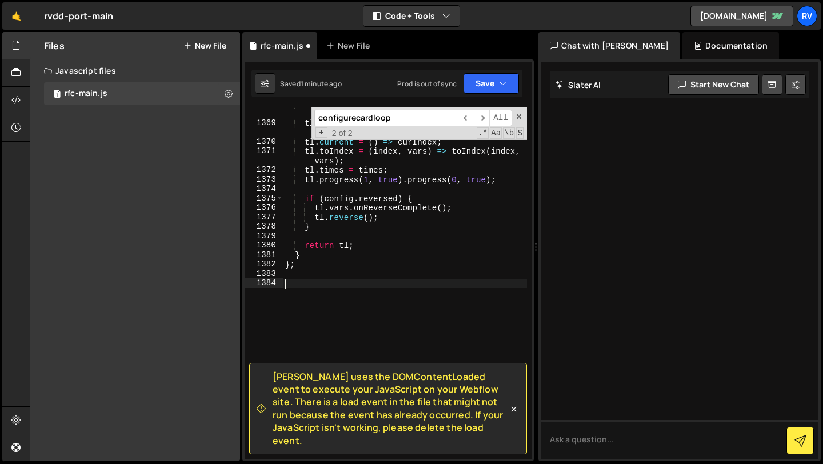
scroll to position [15961, 0]
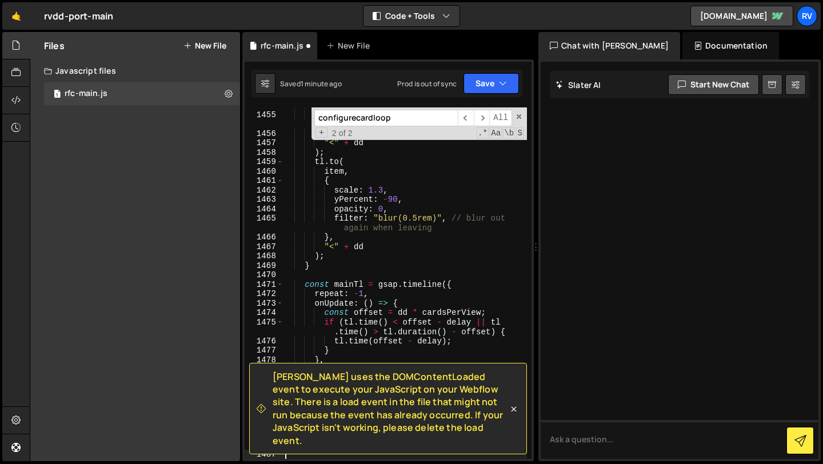
click at [501, 73] on div "Saved 1 minute ago Prod is out of sync Upgrade to Edit Save Save to Staging S S…" at bounding box center [386, 83] width 271 height 27
click at [497, 83] on button "Save" at bounding box center [490, 83] width 55 height 21
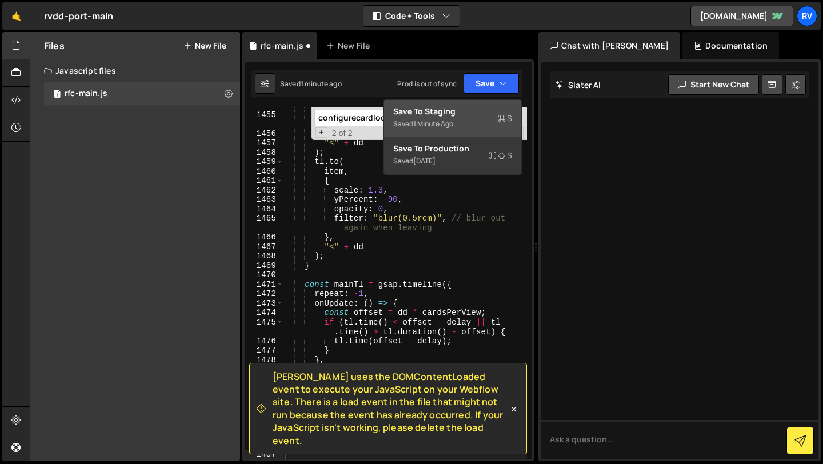
click at [482, 105] on button "Save to Staging S Saved 1 minute ago" at bounding box center [452, 118] width 137 height 37
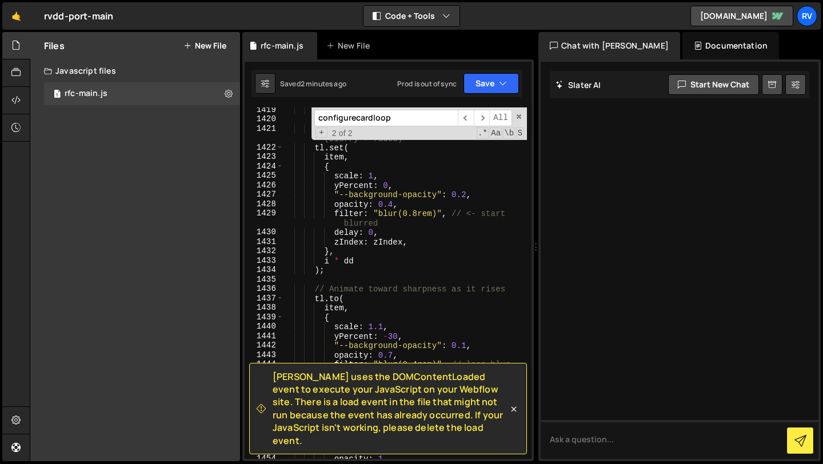
scroll to position [15654, 0]
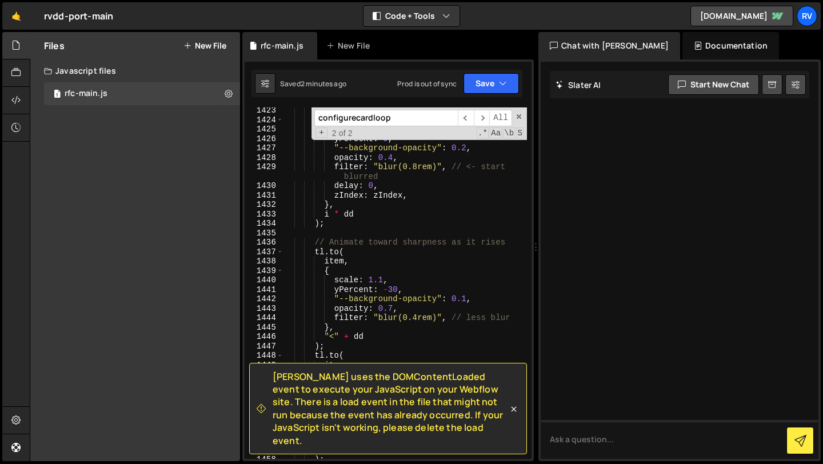
click at [418, 167] on div "item , { scale : 1 , yPercent : 0 , "--background-opacity" : 0.2 , opacity : 0.…" at bounding box center [405, 291] width 244 height 370
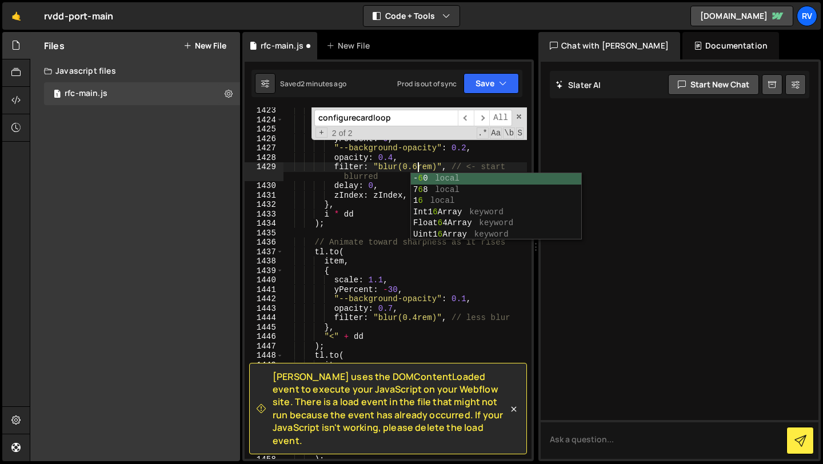
scroll to position [0, 9]
click at [418, 317] on div "item , { scale : 1 , yPercent : 0 , "--background-opacity" : 0.2 , opacity : 0.…" at bounding box center [405, 291] width 244 height 370
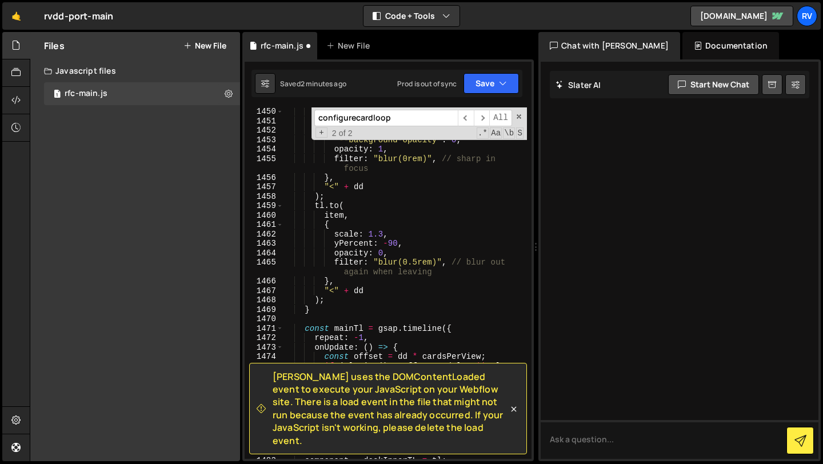
scroll to position [15917, 0]
click at [418, 261] on div "{ scale : 1.2 , yPercent : - 60 , "--background-opacity" : 0 , opacity : 1 , fi…" at bounding box center [405, 292] width 244 height 370
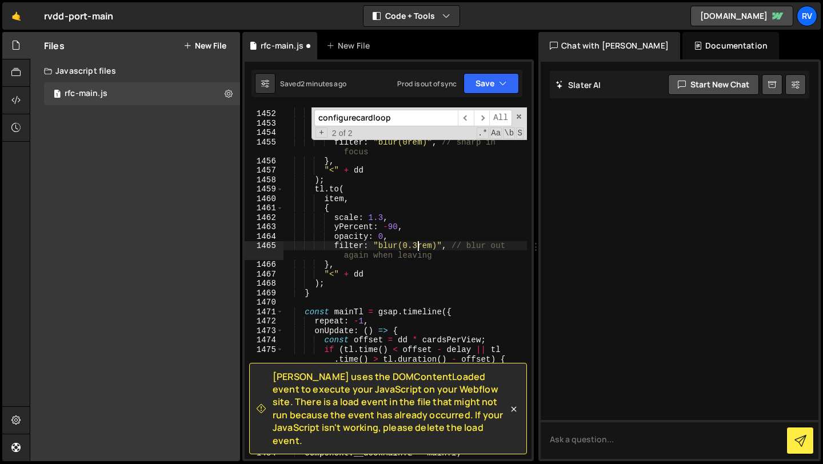
scroll to position [15943, 0]
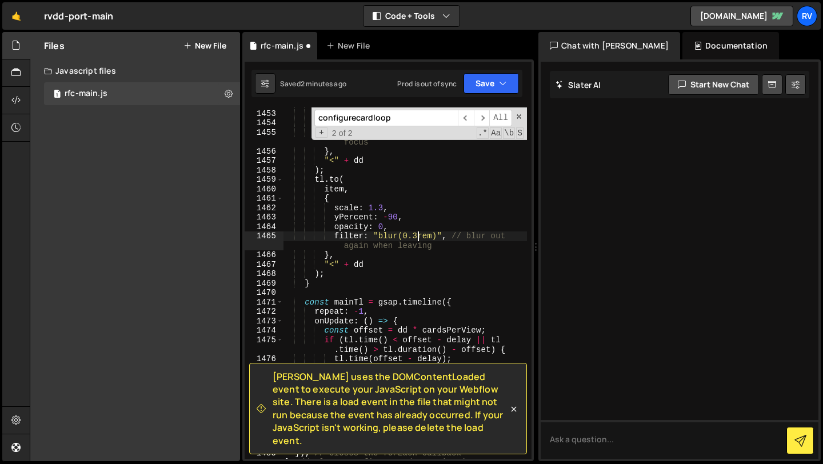
click at [406, 278] on div "yPercent : - 60 , "--background-opacity" : 0 , opacity : 1 , filter : "blur(0re…" at bounding box center [405, 284] width 244 height 370
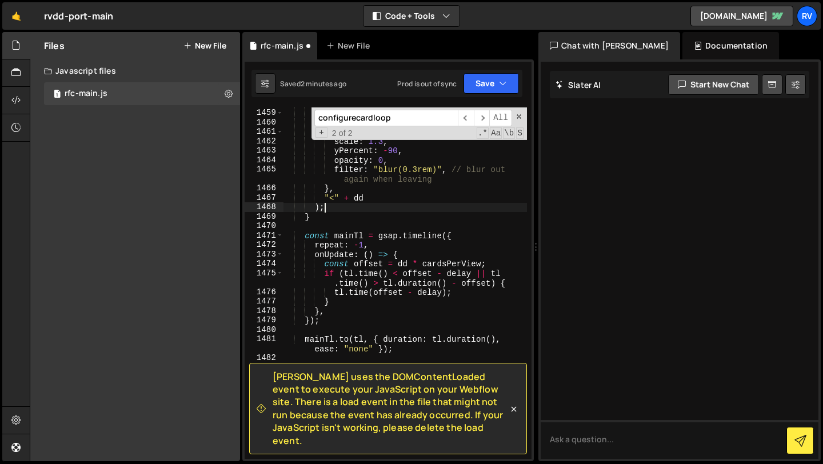
scroll to position [16093, 0]
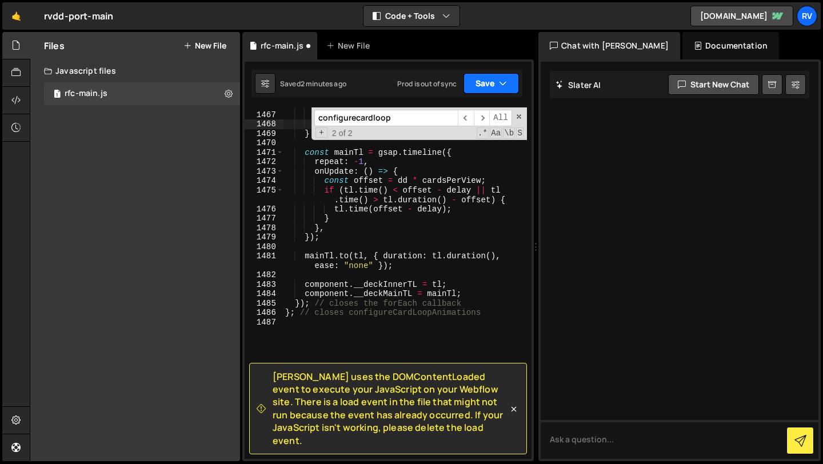
type textarea ");"
click at [495, 79] on button "Save" at bounding box center [490, 83] width 55 height 21
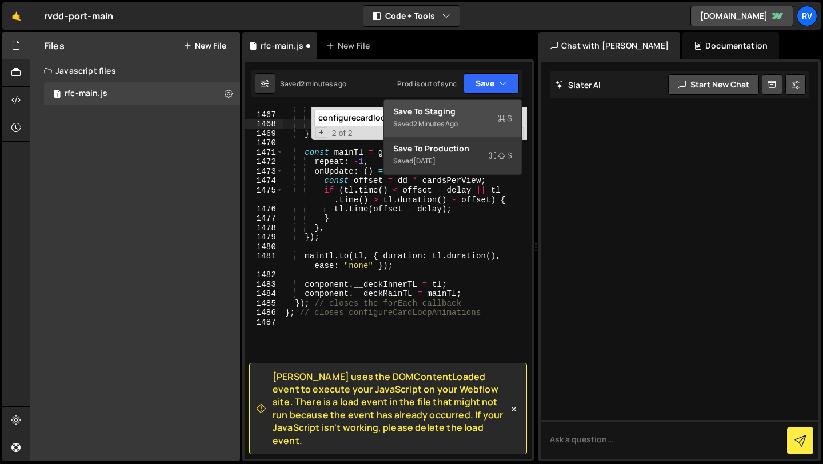
click at [478, 110] on div "Save to Staging S" at bounding box center [452, 111] width 119 height 11
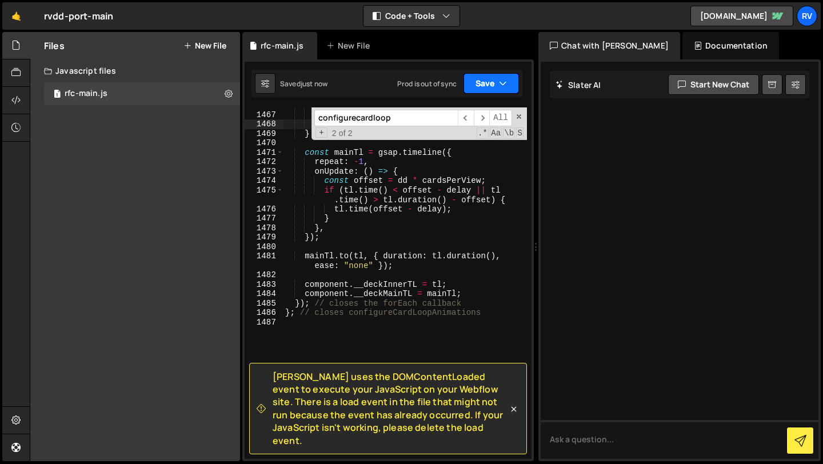
click at [500, 86] on icon "button" at bounding box center [503, 83] width 8 height 11
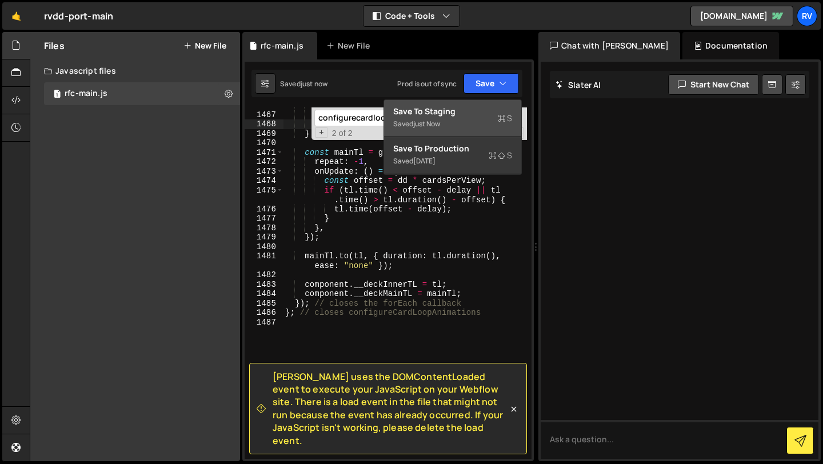
click at [478, 112] on div "Save to Staging S" at bounding box center [452, 111] width 119 height 11
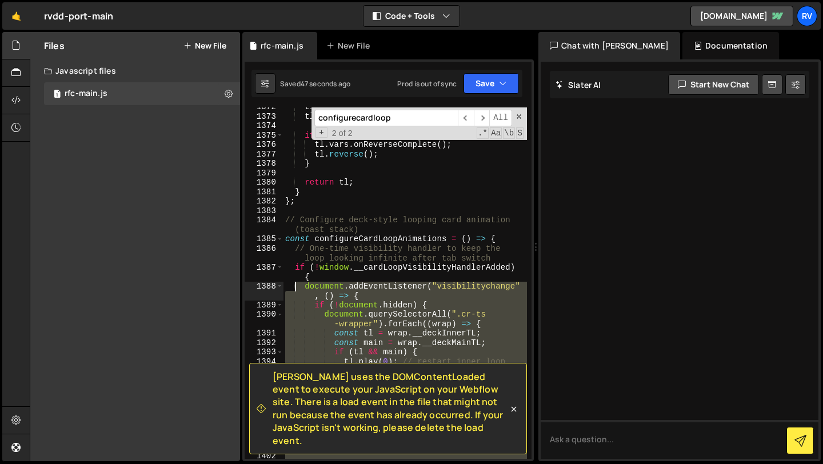
scroll to position [15022, 0]
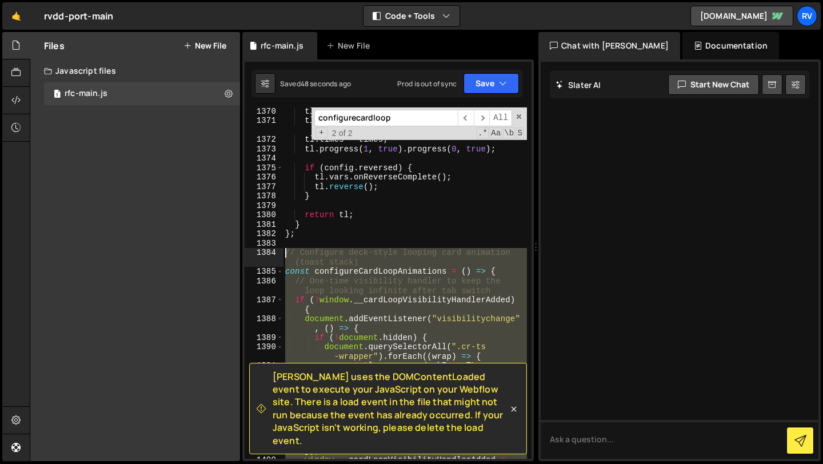
drag, startPoint x: 309, startPoint y: 326, endPoint x: 268, endPoint y: 253, distance: 83.9
click at [268, 253] on div "1370 1371 1372 1373 1374 1375 1376 1377 1378 1379 1380 1381 1382 1383 1384 1385…" at bounding box center [388, 282] width 287 height 351
type textarea "// Configure deck-style looping card animation (toast stack) const configureCar…"
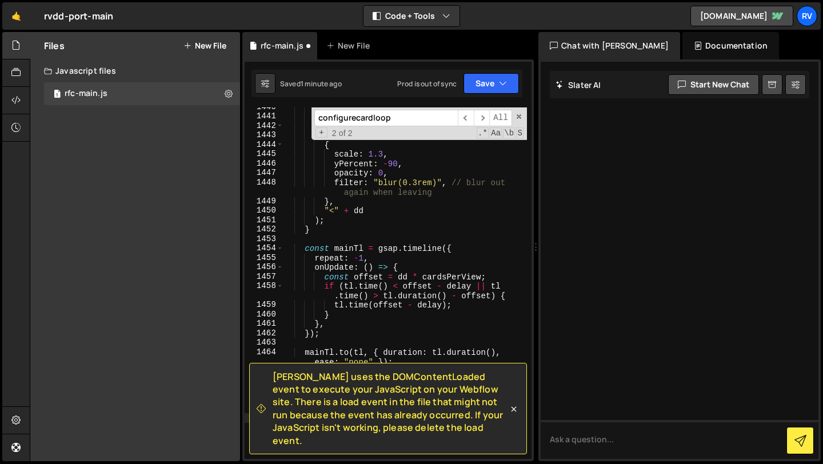
scroll to position [15915, 0]
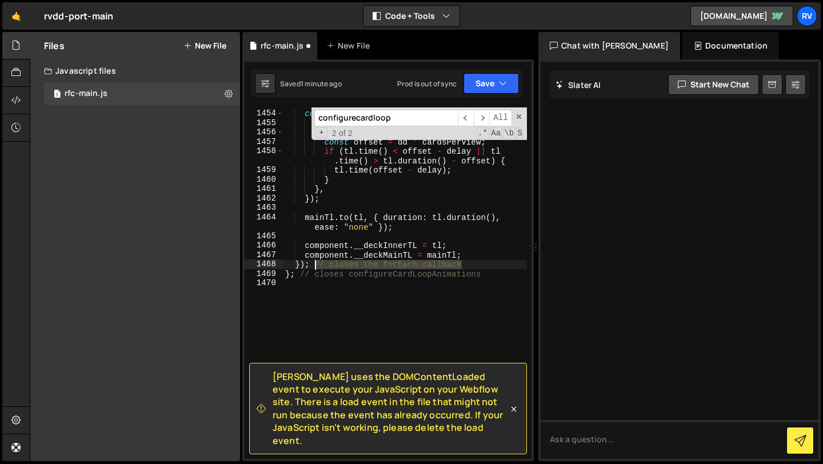
drag, startPoint x: 481, startPoint y: 266, endPoint x: 316, endPoint y: 266, distance: 165.2
click at [316, 266] on div "const mainTl = gsap . timeline ({ repeat : - 1 , onUpdate : ( ) => { const offs…" at bounding box center [405, 284] width 244 height 370
click at [423, 269] on div "const mainTl = gsap . timeline ({ repeat : - 1 , onUpdate : ( ) => { const offs…" at bounding box center [405, 284] width 244 height 370
drag, startPoint x: 492, startPoint y: 276, endPoint x: 299, endPoint y: 277, distance: 192.6
click at [299, 277] on div "const mainTl = gsap . timeline ({ repeat : - 1 , onUpdate : ( ) => { const offs…" at bounding box center [405, 284] width 244 height 370
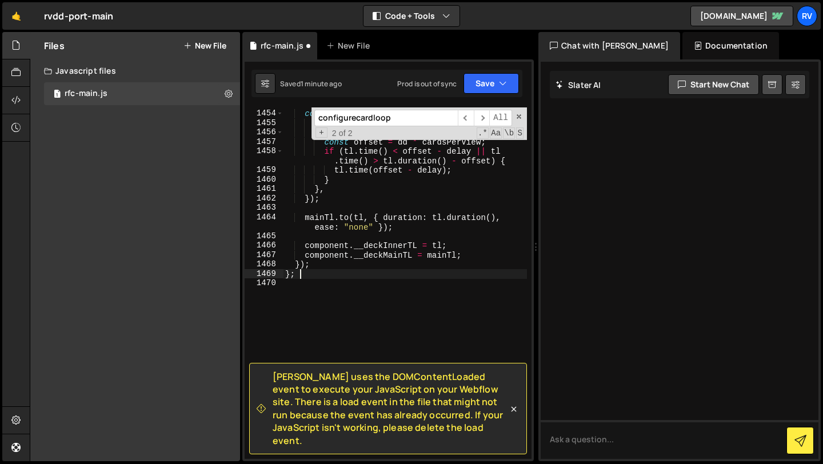
type textarea "};"
click at [489, 83] on button "Save" at bounding box center [490, 83] width 55 height 21
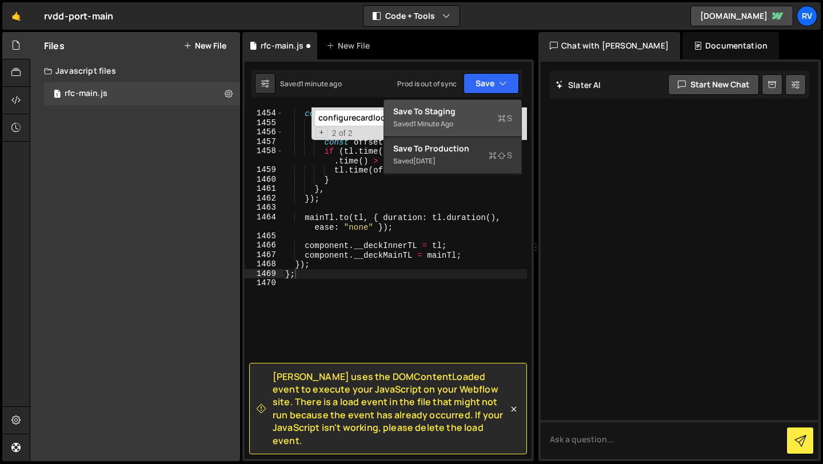
click at [469, 113] on div "Save to Staging S" at bounding box center [452, 111] width 119 height 11
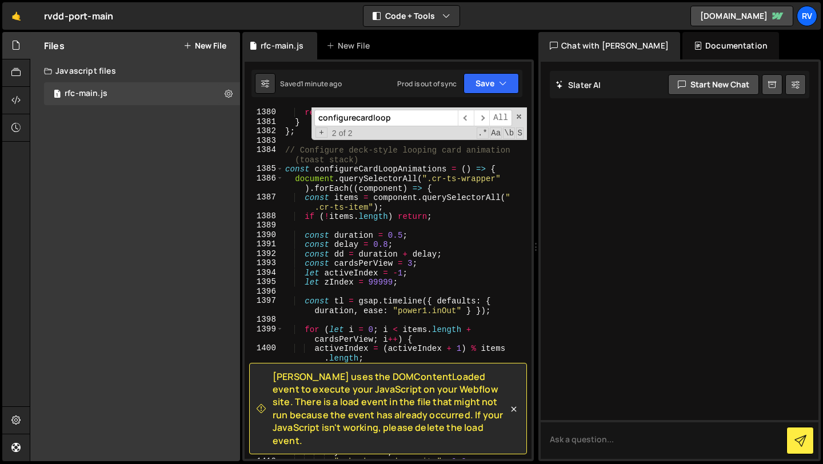
scroll to position [15120, 0]
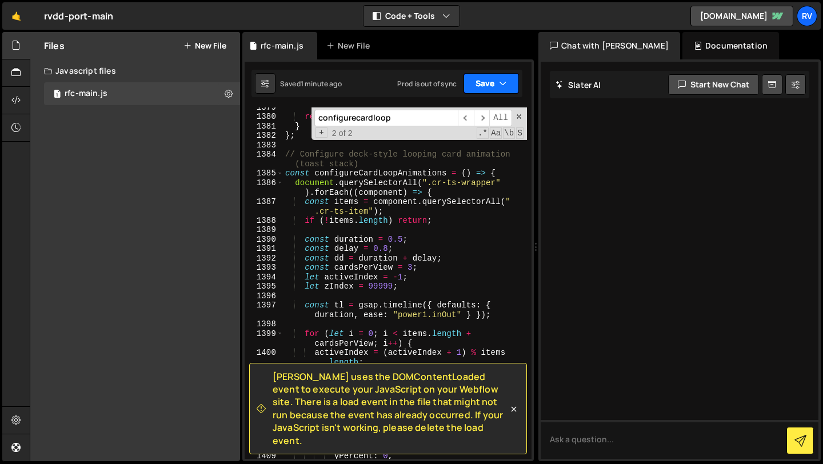
click at [494, 80] on button "Save" at bounding box center [490, 83] width 55 height 21
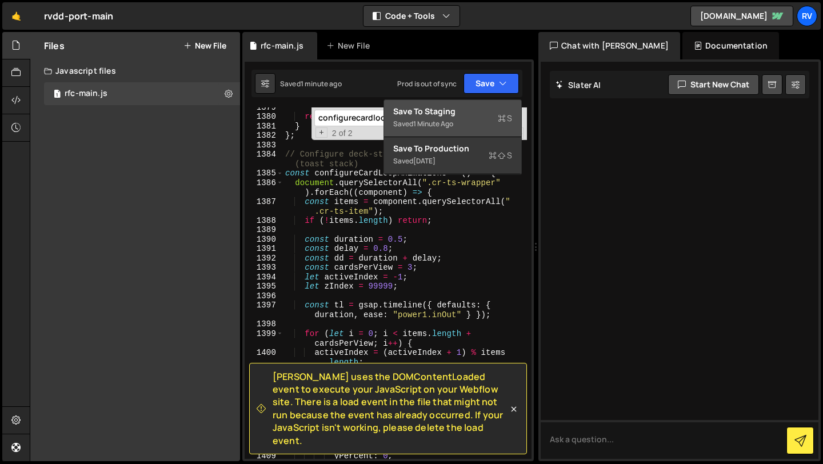
click at [463, 122] on div "Saved 1 minute ago" at bounding box center [452, 124] width 119 height 14
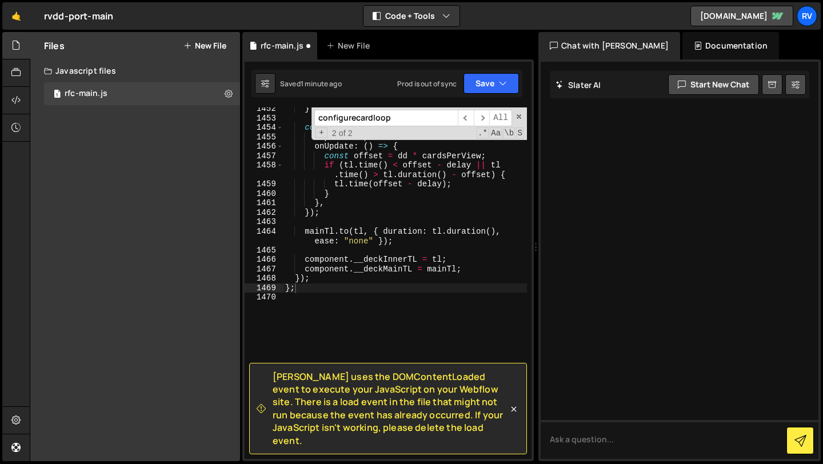
scroll to position [15901, 0]
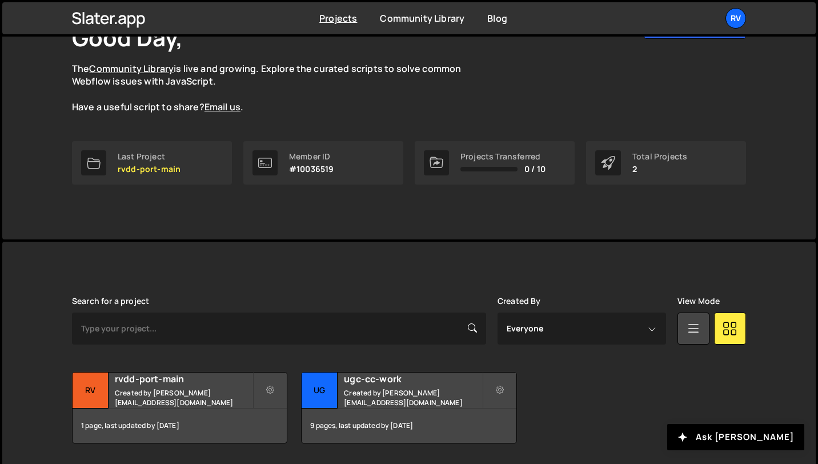
scroll to position [124, 0]
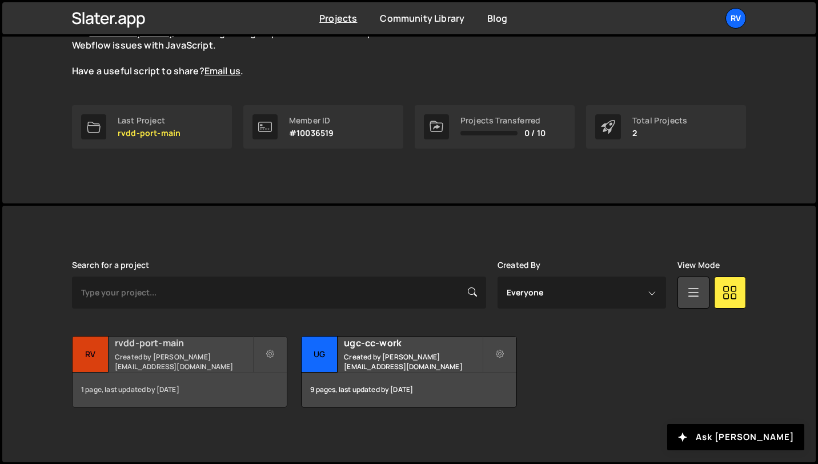
click at [215, 347] on h2 "rvdd-port-main" at bounding box center [184, 343] width 138 height 13
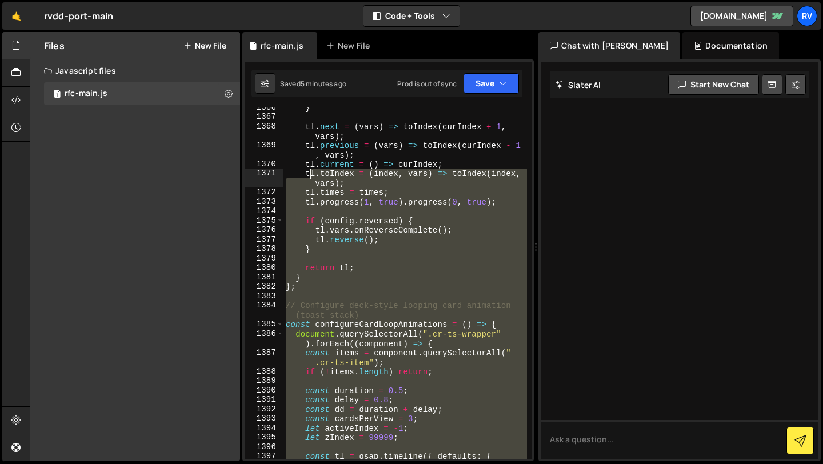
scroll to position [14969, 0]
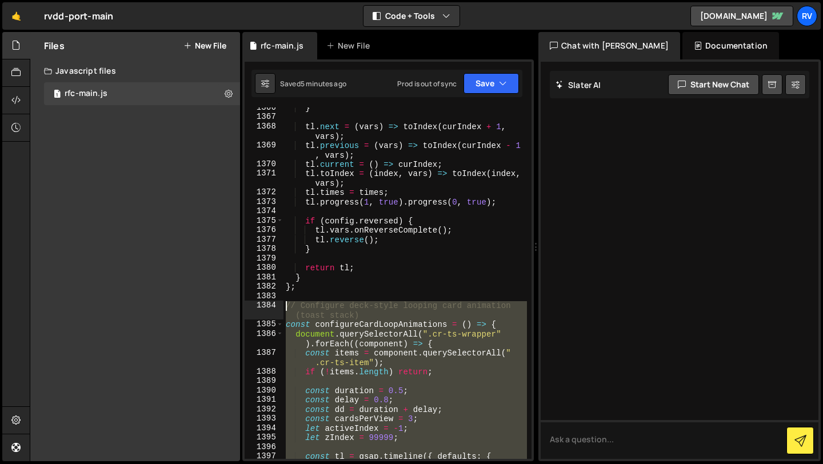
drag, startPoint x: 300, startPoint y: 275, endPoint x: 282, endPoint y: 309, distance: 38.1
click at [282, 309] on div "}; 1366 1367 1368 1369 1370 1371 1372 1373 1374 1375 1376 1377 1378 1379 1380 1…" at bounding box center [388, 282] width 287 height 351
type textarea "// Configure deck-style looping card animation (toast stack) const configureCar…"
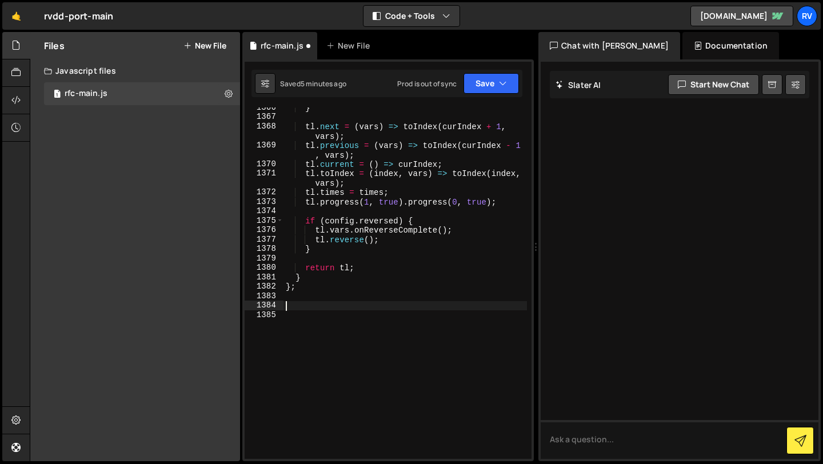
paste textarea "};"
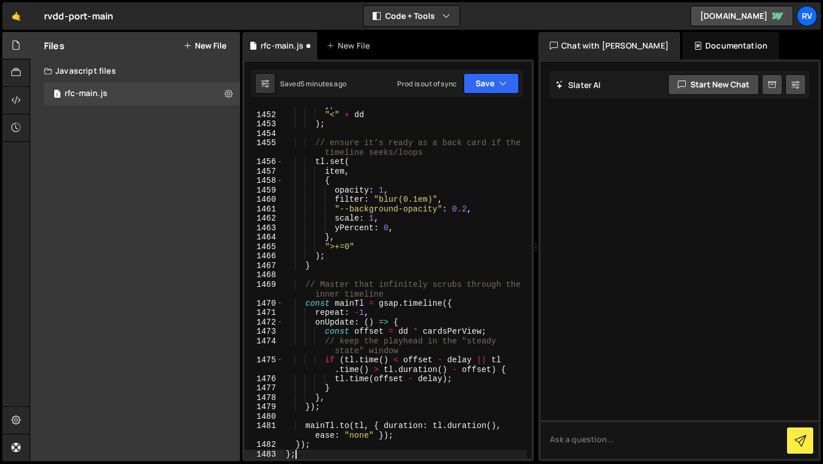
scroll to position [15961, 0]
click at [506, 81] on icon "button" at bounding box center [503, 83] width 8 height 11
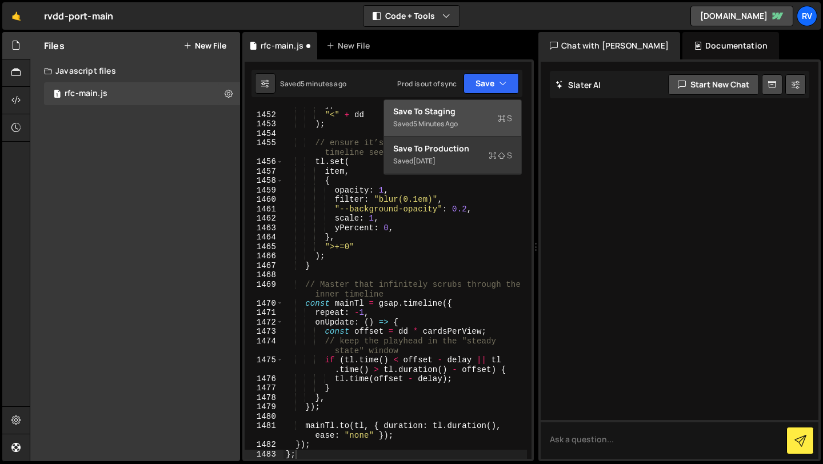
click at [487, 115] on div "Save to Staging S" at bounding box center [452, 111] width 119 height 11
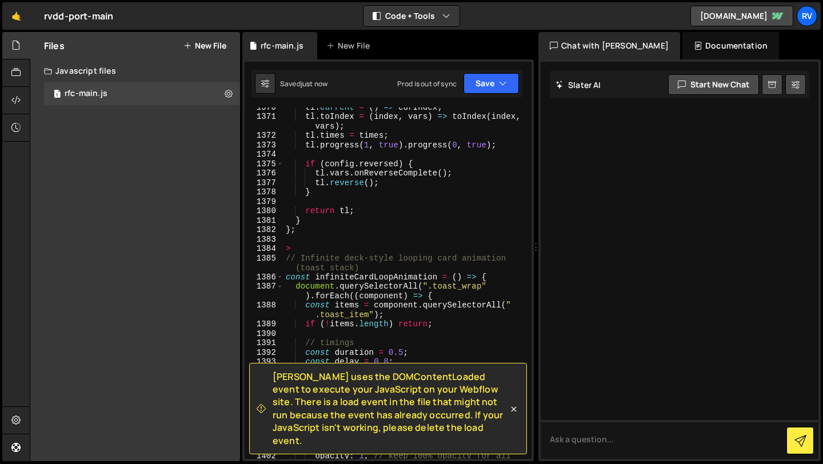
scroll to position [15026, 0]
type textarea ">"
click at [306, 252] on div "tl . current = ( ) => curIndex ; tl . toIndex = ( index , vars ) => toIndex ( i…" at bounding box center [404, 292] width 243 height 380
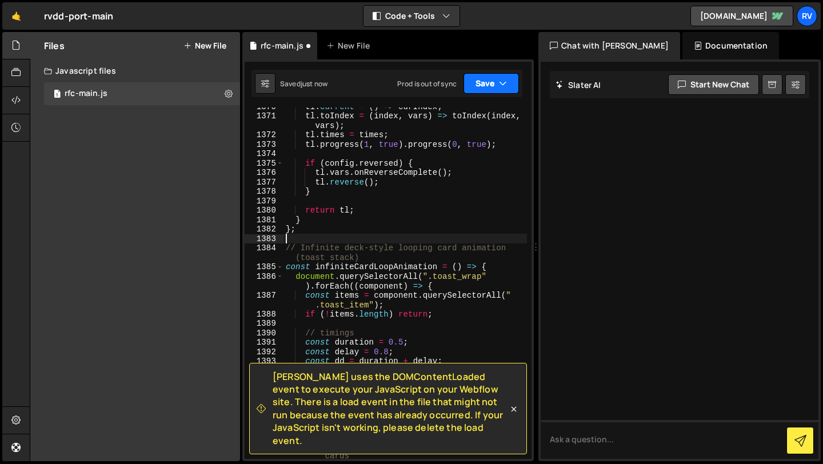
click at [495, 93] on button "Save" at bounding box center [490, 83] width 55 height 21
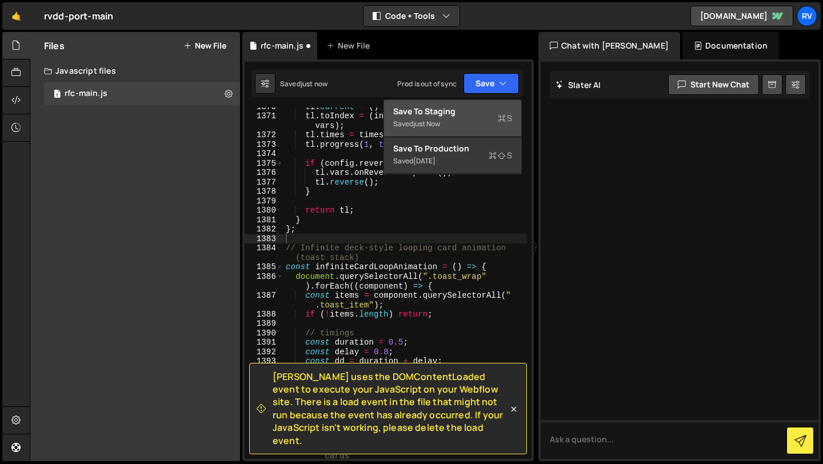
click at [485, 114] on div "Save to Staging S" at bounding box center [452, 111] width 119 height 11
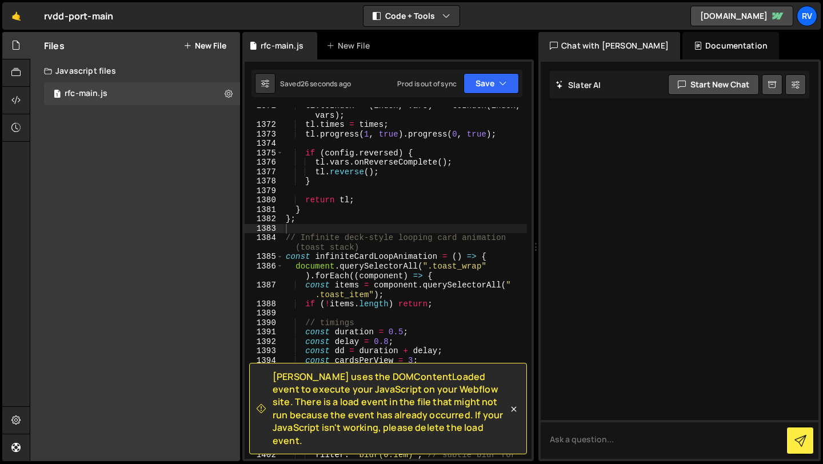
scroll to position [15037, 0]
click at [482, 267] on div "tl . toIndex = ( index , vars ) => toIndex ( index , vars ) ; tl . times = time…" at bounding box center [404, 295] width 243 height 389
click at [441, 264] on div "tl . toIndex = ( index , vars ) => toIndex ( index , vars ) ; tl . times = time…" at bounding box center [404, 295] width 243 height 389
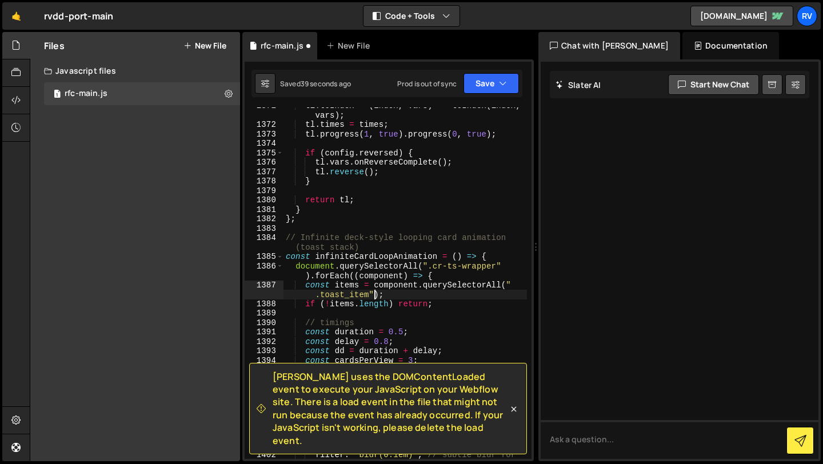
click at [374, 291] on div "tl . toIndex = ( index , vars ) => toIndex ( index , vars ) ; tl . times = time…" at bounding box center [404, 295] width 243 height 389
click at [367, 292] on div "tl . toIndex = ( index , vars ) => toIndex ( index , vars ) ; tl . times = time…" at bounding box center [404, 295] width 243 height 389
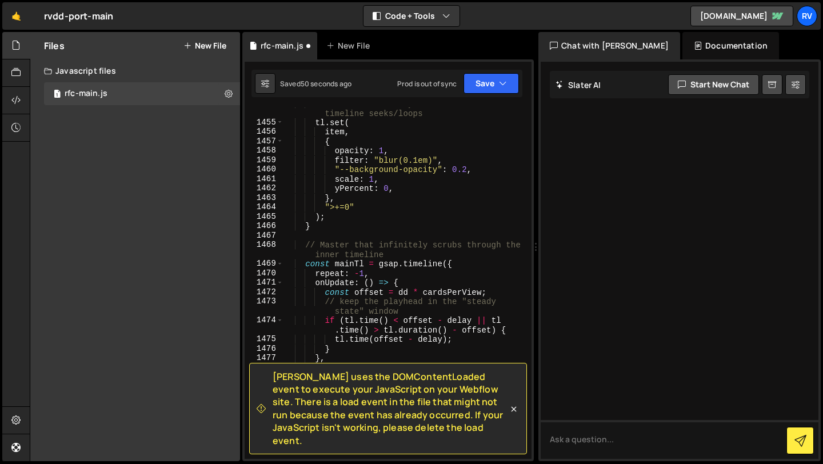
scroll to position [16132, 0]
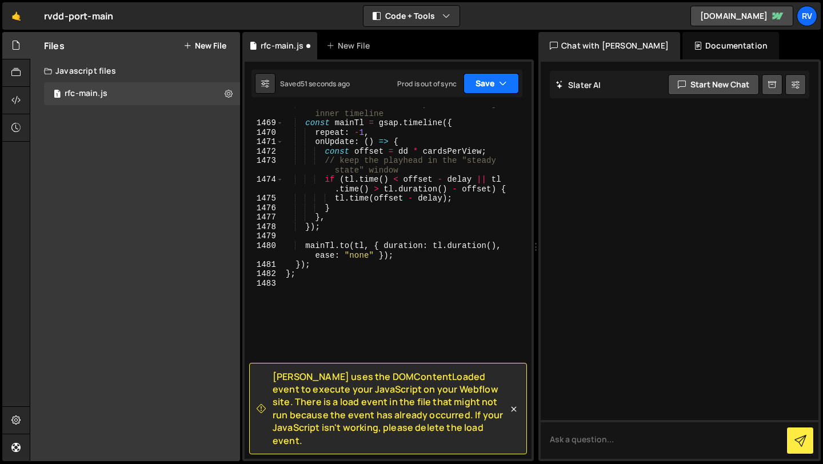
type textarea "const items = component.querySelectorAll(".cr-ts-item");"
click at [483, 85] on button "Save" at bounding box center [490, 83] width 55 height 21
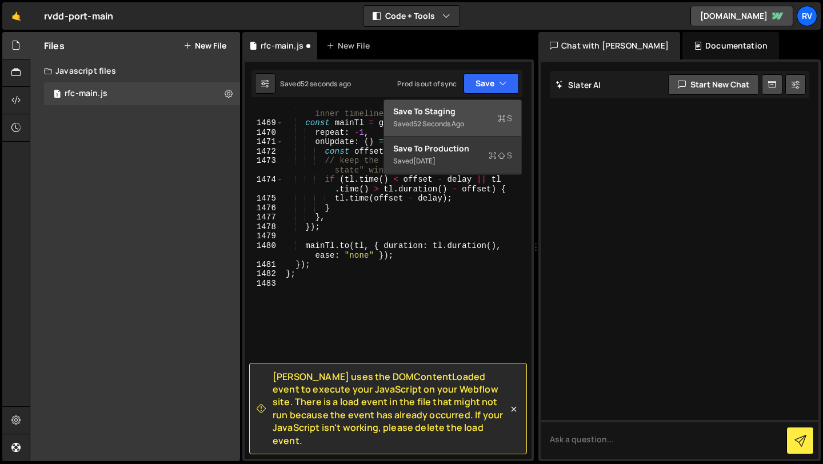
click at [472, 115] on div "Save to Staging S" at bounding box center [452, 111] width 119 height 11
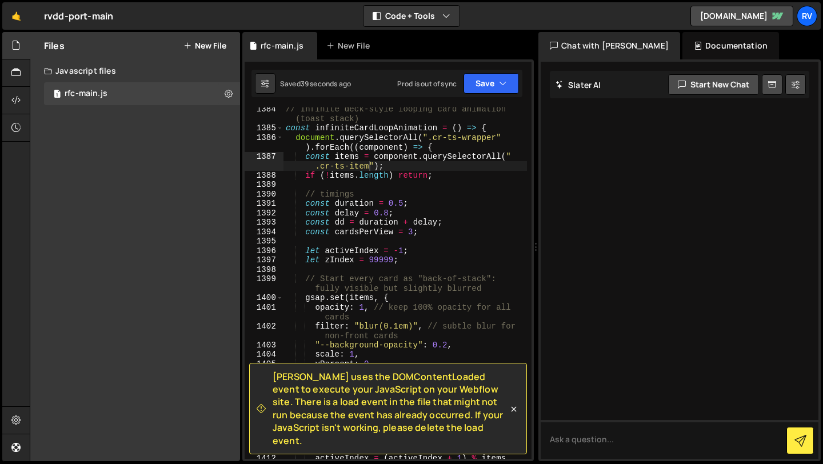
scroll to position [15166, 0]
click at [511, 411] on icon at bounding box center [513, 408] width 11 height 11
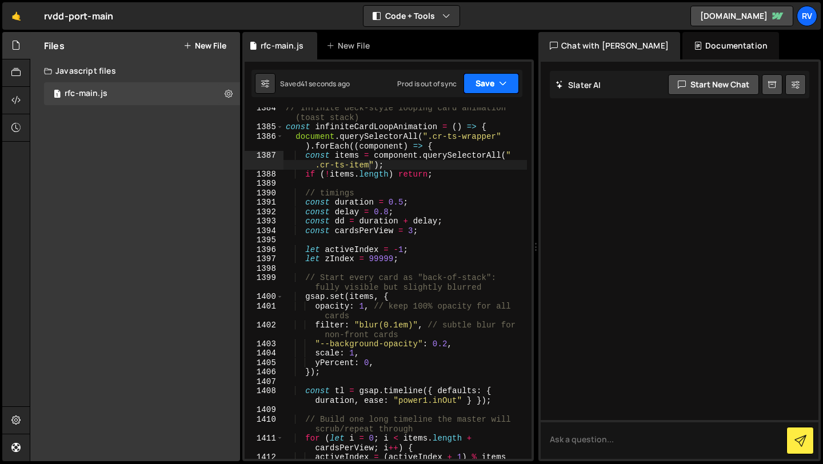
click at [497, 92] on button "Save" at bounding box center [490, 83] width 55 height 21
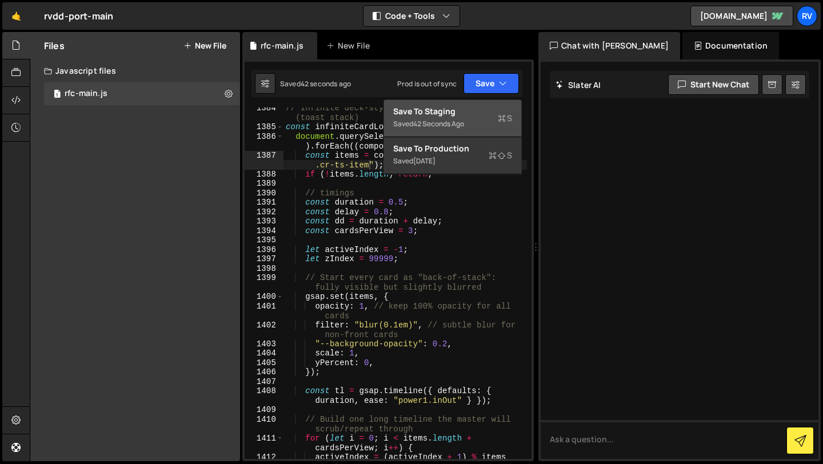
click at [489, 114] on div "Save to Staging S" at bounding box center [452, 111] width 119 height 11
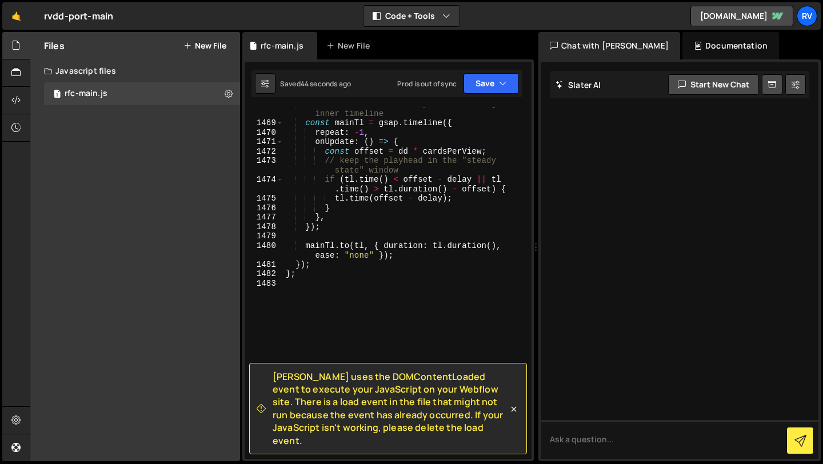
scroll to position [16132, 0]
click at [371, 238] on div "// Master that infinitely scrubs through the inner timeline const mainTl = gsap…" at bounding box center [404, 289] width 243 height 380
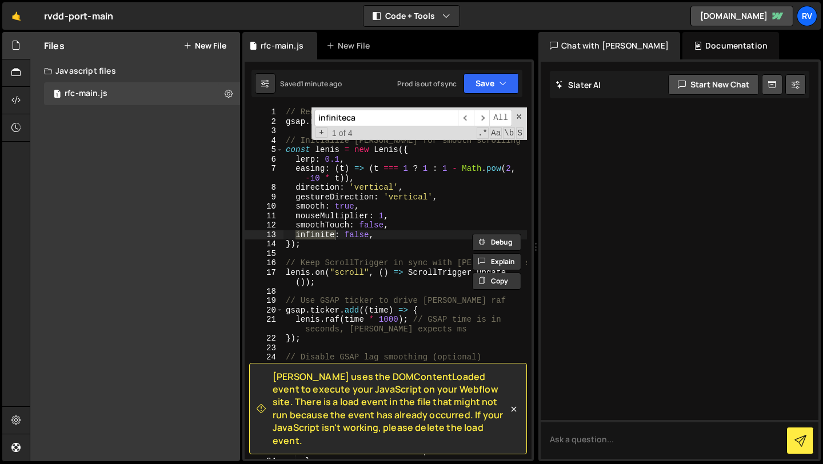
scroll to position [15015, 0]
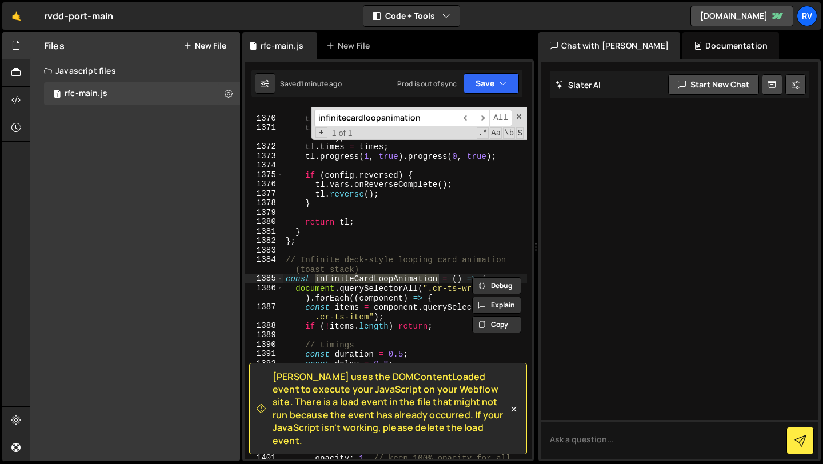
drag, startPoint x: 345, startPoint y: 119, endPoint x: 397, endPoint y: 123, distance: 52.7
click at [398, 121] on input "infinitecardloopanimation" at bounding box center [385, 118] width 143 height 17
type input "infinitecardloopanimation"
type textarea "const infiniteCardLoopAnimation = () => {"
click at [434, 281] on div "tl . previous = ( vars ) => toIndex ( curIndex - 1 , vars ) ; tl . current = ( …" at bounding box center [404, 282] width 243 height 351
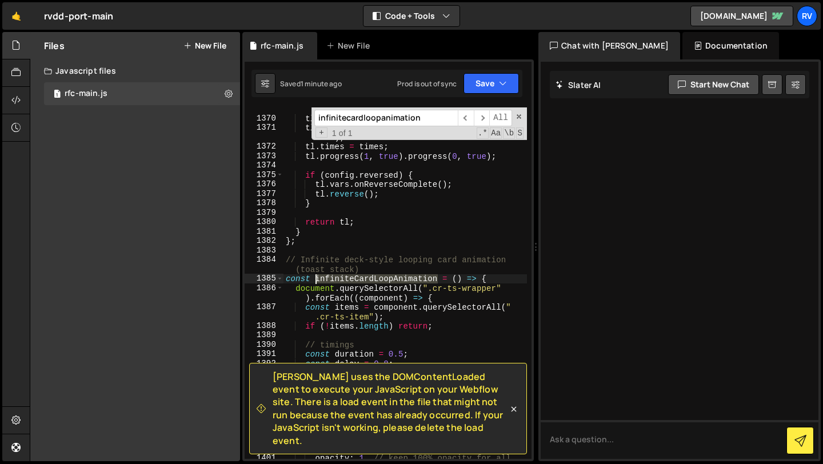
drag, startPoint x: 437, startPoint y: 281, endPoint x: 316, endPoint y: 280, distance: 121.2
click at [316, 280] on div "tl . previous = ( vars ) => toIndex ( curIndex - 1 , vars ) ; tl . current = ( …" at bounding box center [404, 289] width 243 height 389
click at [416, 118] on input "infinitecardloopanimation" at bounding box center [385, 118] width 143 height 17
drag, startPoint x: 345, startPoint y: 119, endPoint x: 526, endPoint y: 119, distance: 180.6
click at [526, 119] on div "infinitecardloopanimation ​ ​ All Replace All + 1 of 1 .* Aa \b S" at bounding box center [418, 123] width 215 height 33
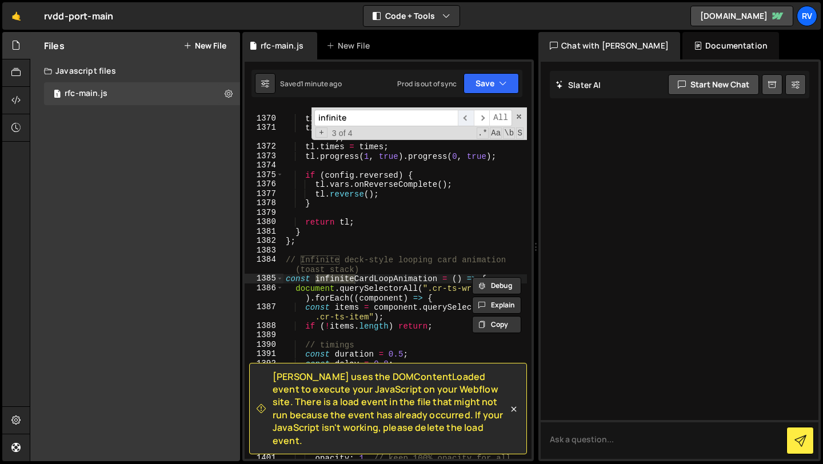
click at [463, 119] on span "​" at bounding box center [466, 118] width 16 height 17
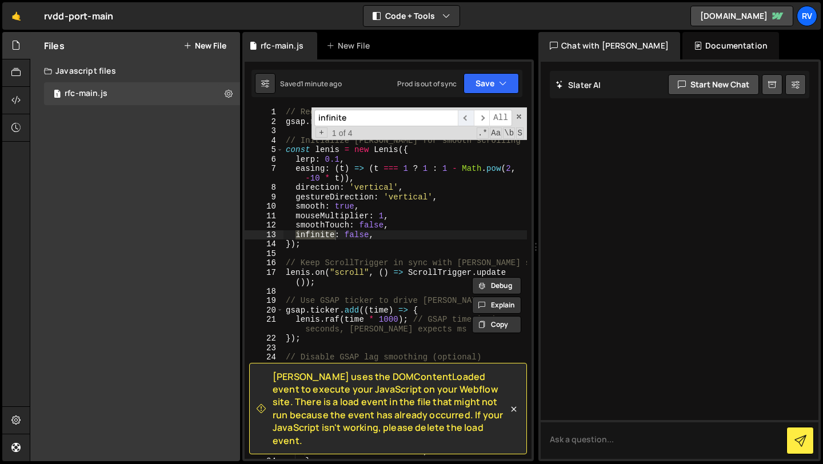
scroll to position [0, 0]
click at [467, 119] on span "​" at bounding box center [466, 118] width 16 height 17
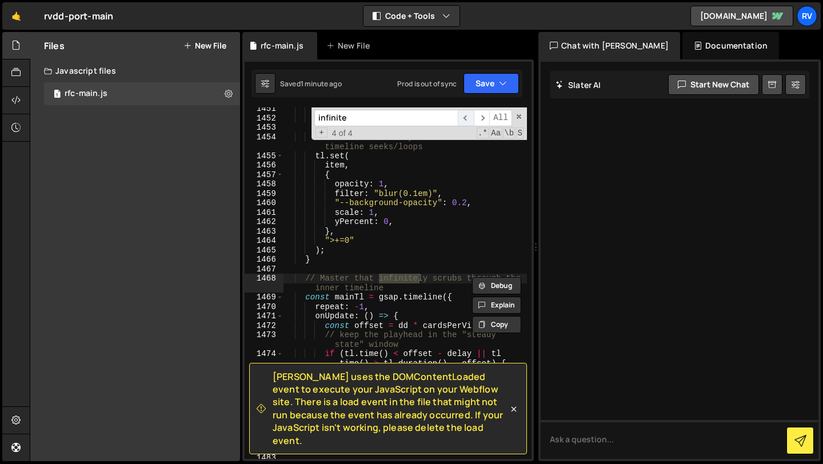
click at [467, 119] on span "​" at bounding box center [466, 118] width 16 height 17
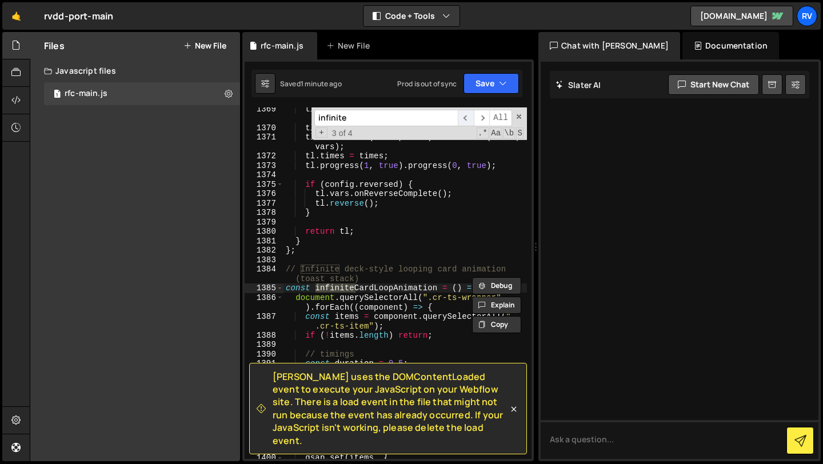
click at [467, 119] on span "​" at bounding box center [466, 118] width 16 height 17
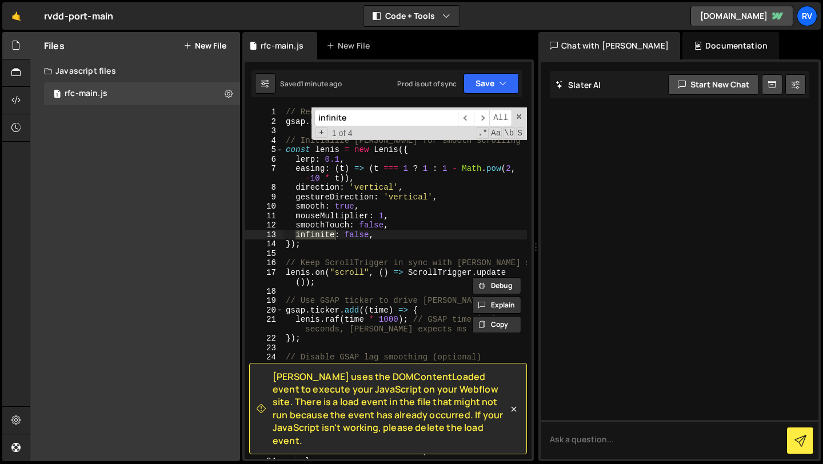
click at [396, 115] on input "infinite" at bounding box center [385, 118] width 143 height 17
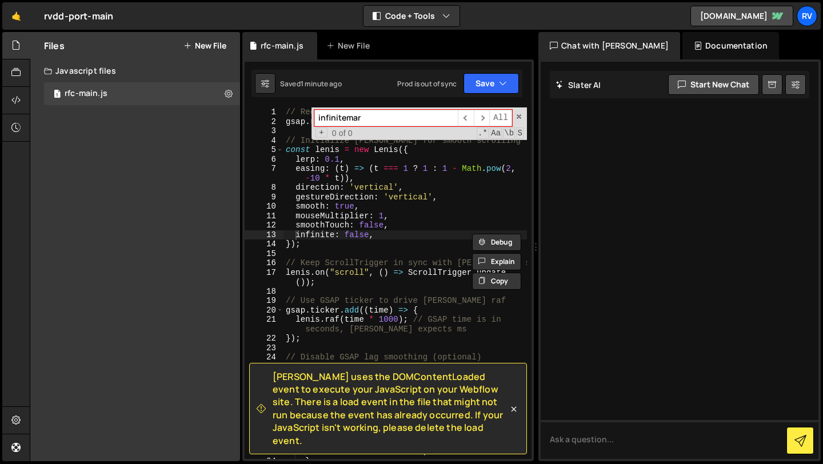
type input "infinitemar"
type textarea "smoothTouch: false,"
click at [394, 222] on div "// Register GSAP plugins gsap . registerPlugin ( SplitText , ScrollTrigger ) ; …" at bounding box center [404, 292] width 243 height 370
drag, startPoint x: 374, startPoint y: 123, endPoint x: 315, endPoint y: 116, distance: 59.3
click at [315, 116] on input "infinitemar" at bounding box center [385, 118] width 143 height 17
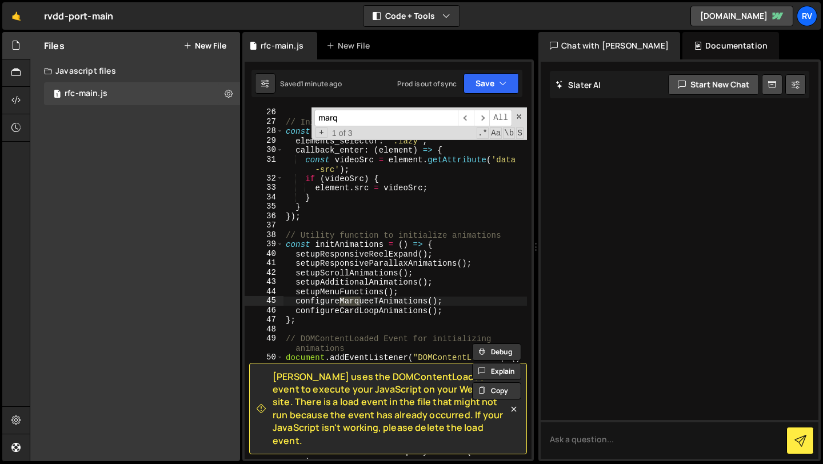
scroll to position [263, 0]
type input "marq"
drag, startPoint x: 446, startPoint y: 310, endPoint x: 297, endPoint y: 312, distance: 148.6
click at [297, 311] on div "gsap . ticker . lagSmoothing ( 0 ) ; // Initialize lazy loading for videos cons…" at bounding box center [404, 288] width 243 height 380
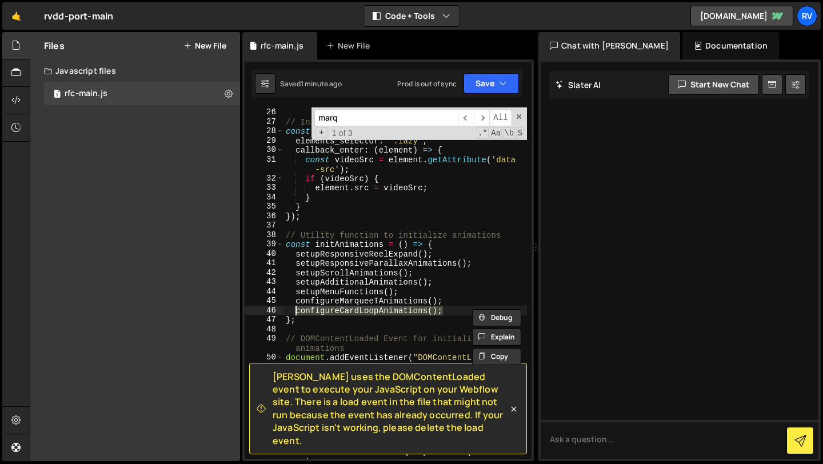
paste textarea "infiniteCardLoopAnimation"
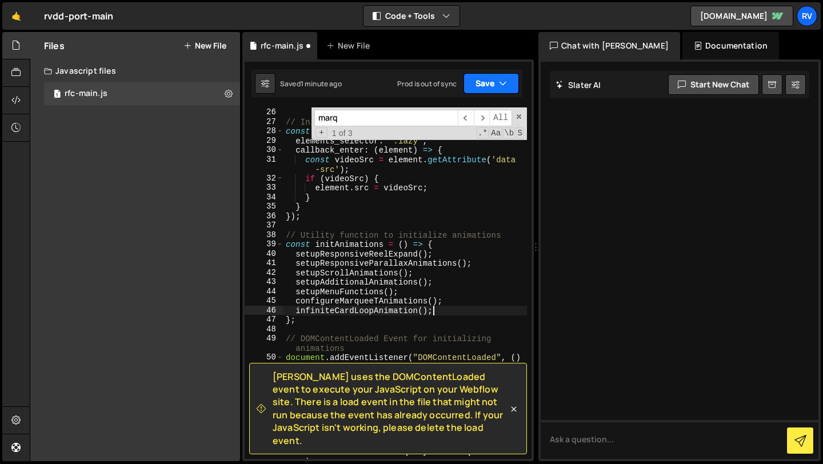
type textarea "infiniteCardLoopAnimation();"
click at [483, 87] on button "Save" at bounding box center [490, 83] width 55 height 21
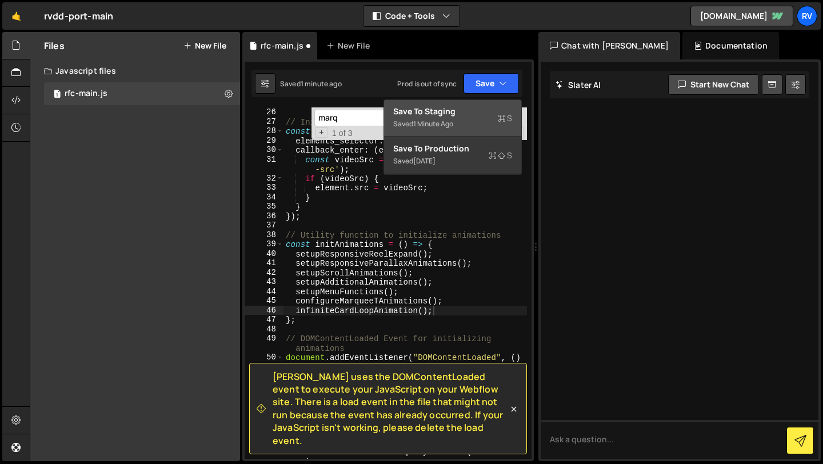
click at [475, 110] on div "Save to Staging S" at bounding box center [452, 111] width 119 height 11
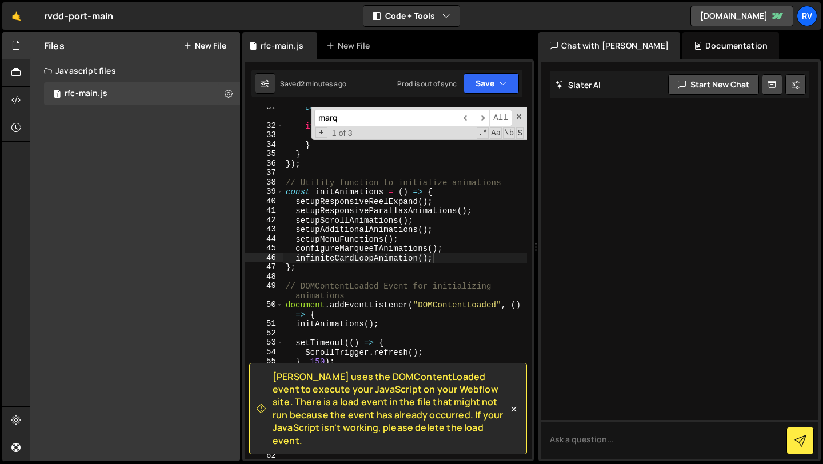
scroll to position [315, 0]
drag, startPoint x: 439, startPoint y: 259, endPoint x: 264, endPoint y: 257, distance: 175.5
click at [264, 257] on div "infiniteCardLoopAnimation(); 31 32 33 34 35 36 37 38 39 40 41 42 43 44 45 46 47…" at bounding box center [388, 282] width 287 height 351
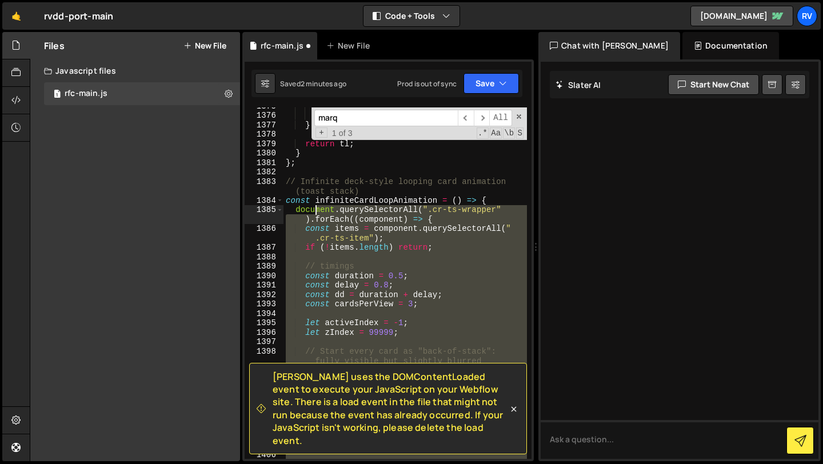
scroll to position [15083, 0]
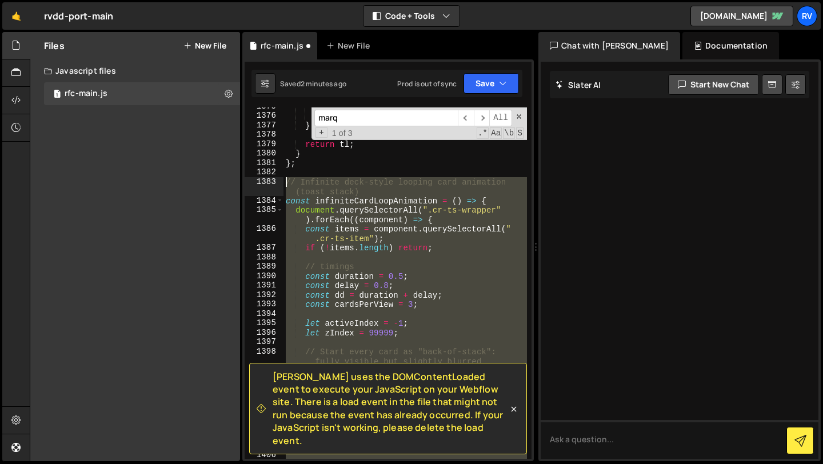
drag, startPoint x: 324, startPoint y: 274, endPoint x: 279, endPoint y: 185, distance: 99.7
click at [279, 185] on div "configureMarqueeTAnimations(); 1375 1376 1377 1378 1379 1380 1381 1382 1383 138…" at bounding box center [388, 282] width 287 height 351
type textarea "// Infinite deck-style looping card animation (toast stack) const infiniteCardL…"
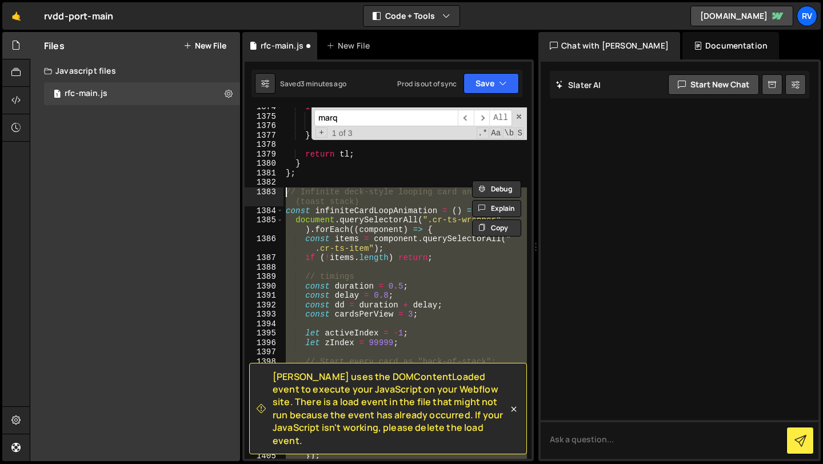
scroll to position [14991, 0]
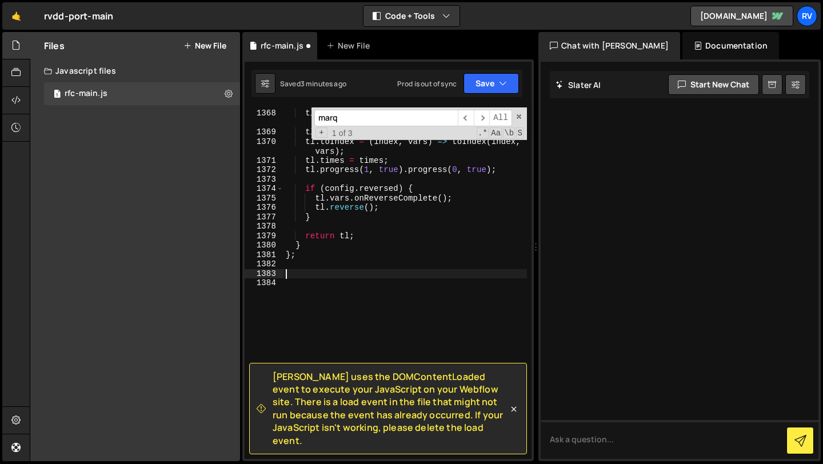
paste textarea "};"
type textarea "};"
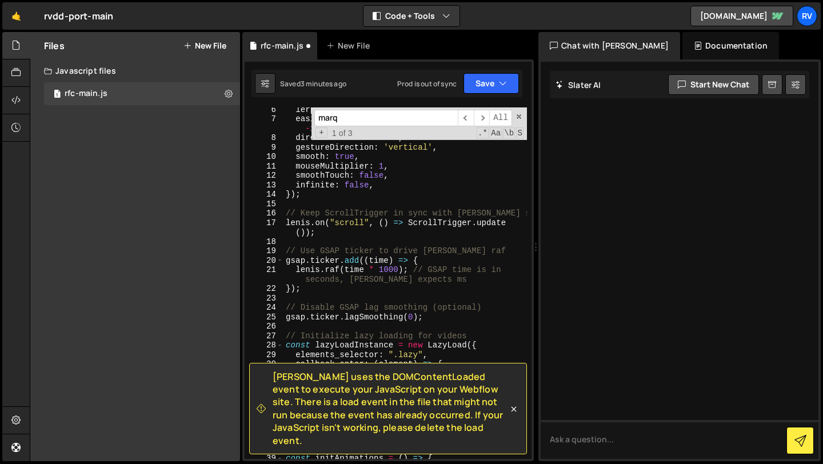
scroll to position [0, 0]
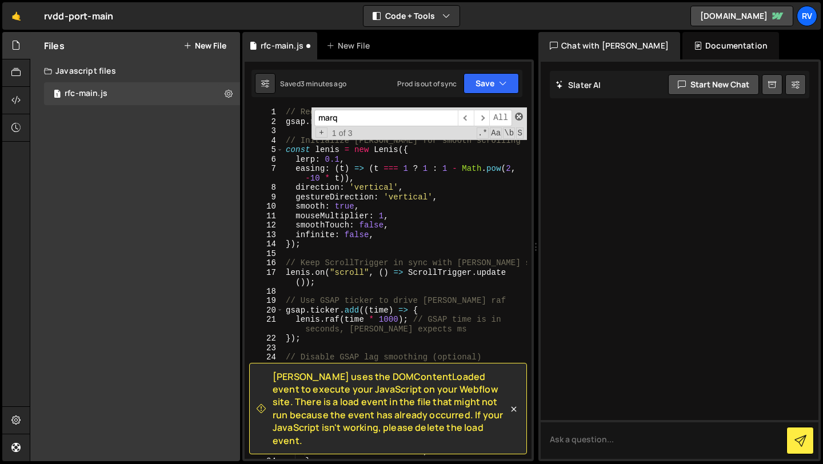
click at [519, 117] on span at bounding box center [519, 117] width 8 height 8
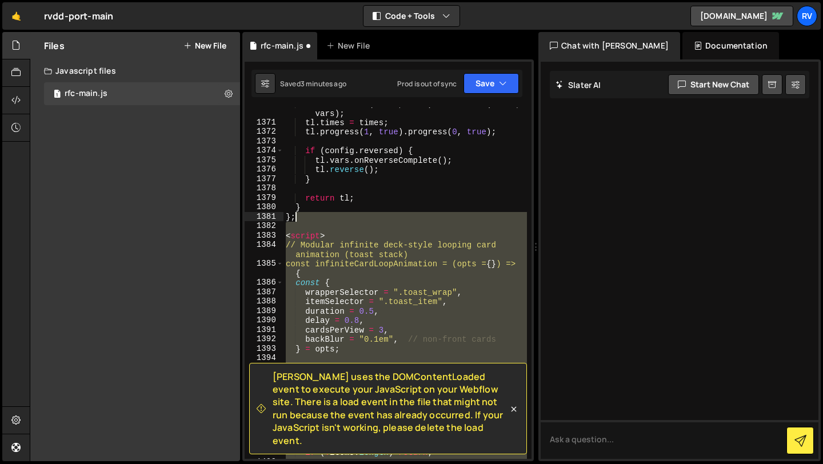
scroll to position [15029, 0]
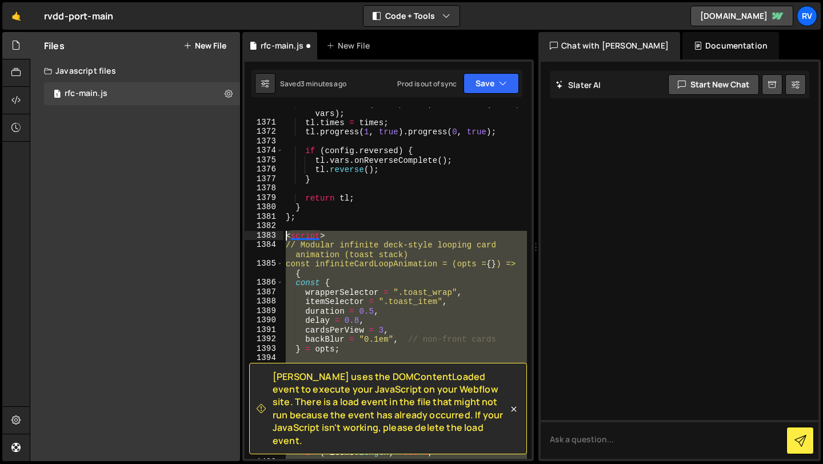
drag, startPoint x: 348, startPoint y: 279, endPoint x: 274, endPoint y: 235, distance: 86.6
click at [274, 235] on div "</script> 1370 1371 1372 1373 1374 1375 1376 1377 1378 1379 1380 1381 1382 1383…" at bounding box center [388, 282] width 287 height 351
type textarea "<script> // Modular infinite deck-style looping card animation (toast stack)"
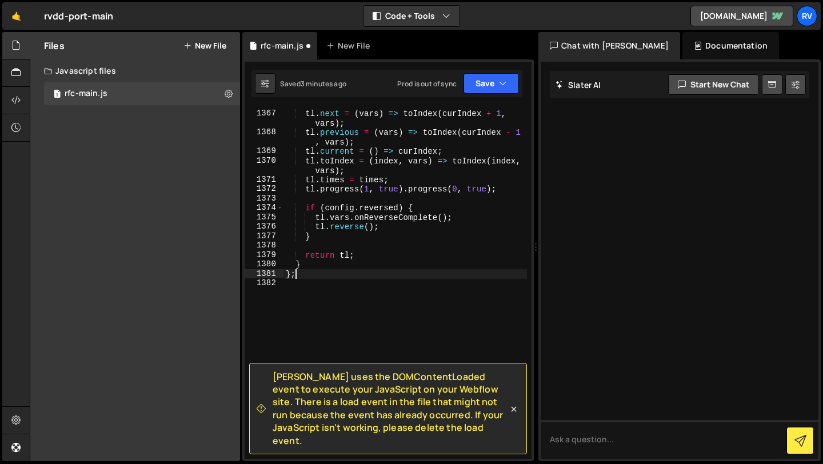
scroll to position [14973, 0]
click at [507, 85] on button "Save" at bounding box center [490, 83] width 55 height 21
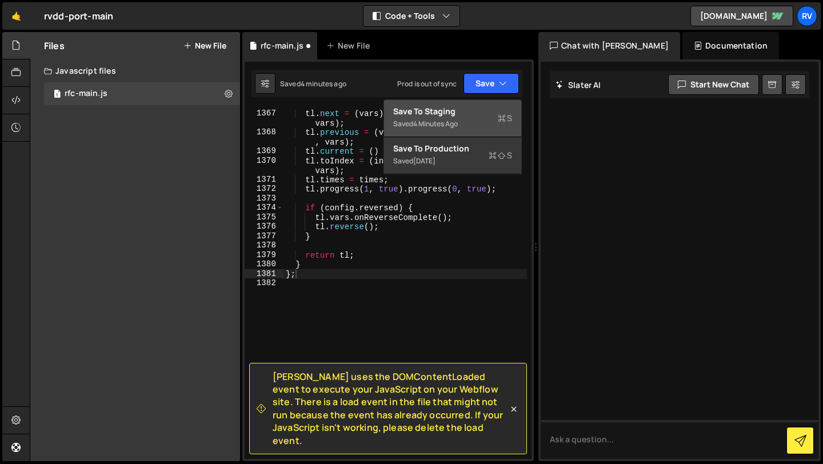
click at [492, 109] on div "Save to Staging S" at bounding box center [452, 111] width 119 height 11
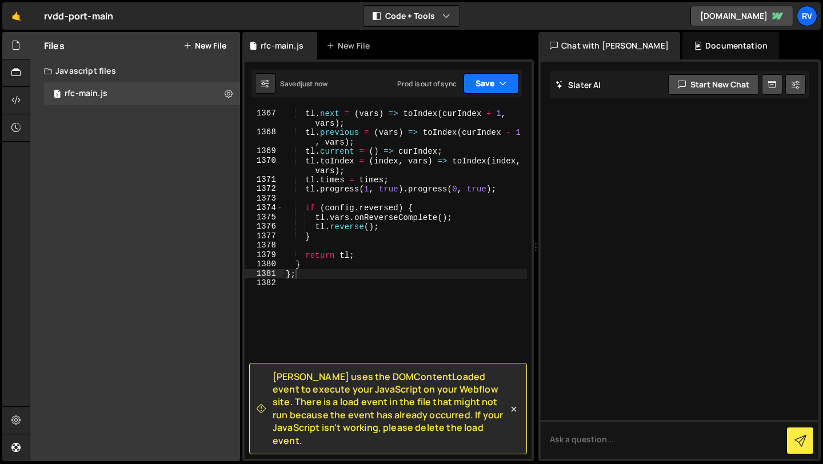
click at [502, 85] on icon "button" at bounding box center [503, 83] width 8 height 11
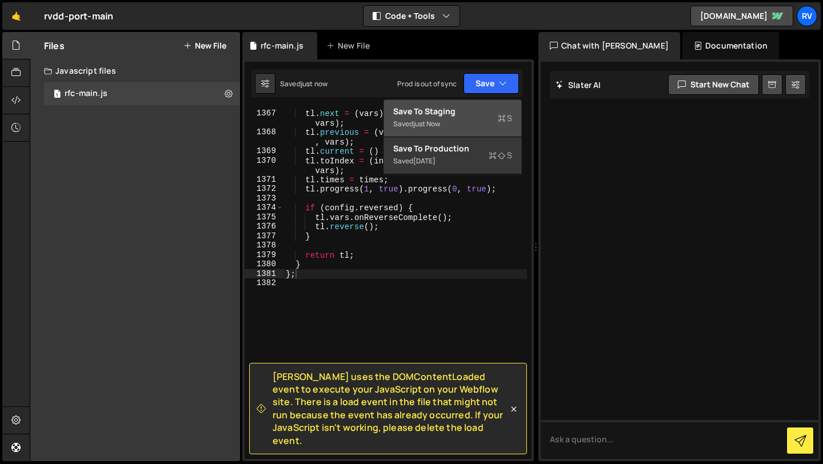
click at [485, 112] on div "Save to Staging S" at bounding box center [452, 111] width 119 height 11
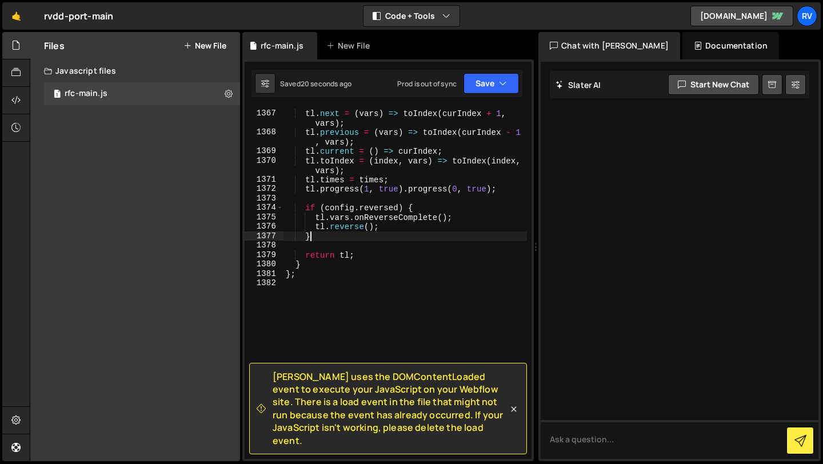
click at [451, 234] on div "tl . next = ( vars ) => toIndex ( curIndex + 1 , vars ) ; tl . previous = ( var…" at bounding box center [404, 284] width 243 height 370
type textarea "};"
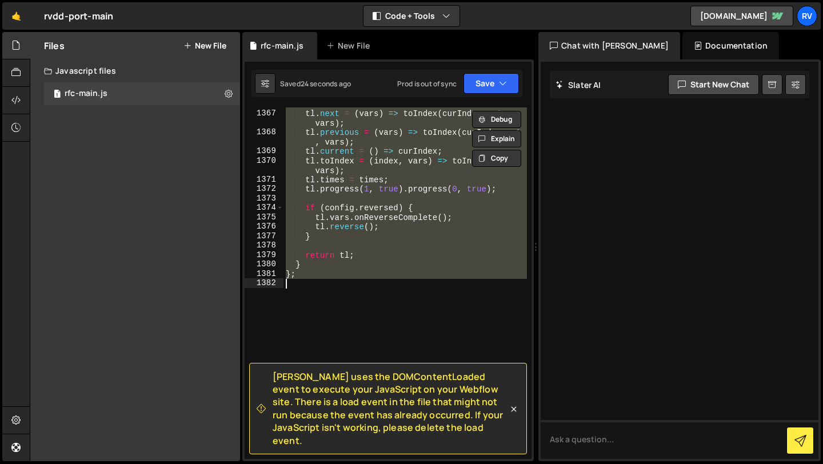
click at [410, 349] on div "tl . next = ( vars ) => toIndex ( curIndex + 1 , vars ) ; tl . previous = ( var…" at bounding box center [404, 282] width 243 height 351
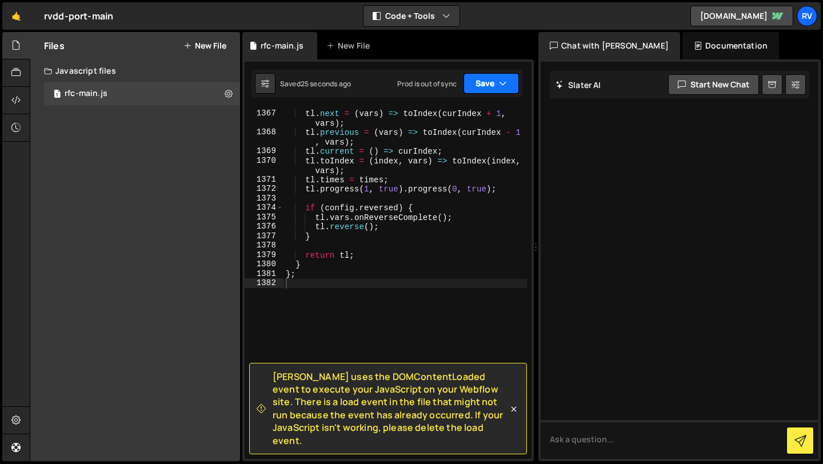
click at [498, 75] on button "Save" at bounding box center [490, 83] width 55 height 21
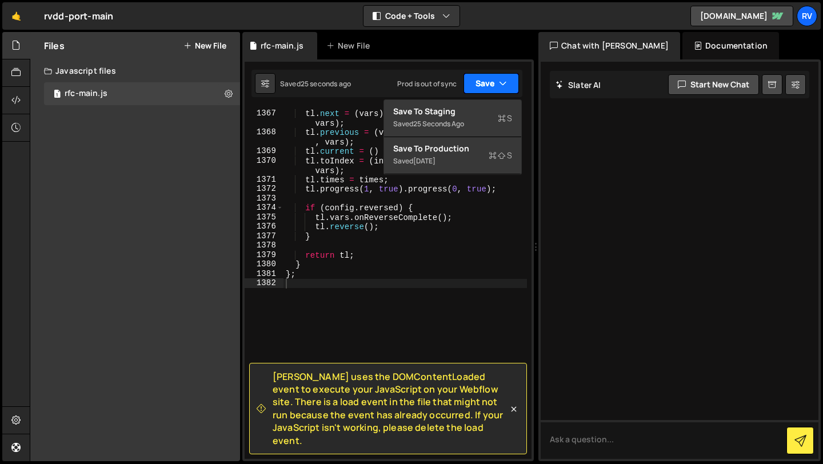
click at [498, 75] on button "Save" at bounding box center [490, 83] width 55 height 21
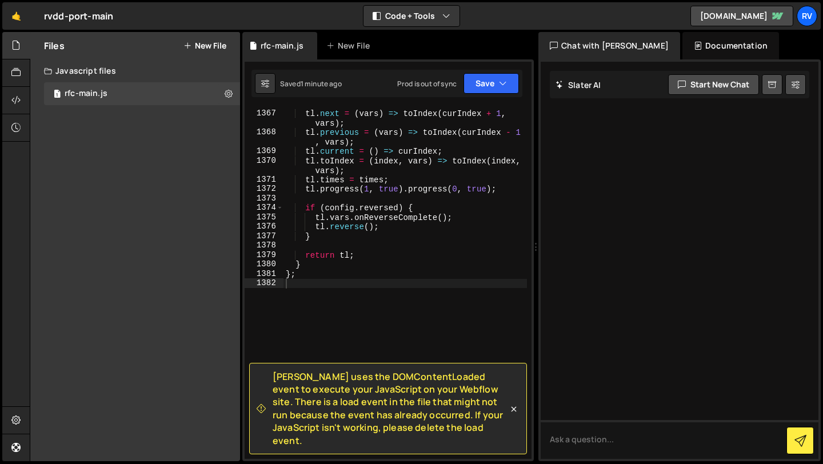
click at [213, 45] on button "New File" at bounding box center [204, 45] width 43 height 9
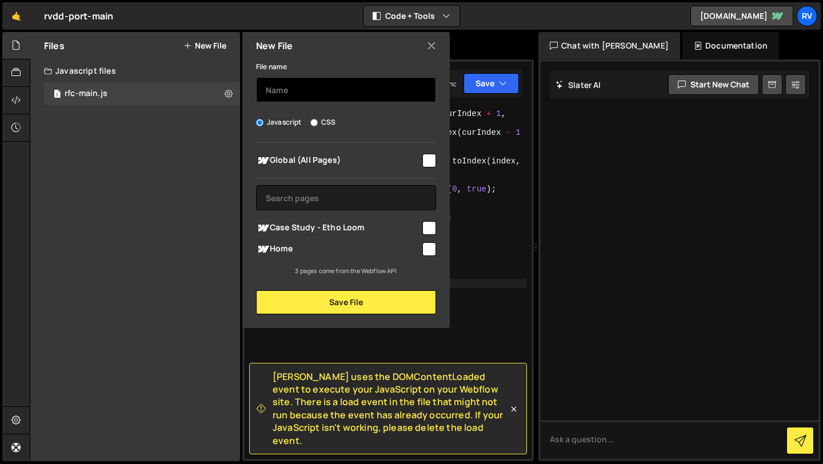
click at [354, 99] on input "text" at bounding box center [346, 89] width 180 height 25
click at [228, 93] on icon at bounding box center [229, 93] width 8 height 11
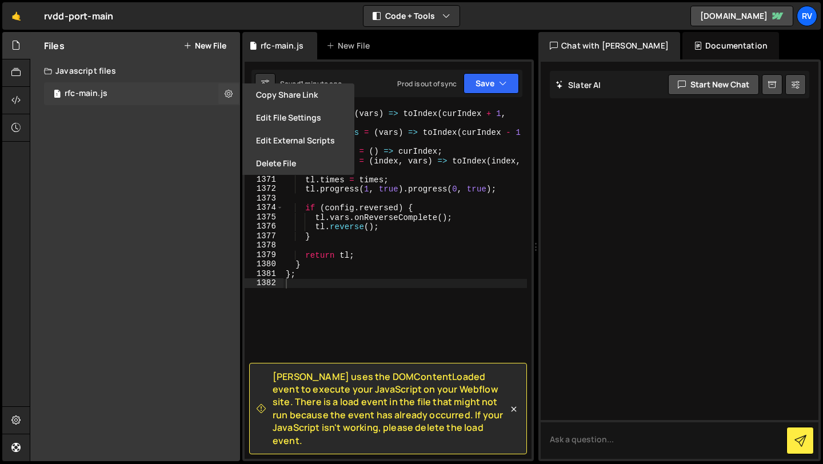
click at [193, 93] on div "1 rfc-main.js 0" at bounding box center [142, 93] width 196 height 23
checkbox input "false"
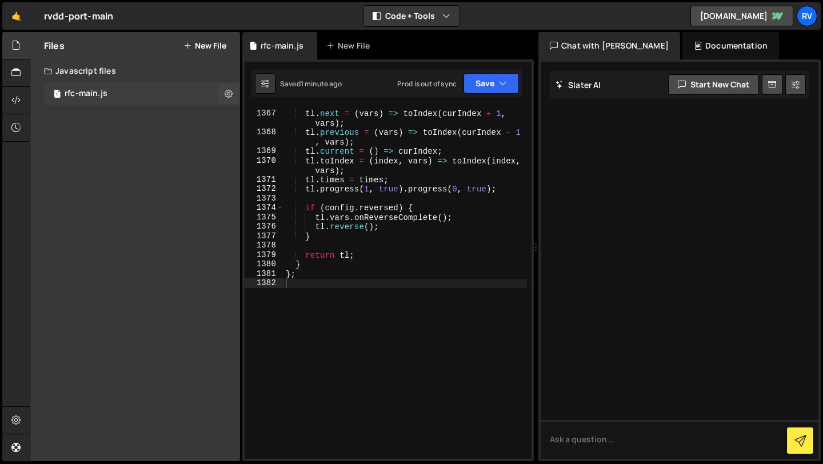
click at [208, 95] on div "1 rfc-main.js 0" at bounding box center [142, 93] width 196 height 23
click at [228, 94] on icon at bounding box center [229, 93] width 8 height 11
type input "rfc-main"
radio input "true"
checkbox input "true"
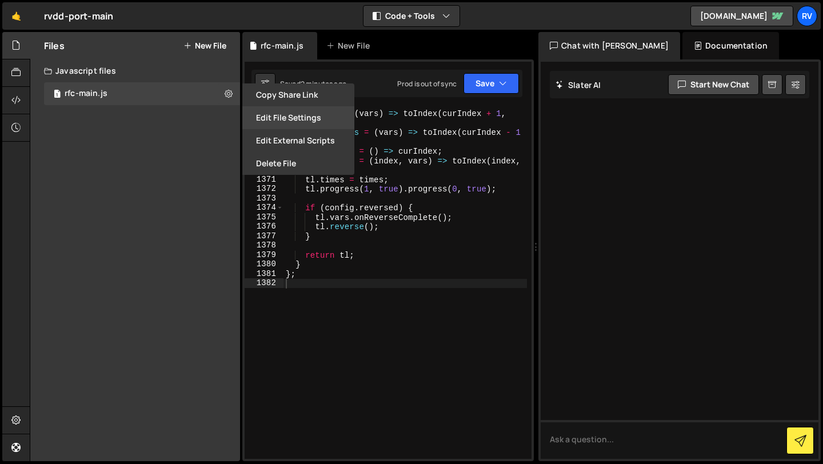
click at [299, 117] on button "Edit File Settings" at bounding box center [298, 117] width 112 height 23
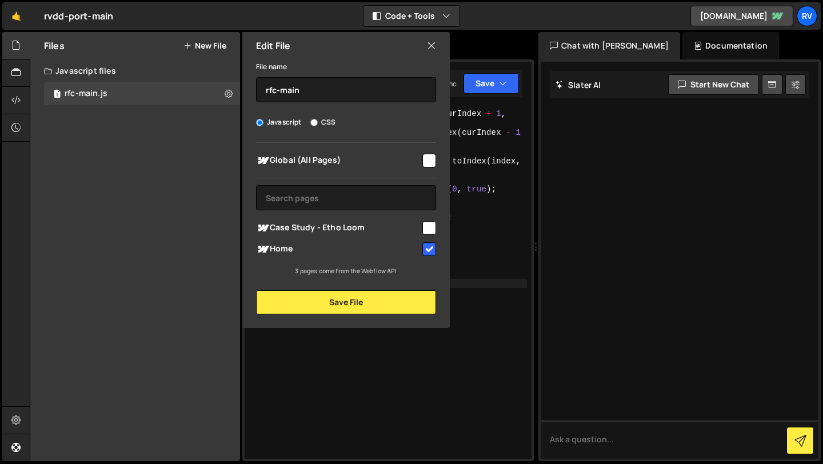
click at [428, 234] on input "checkbox" at bounding box center [429, 228] width 14 height 14
checkbox input "true"
click at [429, 163] on input "checkbox" at bounding box center [429, 161] width 14 height 14
checkbox input "true"
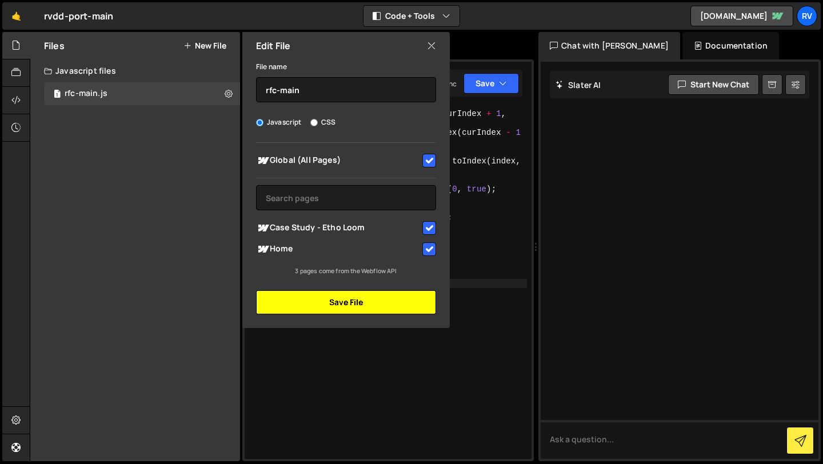
click at [353, 301] on button "Save File" at bounding box center [346, 302] width 180 height 24
checkbox input "false"
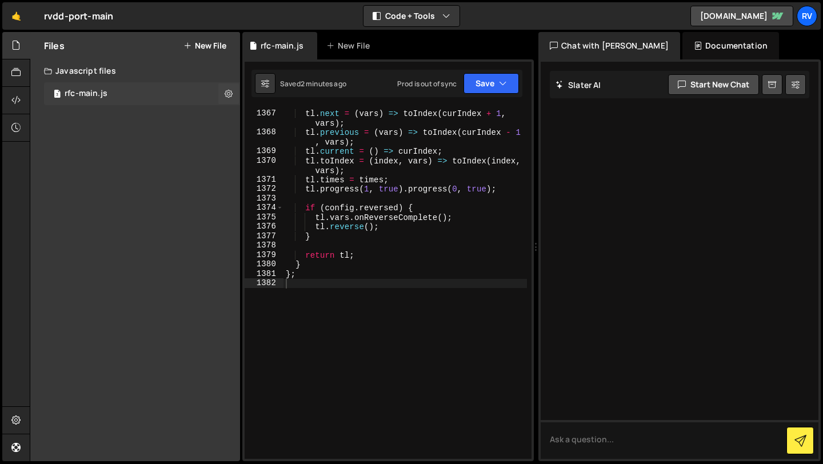
click at [203, 95] on div "3 rfc-main.js 0" at bounding box center [142, 93] width 196 height 23
click at [227, 97] on icon at bounding box center [229, 93] width 8 height 11
type input "rfc-main"
radio input "true"
checkbox input "true"
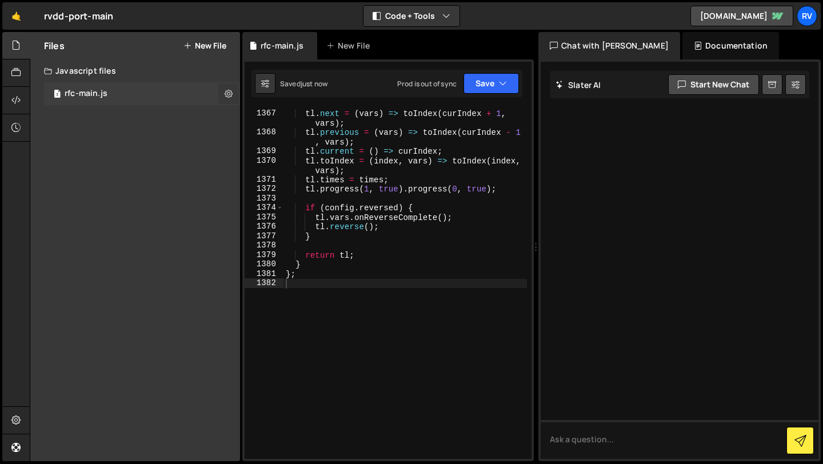
checkbox input "true"
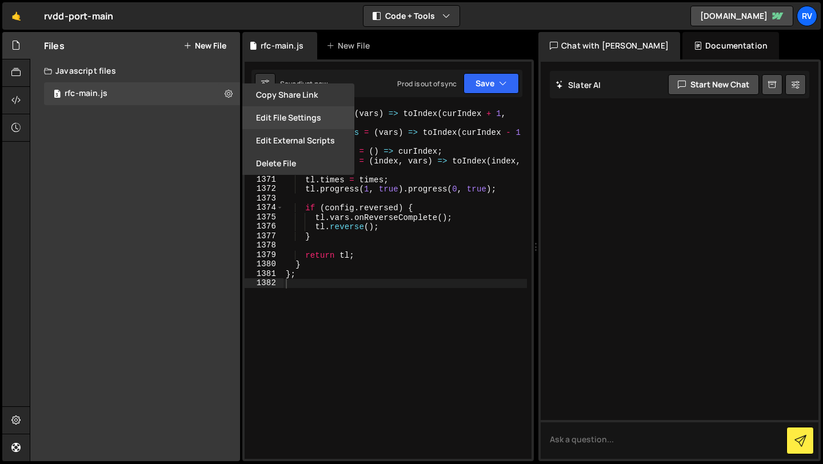
click at [278, 122] on button "Edit File Settings" at bounding box center [298, 117] width 112 height 23
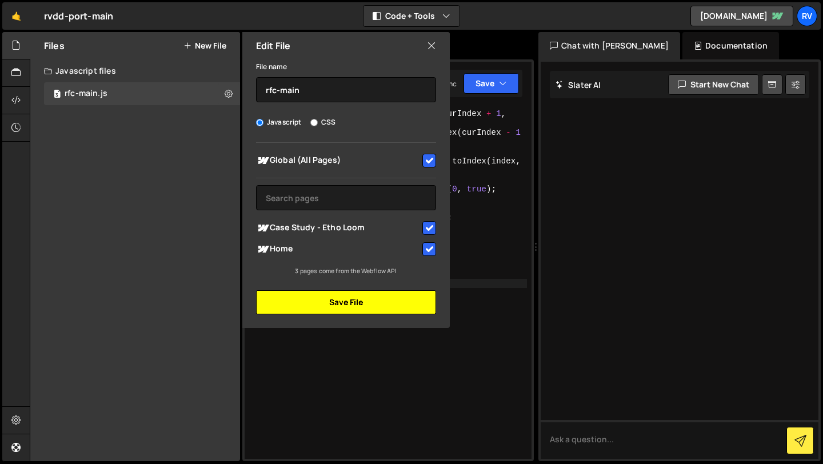
click at [367, 302] on button "Save File" at bounding box center [346, 302] width 180 height 24
checkbox input "false"
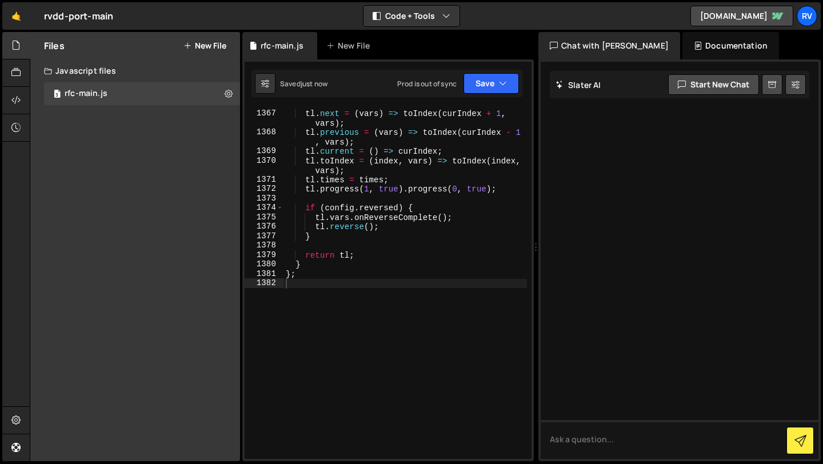
click at [205, 49] on button "New File" at bounding box center [204, 45] width 43 height 9
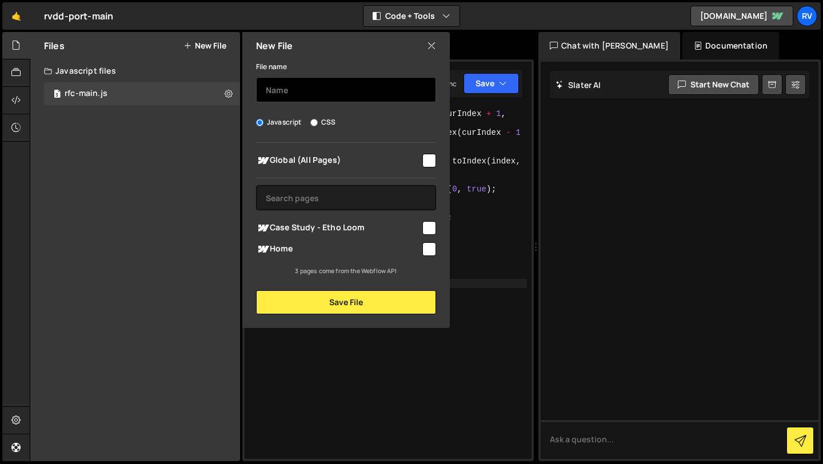
click at [301, 94] on input "text" at bounding box center [346, 89] width 180 height 25
click at [427, 230] on input "checkbox" at bounding box center [429, 228] width 14 height 14
checkbox input "true"
click at [326, 101] on input "text" at bounding box center [346, 89] width 180 height 25
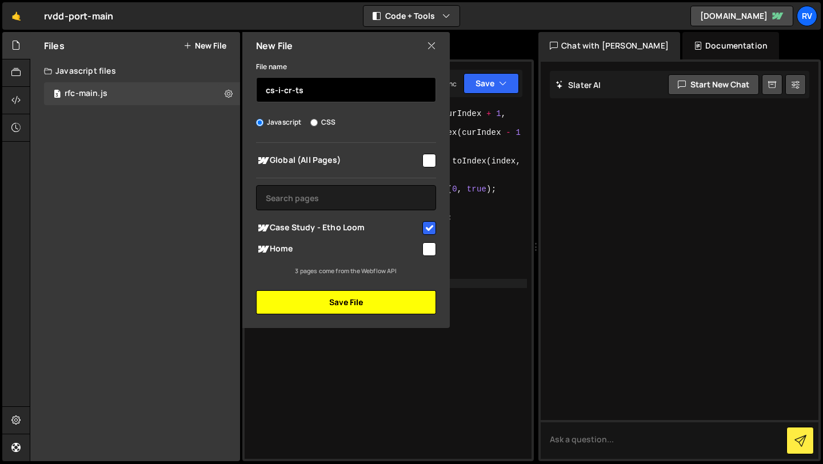
type input "cs-i-cr-ts"
click at [377, 298] on button "Save File" at bounding box center [346, 302] width 180 height 24
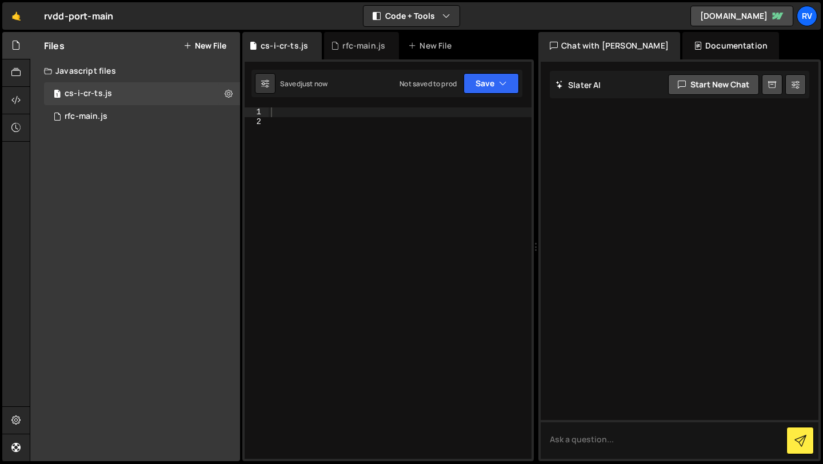
click at [340, 118] on div at bounding box center [400, 292] width 263 height 370
click at [318, 113] on div at bounding box center [400, 292] width 263 height 370
paste textarea "});"
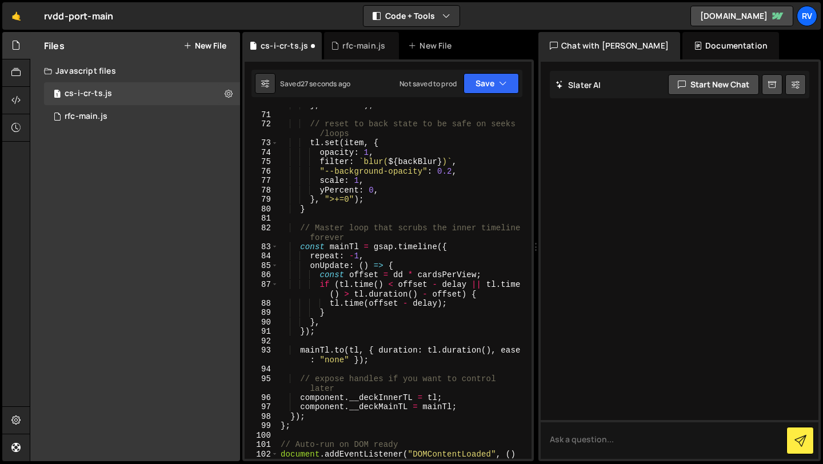
scroll to position [761, 0]
click at [504, 89] on button "Save" at bounding box center [490, 83] width 55 height 21
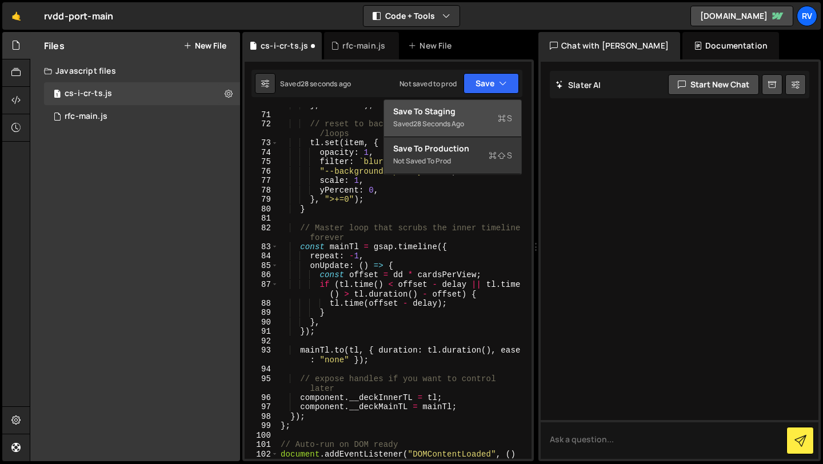
click at [486, 103] on button "Save to Staging S Saved 28 seconds ago" at bounding box center [452, 118] width 137 height 37
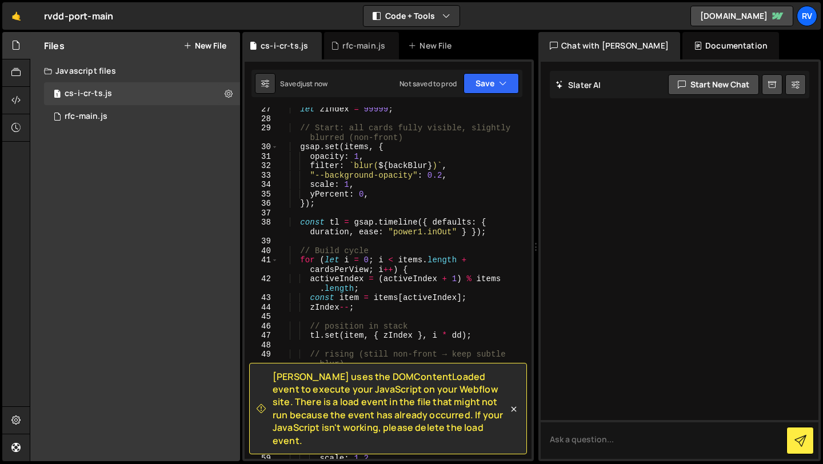
scroll to position [0, 0]
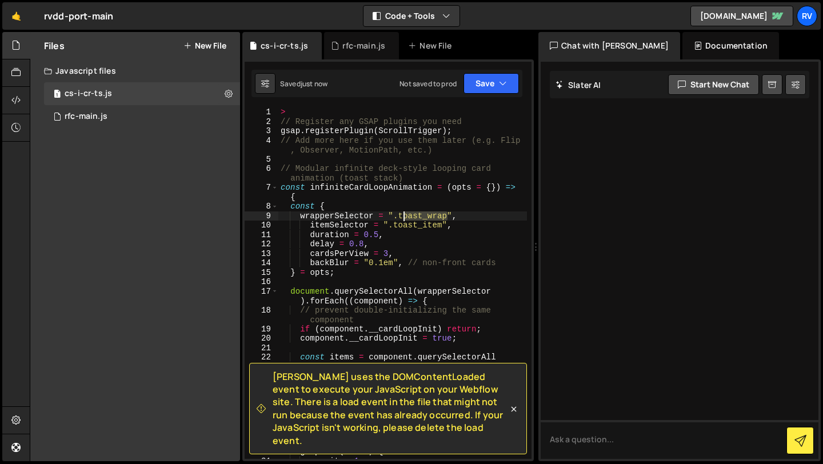
drag, startPoint x: 447, startPoint y: 215, endPoint x: 401, endPoint y: 214, distance: 46.3
click at [401, 214] on div "> // Register any GSAP plugins you need gsap . registerPlugin ( ScrollTrigger )…" at bounding box center [402, 292] width 249 height 370
click at [442, 226] on div "> // Register any GSAP plugins you need gsap . registerPlugin ( ScrollTrigger )…" at bounding box center [402, 292] width 249 height 370
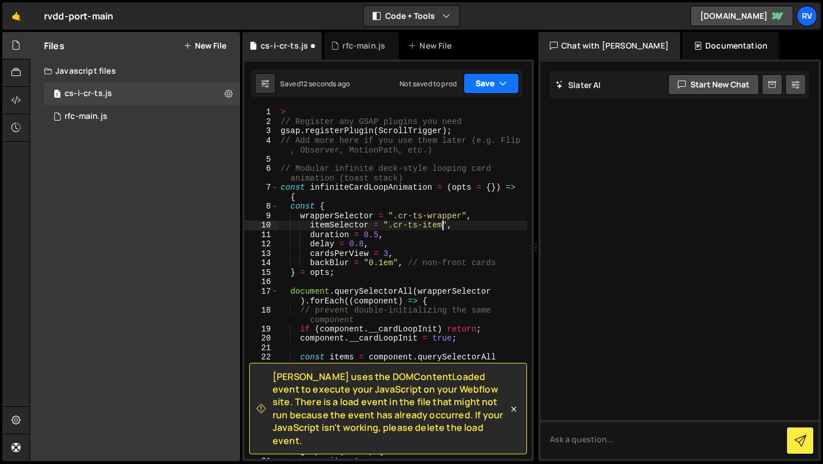
type textarea "itemSelector = ".cr-ts-item","
click at [487, 81] on button "Save" at bounding box center [490, 83] width 55 height 21
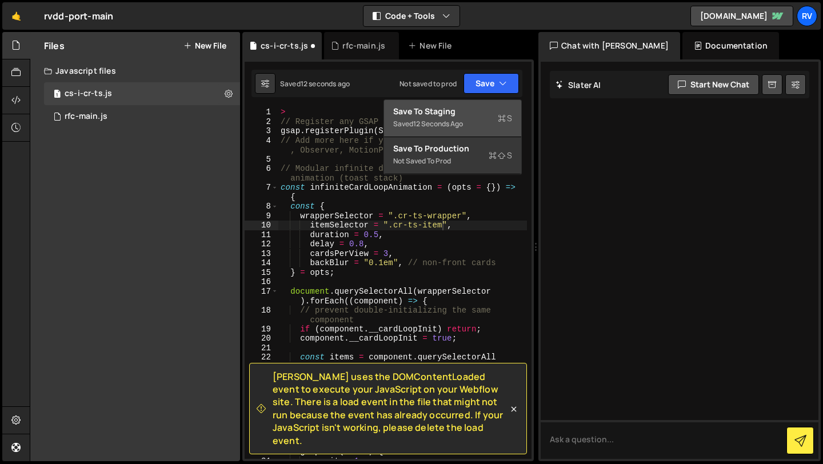
click at [478, 108] on div "Save to Staging S" at bounding box center [452, 111] width 119 height 11
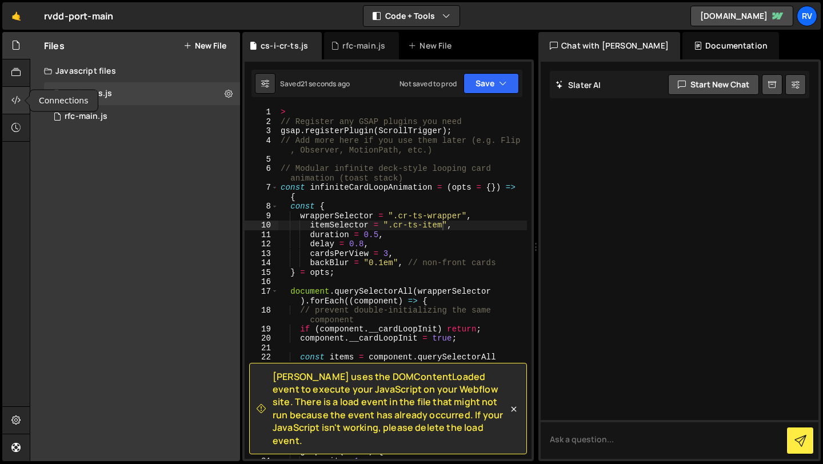
click at [12, 104] on icon at bounding box center [15, 100] width 9 height 13
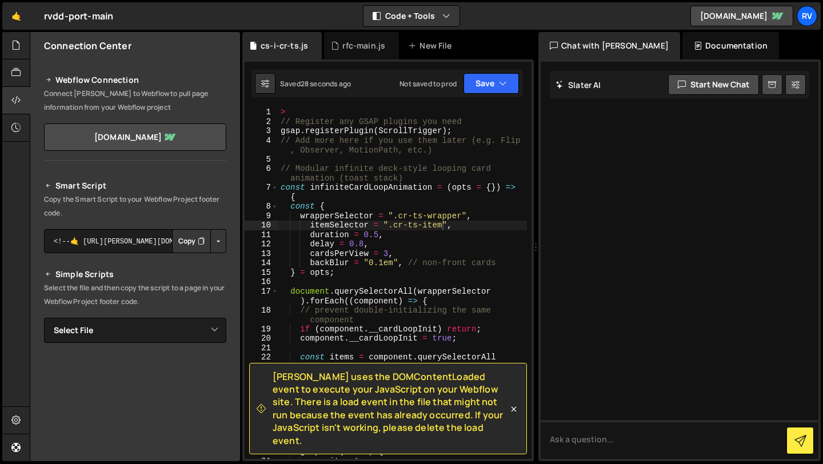
click at [221, 244] on button "Button group with nested dropdown" at bounding box center [218, 241] width 16 height 24
click at [201, 263] on link "Copy Staging Script" at bounding box center [170, 263] width 112 height 16
click at [207, 324] on select "Select File rfc-main.js cs-i-cr-ts.js" at bounding box center [135, 330] width 182 height 25
select select "45294"
click at [44, 318] on select "Select File rfc-main.js cs-i-cr-ts.js" at bounding box center [135, 330] width 182 height 25
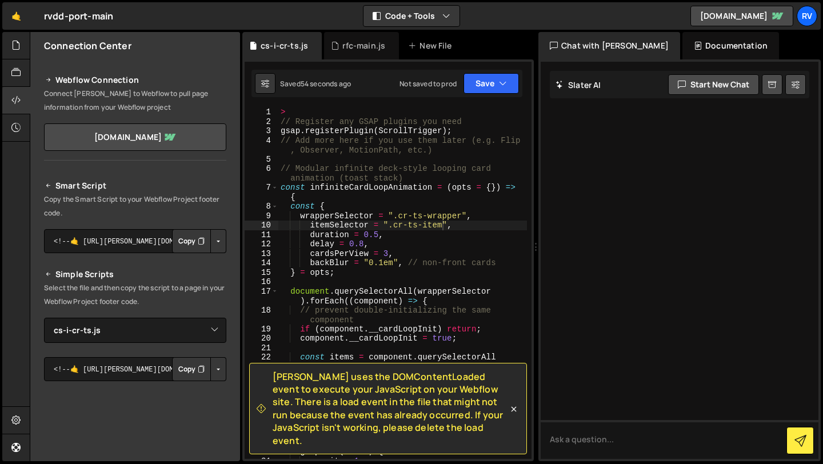
click at [214, 368] on button "Button group with nested dropdown" at bounding box center [218, 369] width 16 height 24
click at [202, 390] on link "Copy Staging js" at bounding box center [178, 391] width 95 height 16
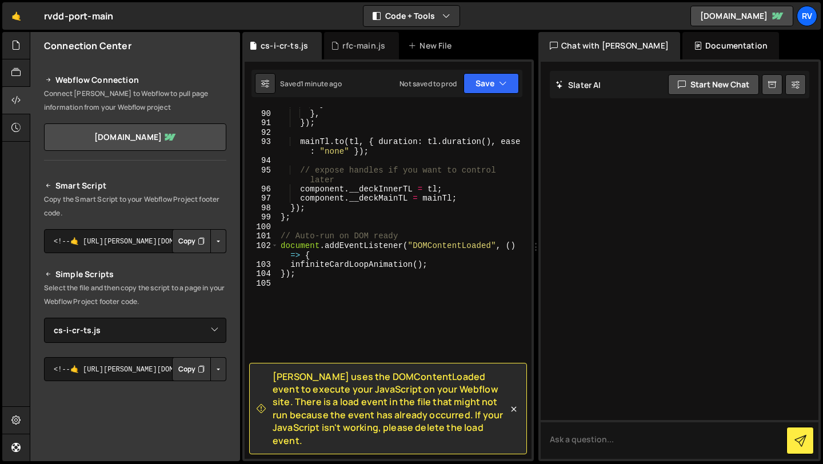
scroll to position [0, 1]
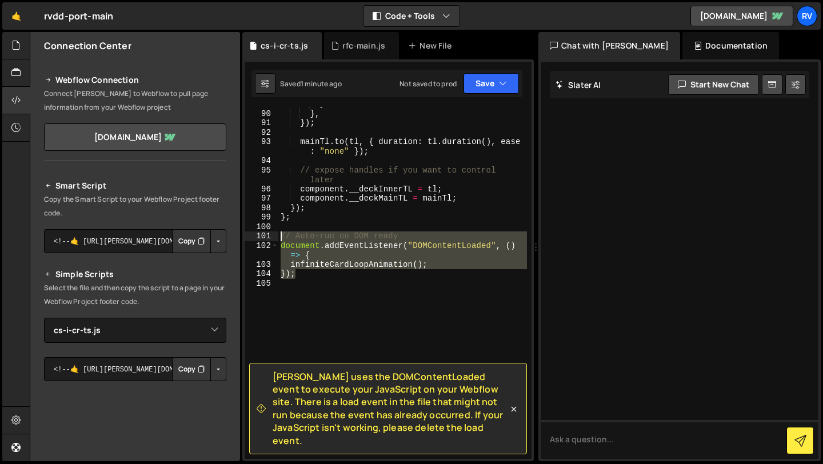
drag, startPoint x: 339, startPoint y: 272, endPoint x: 278, endPoint y: 238, distance: 69.8
click at [278, 238] on div "}); 89 90 91 92 93 94 95 96 97 98 99 100 101 102 103 104 105 } } , }) ; mainTl …" at bounding box center [388, 282] width 287 height 351
type textarea "// Auto-run on DOM ready document.addEventListener("DOMContentLoaded", () => {"
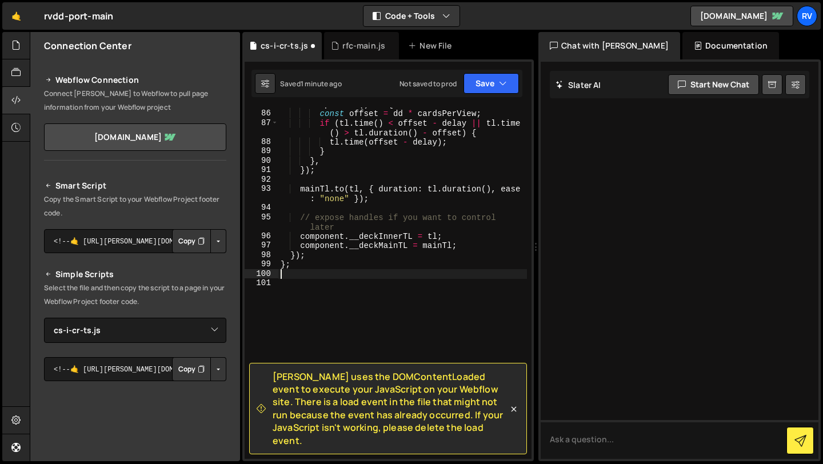
scroll to position [923, 0]
click at [500, 82] on icon "button" at bounding box center [503, 83] width 8 height 11
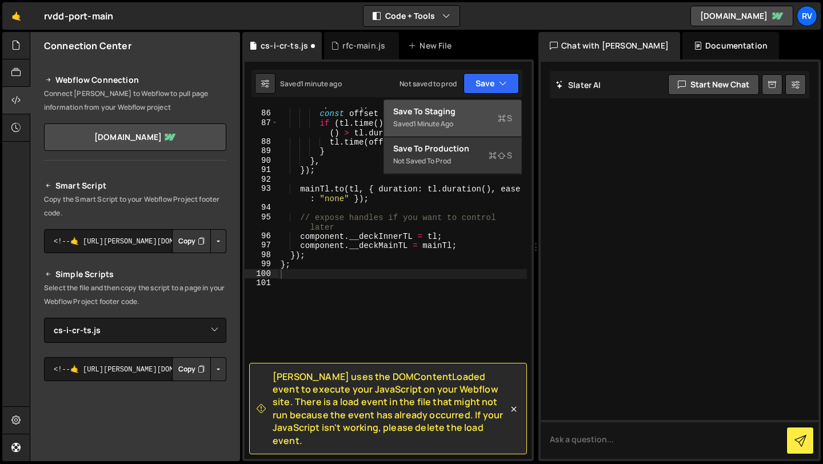
click at [485, 107] on div "Save to Staging S" at bounding box center [452, 111] width 119 height 11
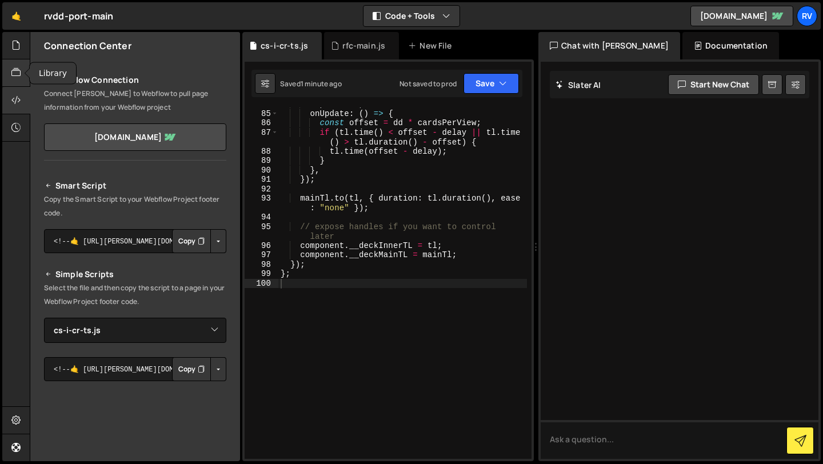
click at [13, 69] on icon at bounding box center [15, 72] width 9 height 13
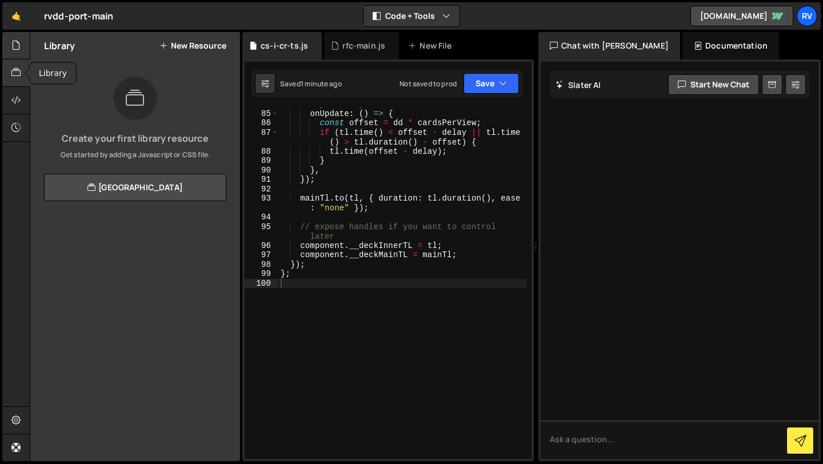
click at [8, 53] on div at bounding box center [16, 45] width 28 height 27
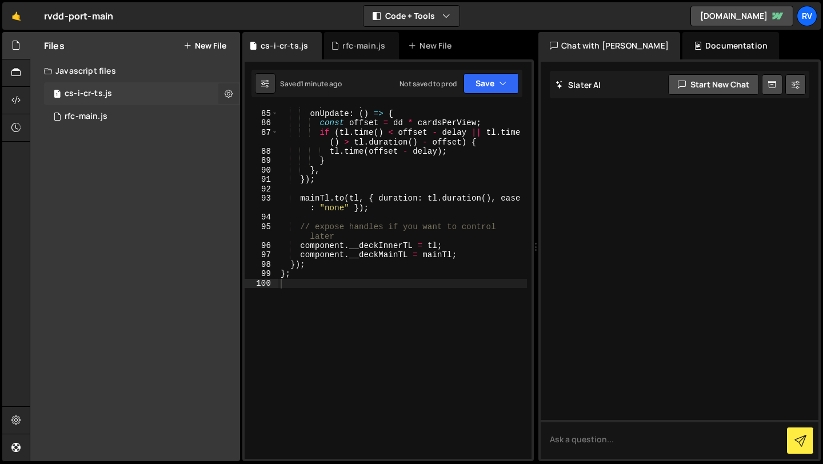
click at [228, 97] on icon at bounding box center [229, 93] width 8 height 11
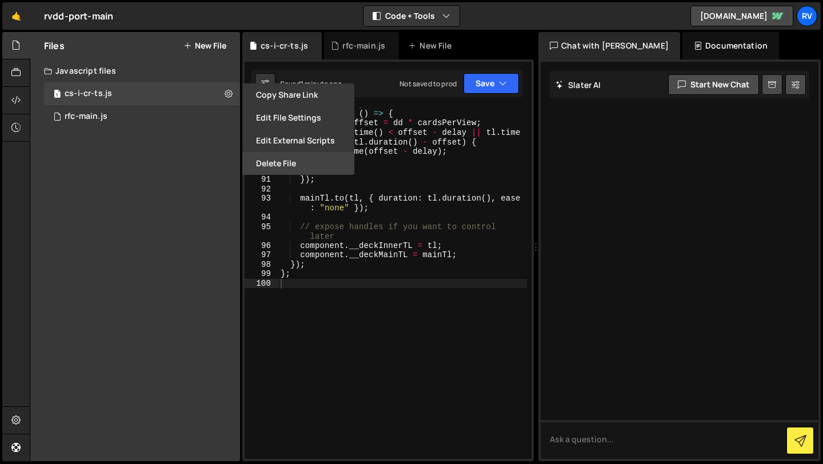
click at [282, 170] on button "Delete File" at bounding box center [298, 163] width 112 height 23
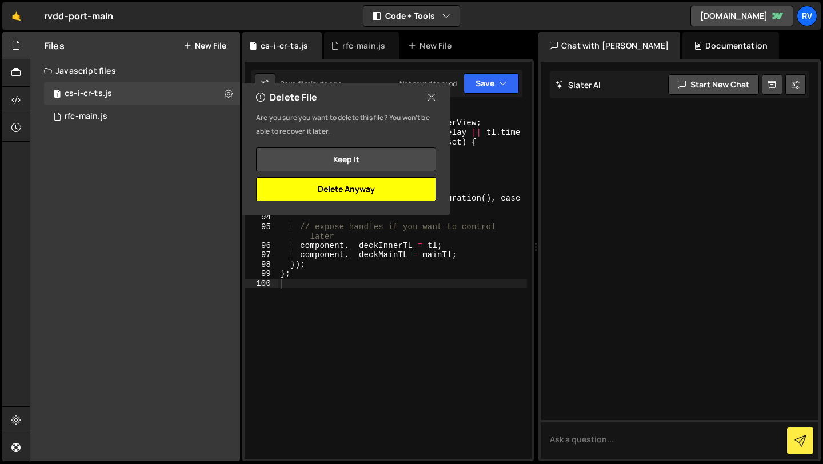
click at [342, 192] on button "Delete Anyway" at bounding box center [346, 189] width 180 height 24
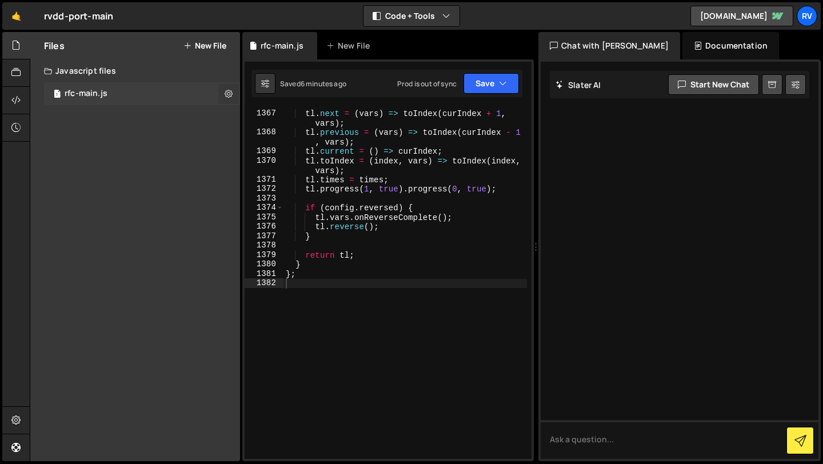
click at [227, 89] on icon at bounding box center [229, 93] width 8 height 11
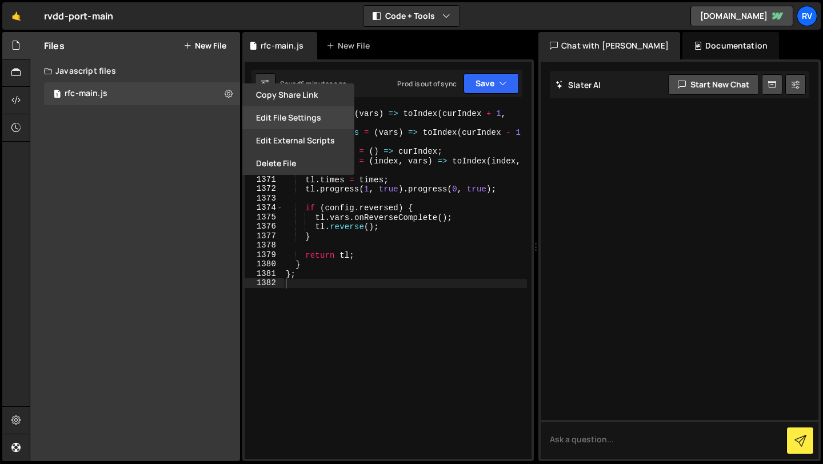
click at [308, 115] on button "Edit File Settings" at bounding box center [298, 117] width 112 height 23
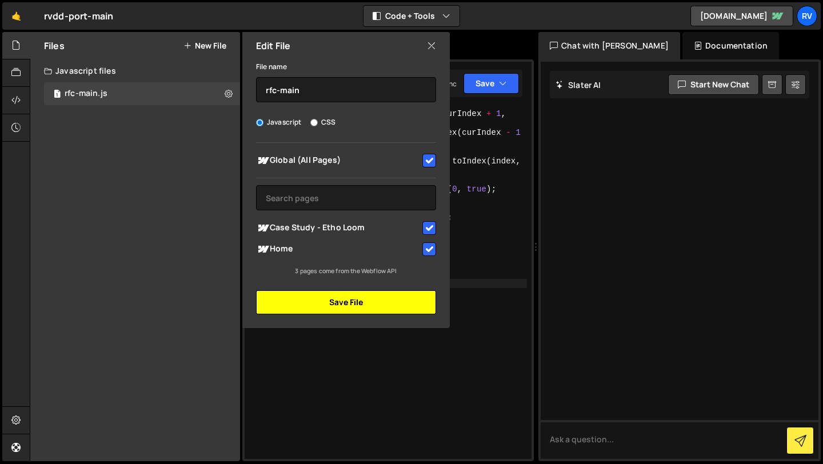
click at [359, 312] on button "Save File" at bounding box center [346, 302] width 180 height 24
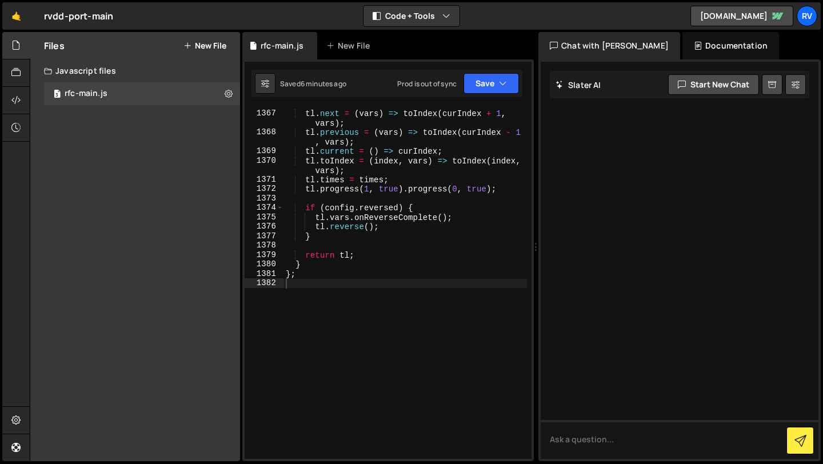
click at [375, 281] on div "tl . next = ( vars ) => toIndex ( curIndex + 1 , vars ) ; tl . previous = ( var…" at bounding box center [404, 284] width 243 height 370
type textarea "};"
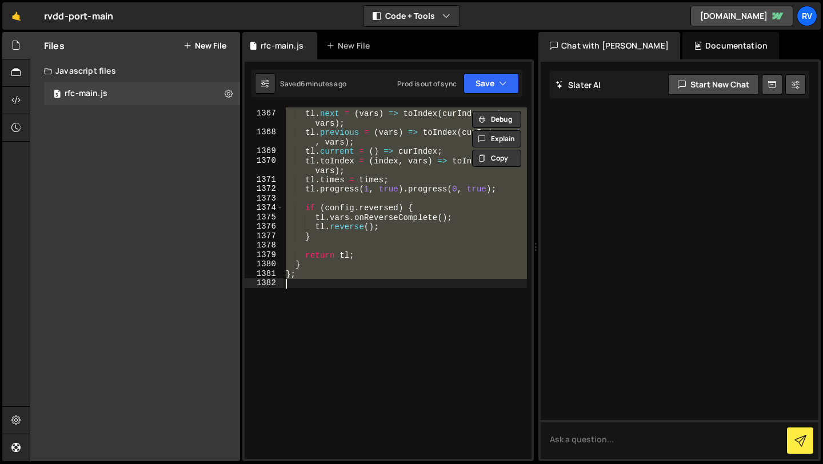
click at [415, 295] on div "tl . next = ( vars ) => toIndex ( curIndex + 1 , vars ) ; tl . previous = ( var…" at bounding box center [404, 282] width 243 height 351
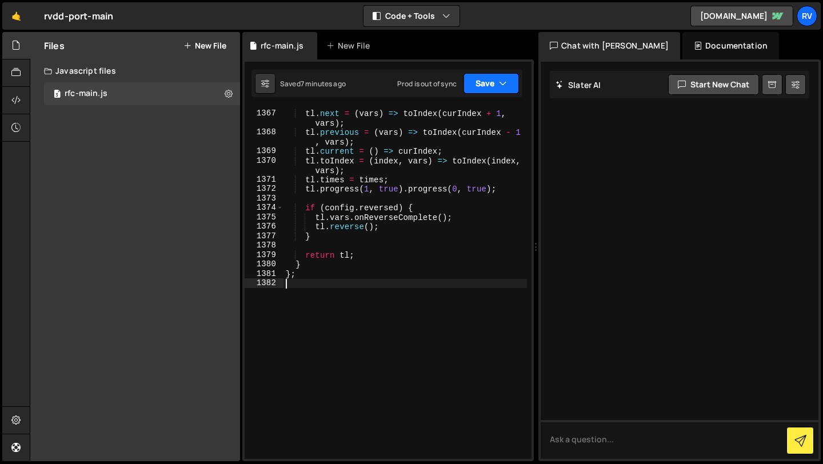
click at [485, 85] on button "Save" at bounding box center [490, 83] width 55 height 21
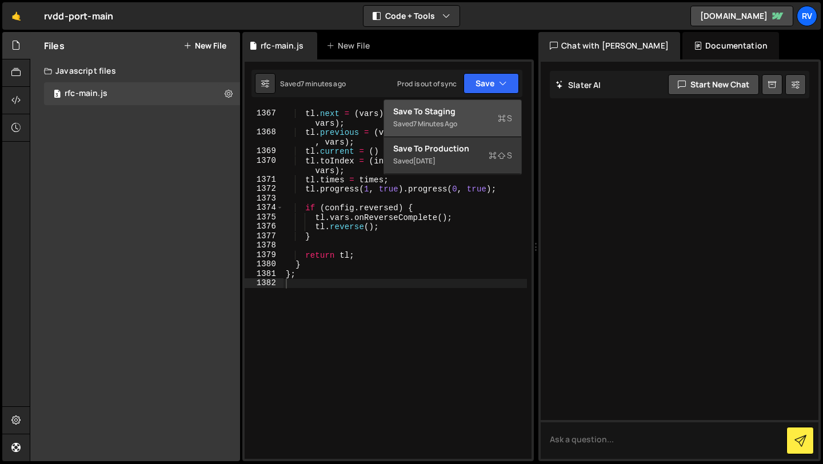
click at [469, 113] on div "Save to Staging S" at bounding box center [452, 111] width 119 height 11
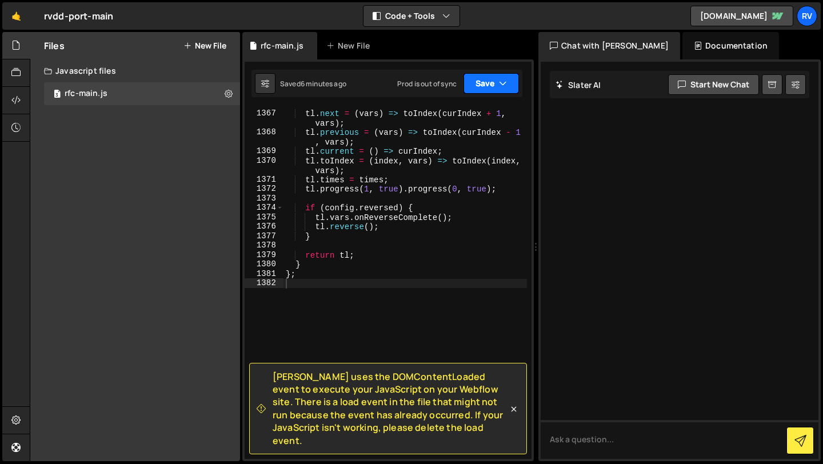
click at [482, 85] on button "Save" at bounding box center [490, 83] width 55 height 21
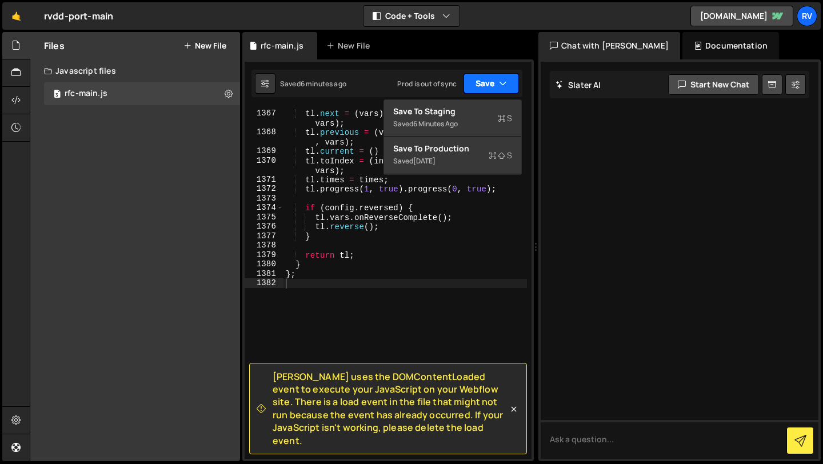
click at [482, 85] on button "Save" at bounding box center [490, 83] width 55 height 21
